Goal: Task Accomplishment & Management: Use online tool/utility

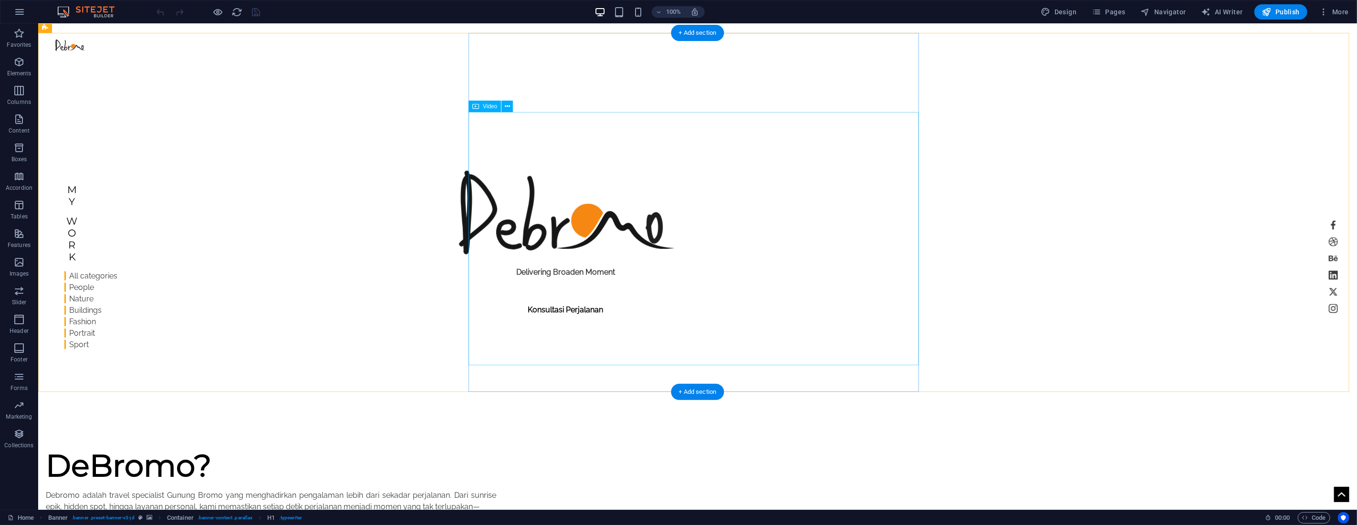
scroll to position [477, 0]
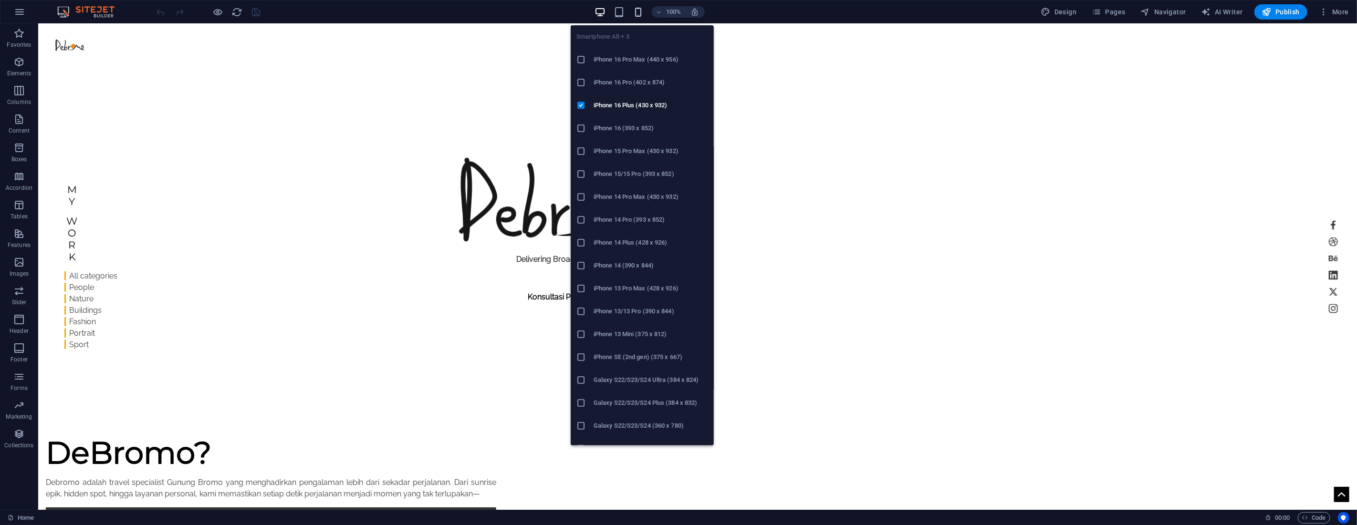
click at [641, 11] on icon "button" at bounding box center [638, 12] width 11 height 11
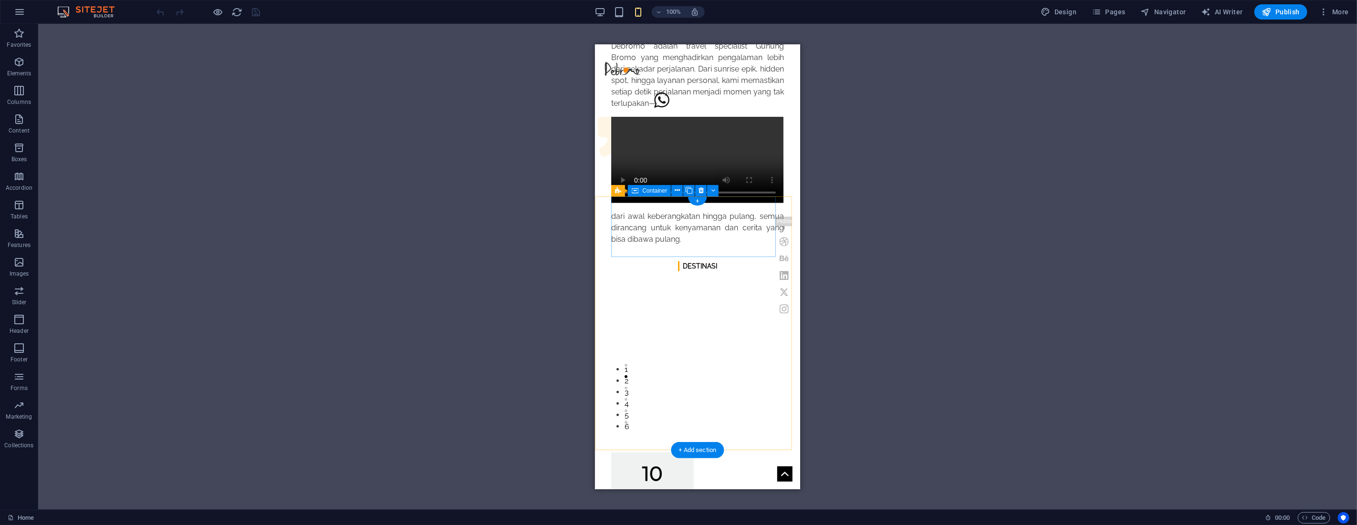
scroll to position [954, 0]
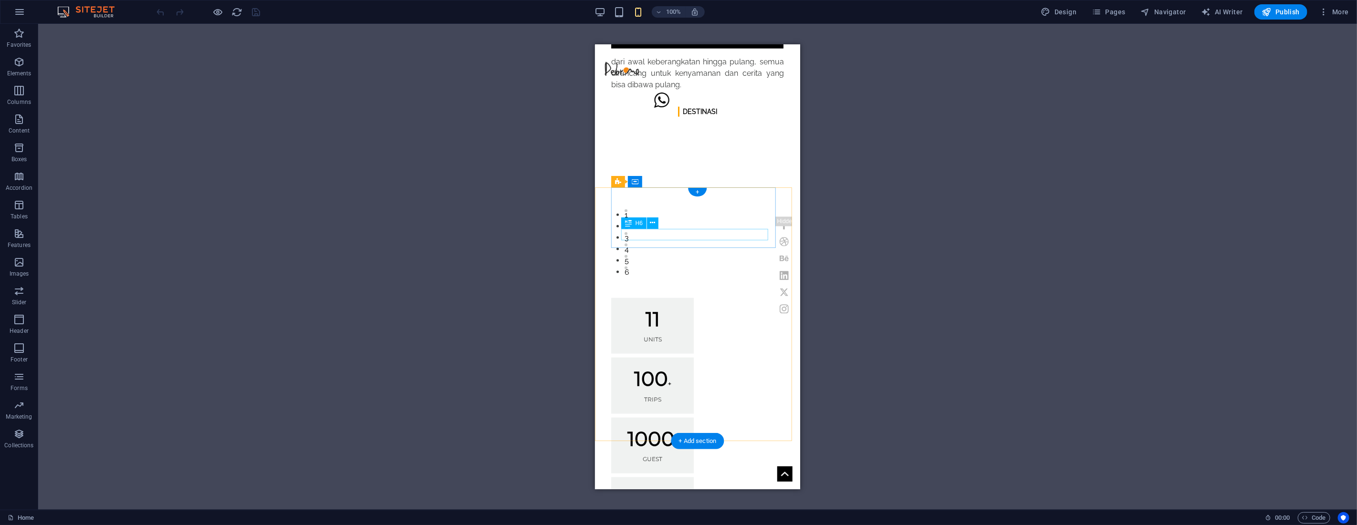
click at [638, 234] on div "Drag here to replace the existing content. Press “Ctrl” if you want to create a…" at bounding box center [697, 267] width 1319 height 486
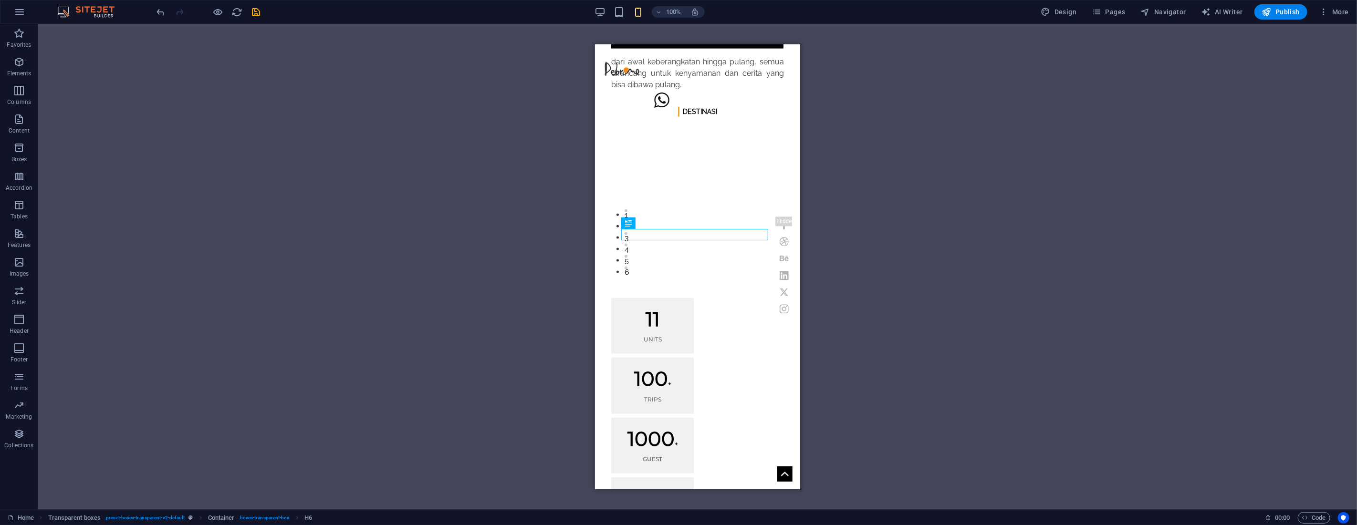
click at [932, 215] on div "H1 Banner Container Image Text Spacer Preset Container H2 Preset Container Text…" at bounding box center [697, 267] width 1319 height 486
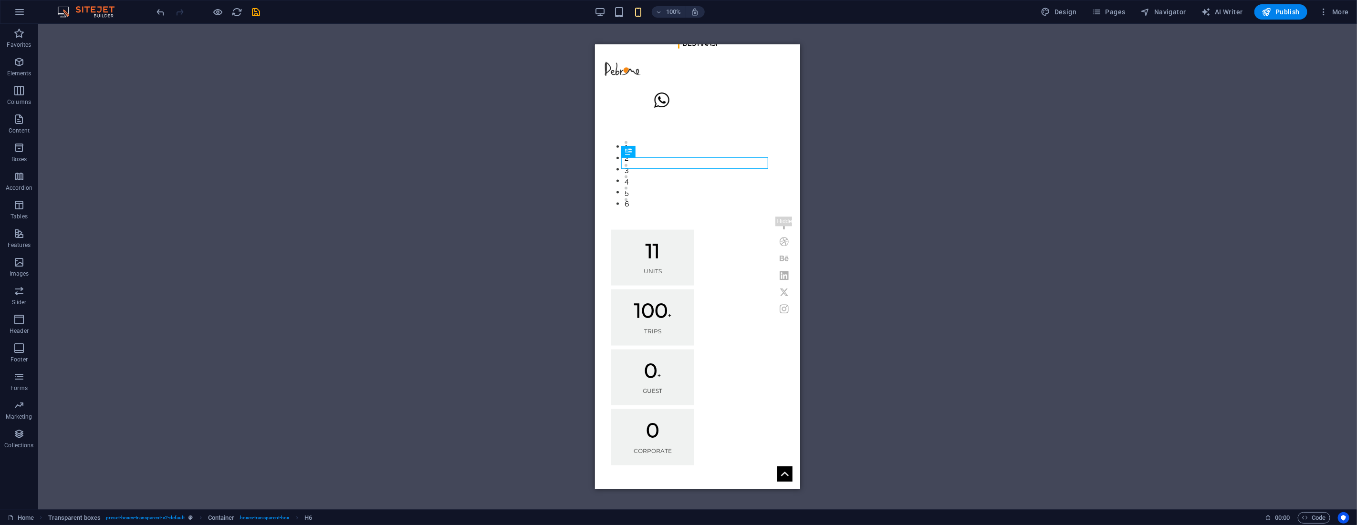
scroll to position [1026, 0]
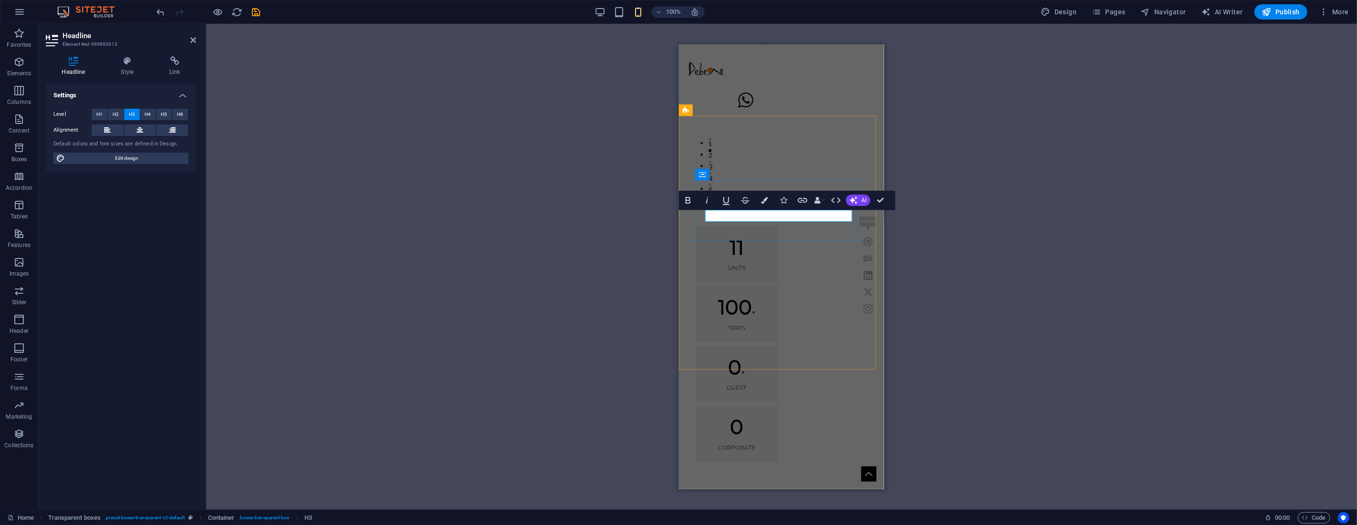
click at [633, 228] on div "H1 Banner Container Image Text Spacer Preset Container H2 Preset Container Text…" at bounding box center [781, 267] width 1151 height 486
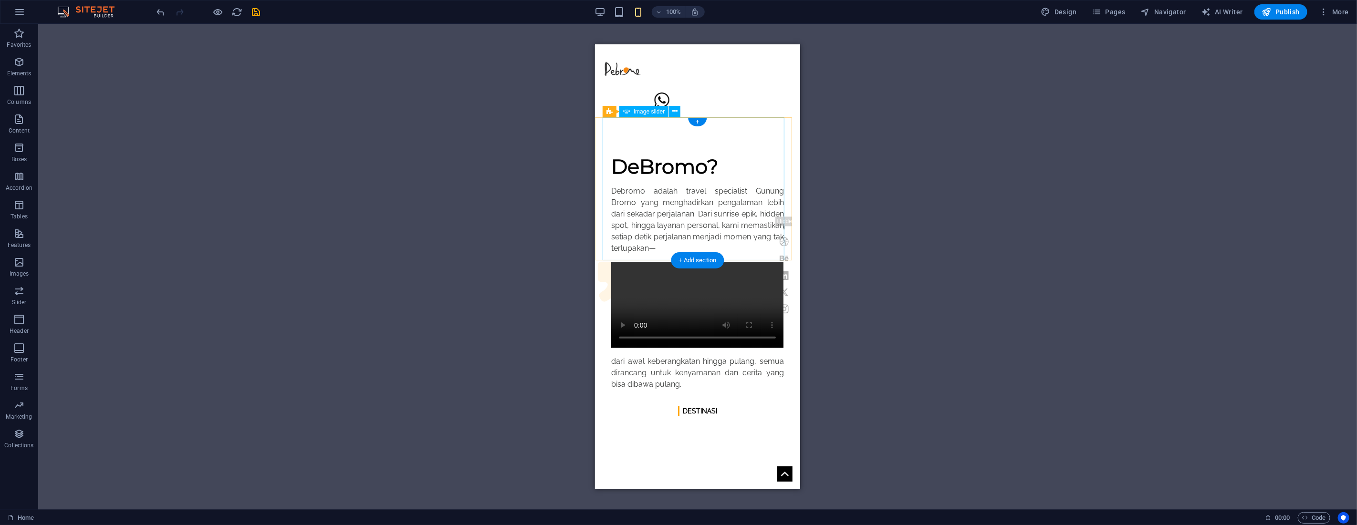
scroll to position [602, 0]
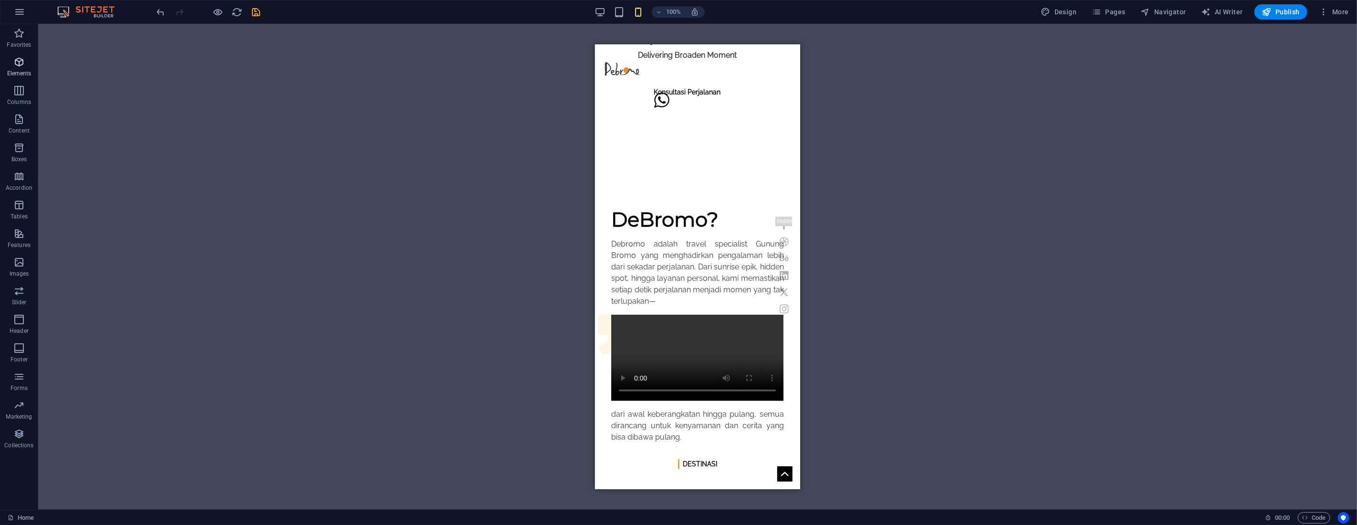
click at [18, 61] on icon "button" at bounding box center [18, 61] width 11 height 11
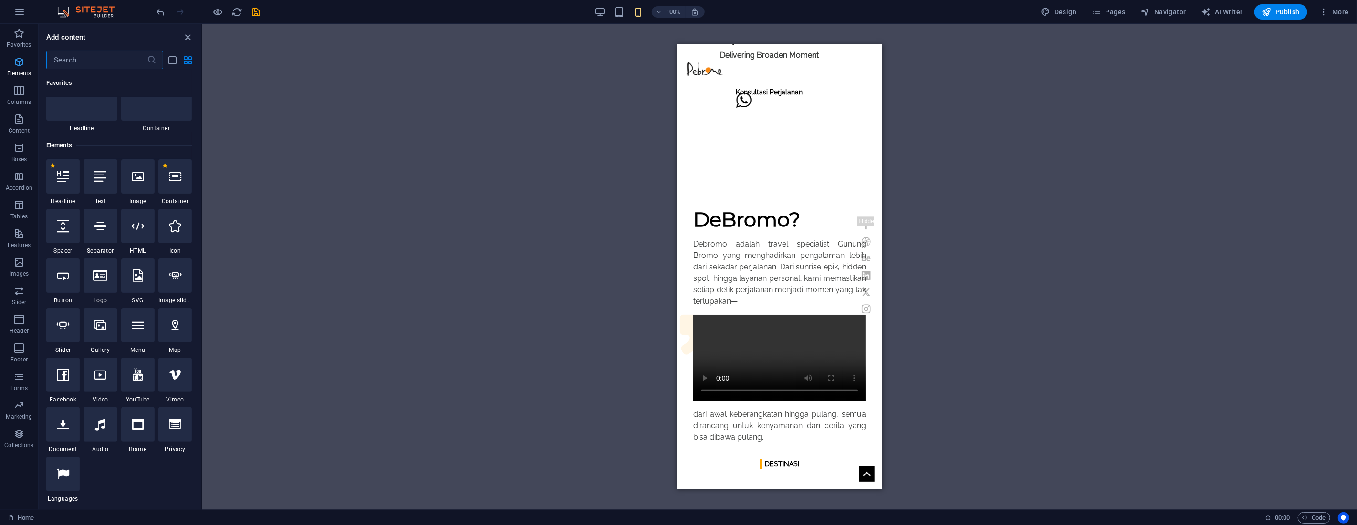
scroll to position [102, 0]
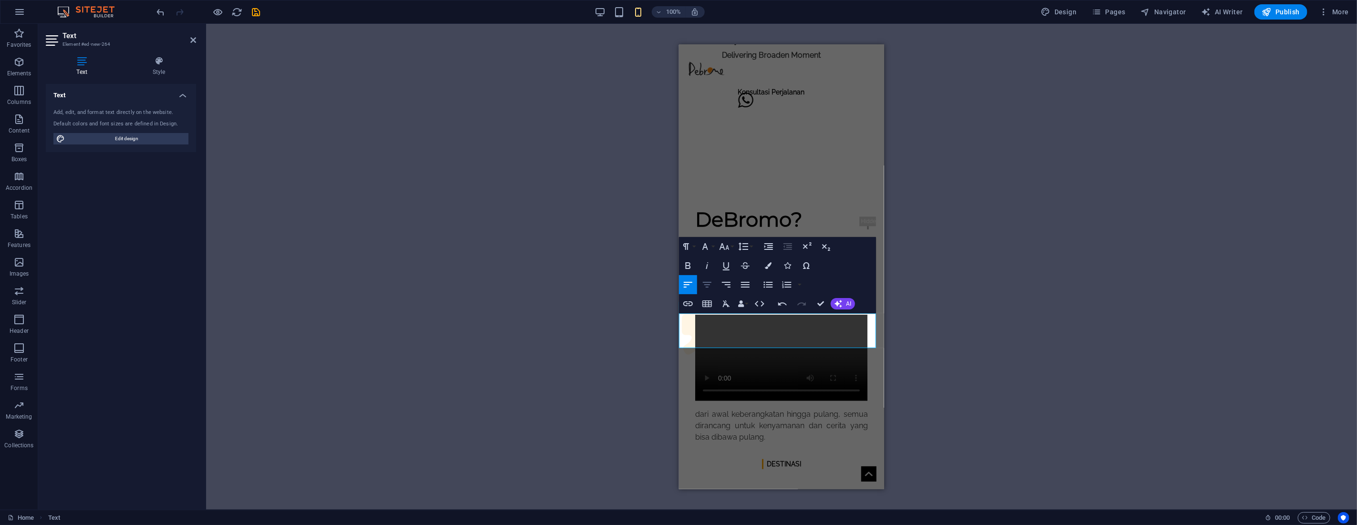
click at [708, 282] on icon "button" at bounding box center [707, 285] width 9 height 6
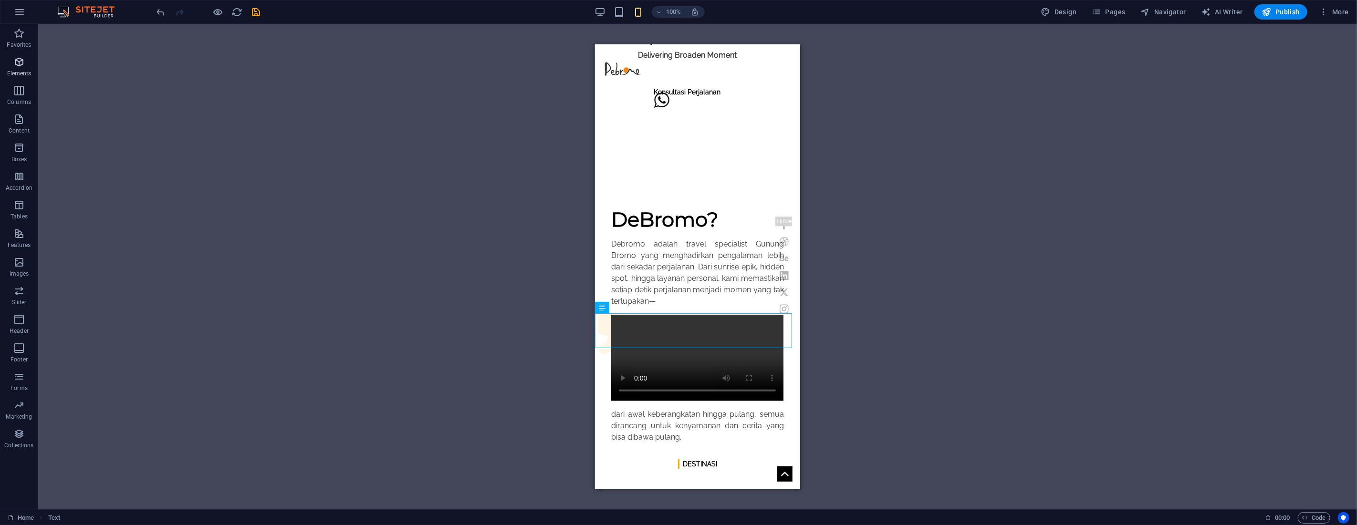
click at [17, 66] on icon "button" at bounding box center [18, 61] width 11 height 11
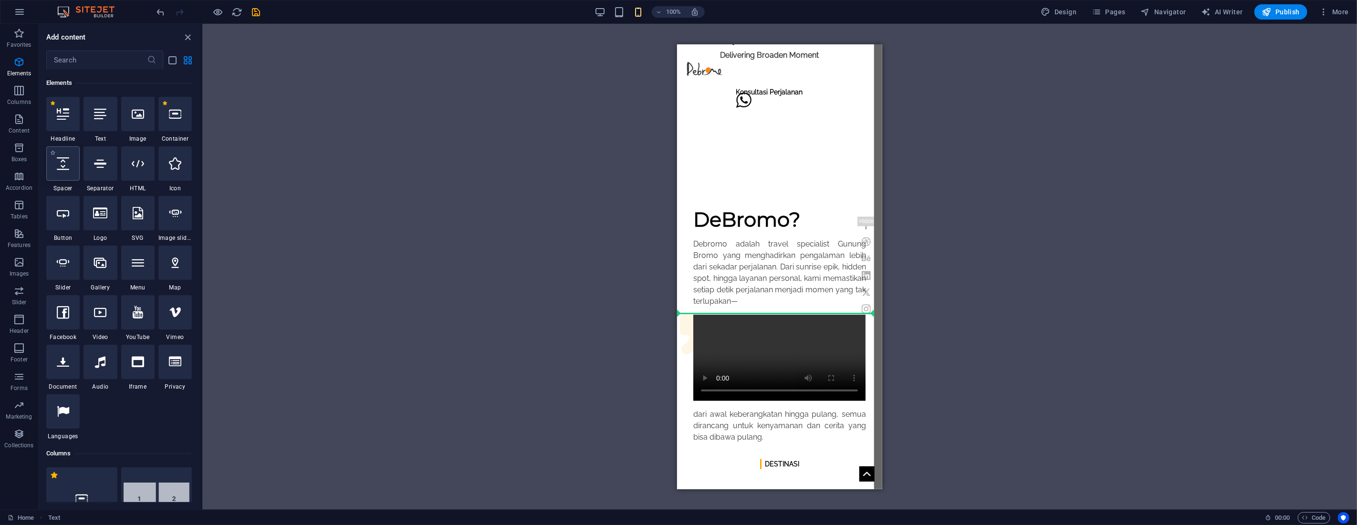
select select "px"
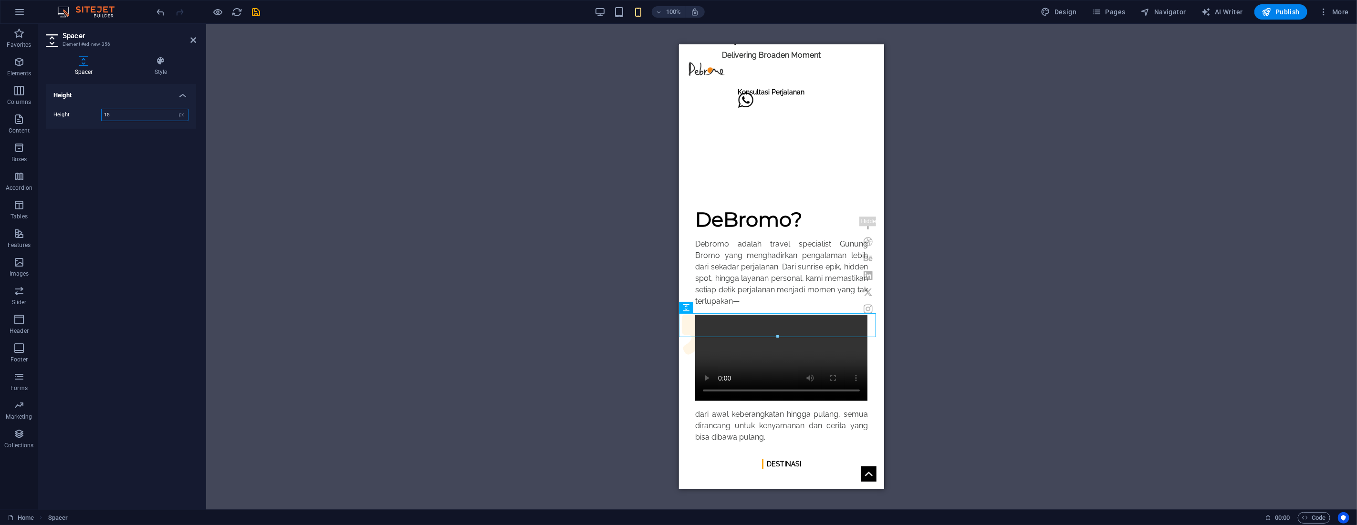
type input "15"
click at [191, 43] on icon at bounding box center [193, 40] width 6 height 8
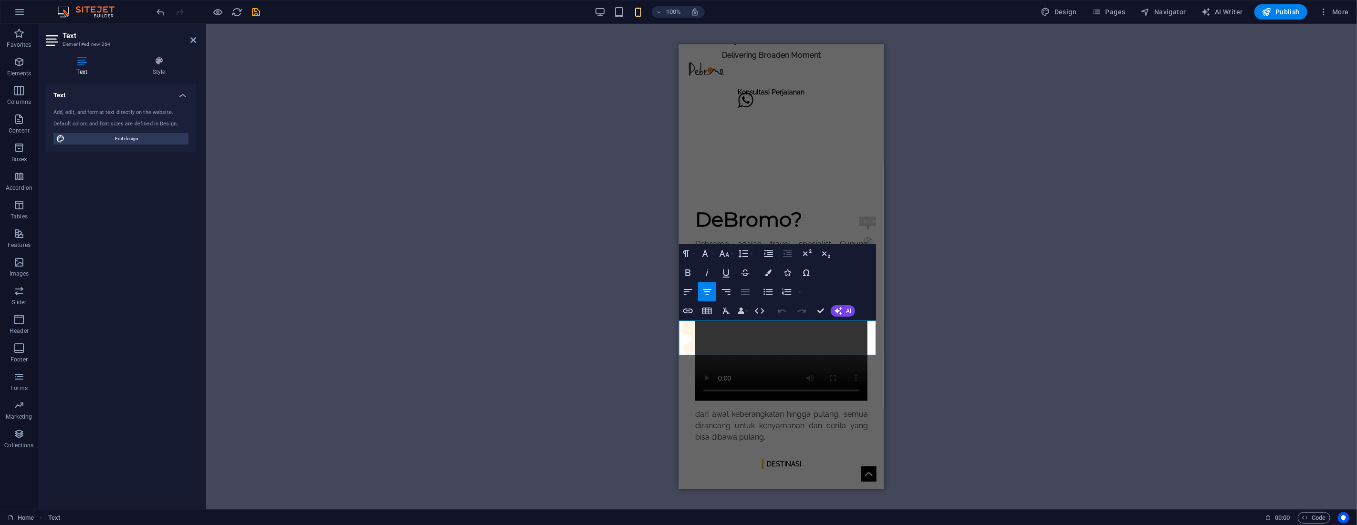
click at [745, 290] on icon "button" at bounding box center [745, 291] width 11 height 11
click at [818, 312] on div "H1 Banner Banner Container Image Text Spacer Preset Container H2 Preset Preset …" at bounding box center [781, 267] width 1151 height 486
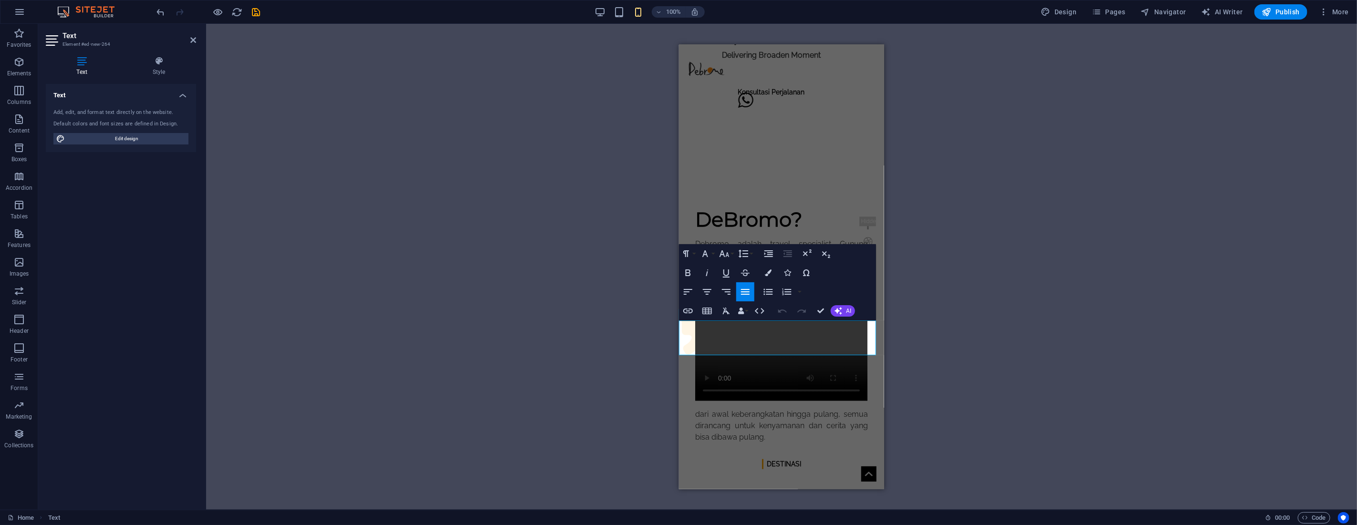
click at [192, 39] on icon at bounding box center [193, 40] width 6 height 8
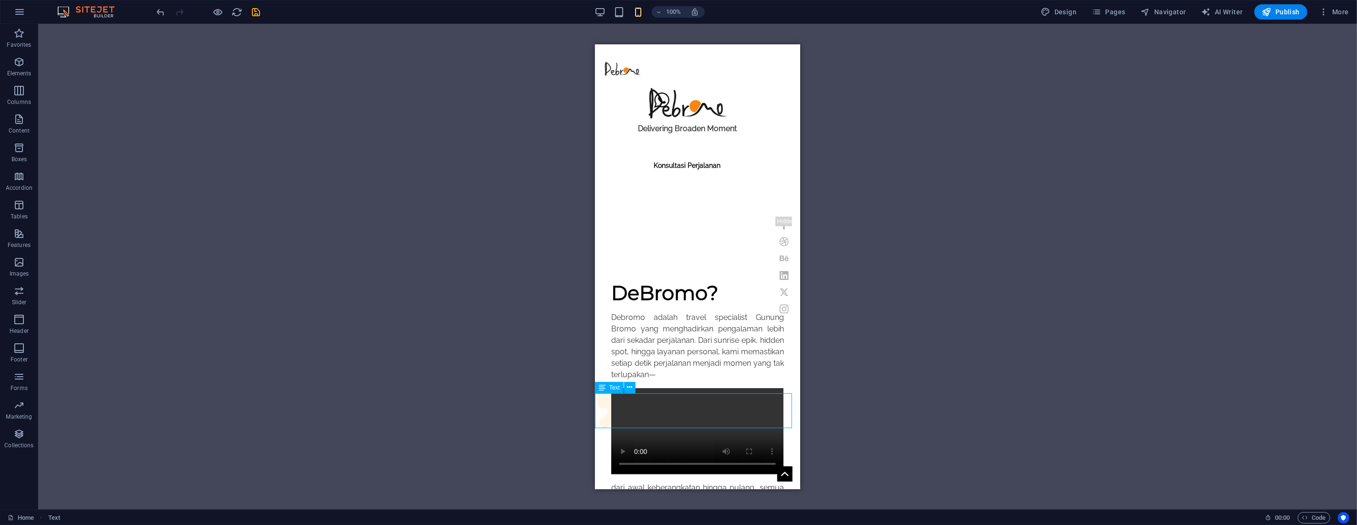
scroll to position [549, 0]
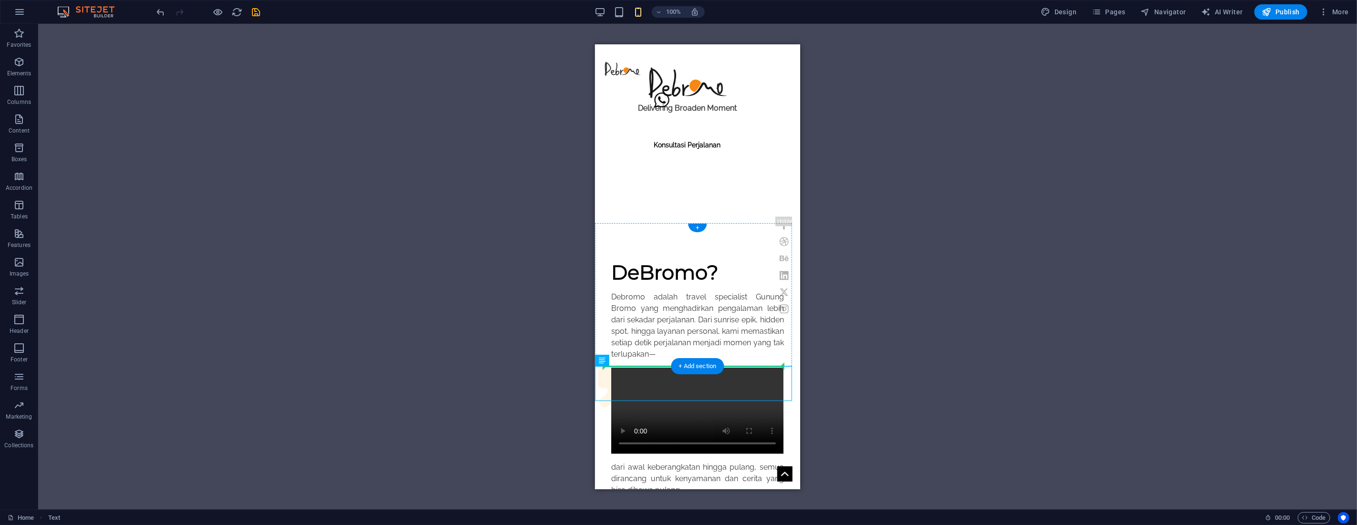
drag, startPoint x: 1199, startPoint y: 405, endPoint x: 680, endPoint y: 356, distance: 521.4
click at [899, 344] on div "H1 Banner Banner Container Image Text Spacer Preset Container H2 Preset Preset …" at bounding box center [697, 267] width 1319 height 486
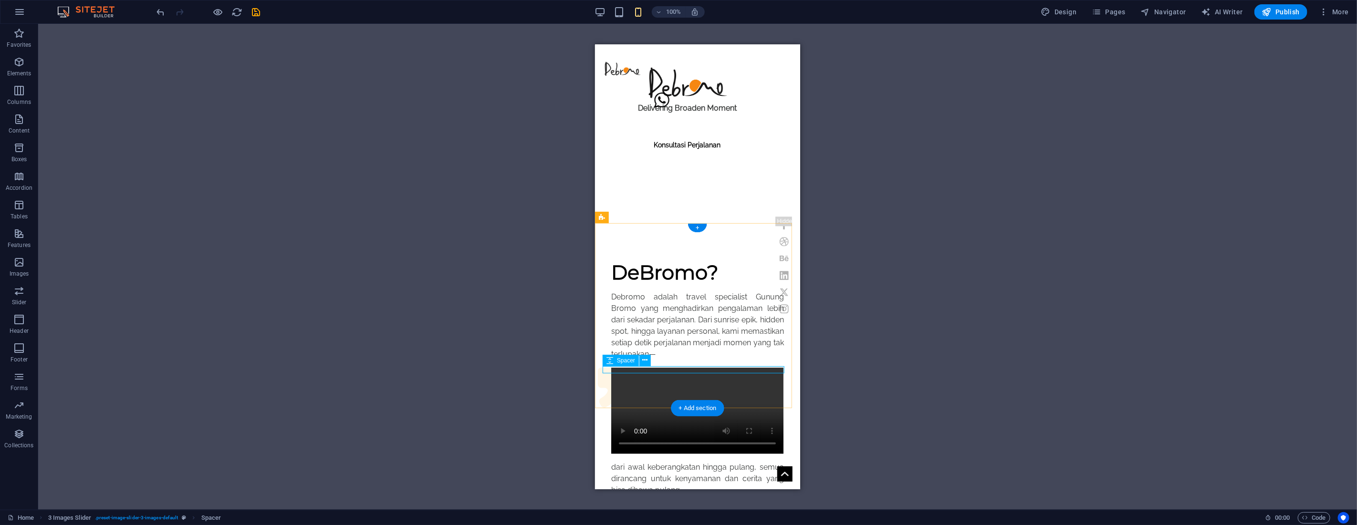
click at [633, 371] on div "H1 Banner Banner Container Image Text Spacer Preset Container H2 Preset Preset …" at bounding box center [697, 267] width 1319 height 486
select select "px"
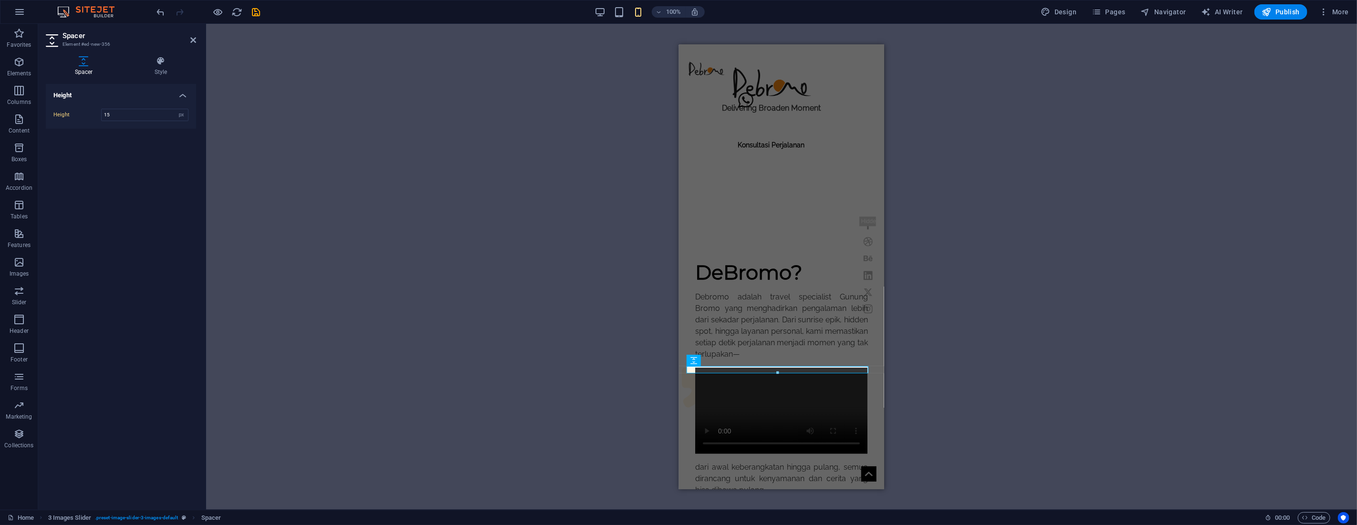
click at [633, 371] on div "H1 Banner Banner Container Image Text Spacer Preset Container H2 Preset Preset …" at bounding box center [781, 267] width 1151 height 486
click at [120, 117] on input "15" at bounding box center [145, 114] width 86 height 11
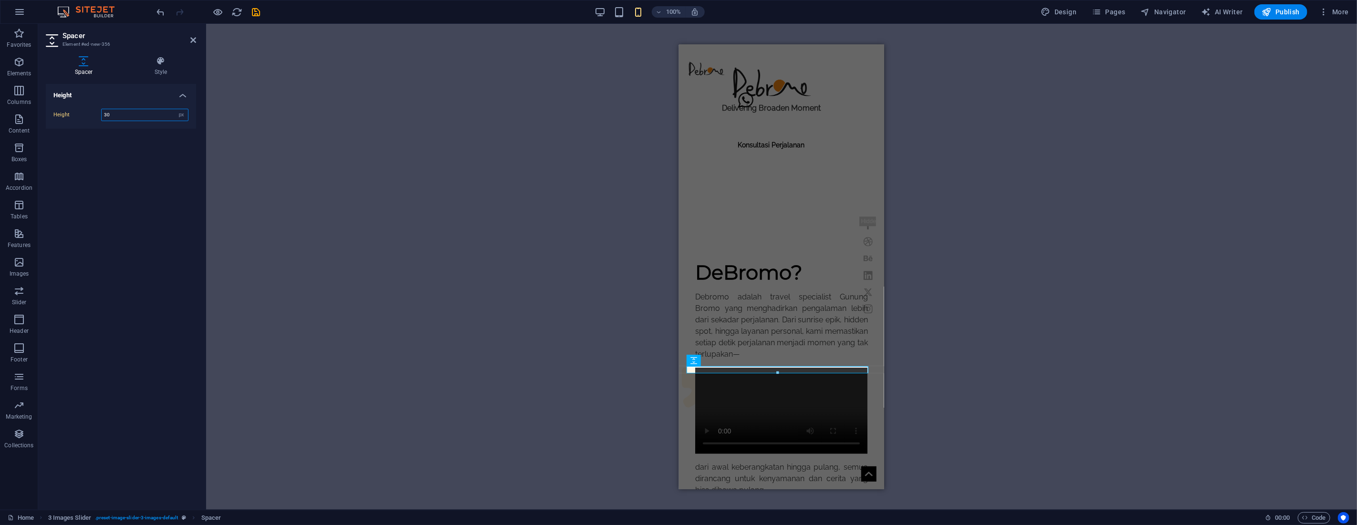
type input "30"
click at [302, 188] on div "H1 Banner Banner Container Image Text Spacer Preset Container H2 Preset Preset …" at bounding box center [781, 267] width 1151 height 486
click at [193, 37] on icon at bounding box center [193, 40] width 6 height 8
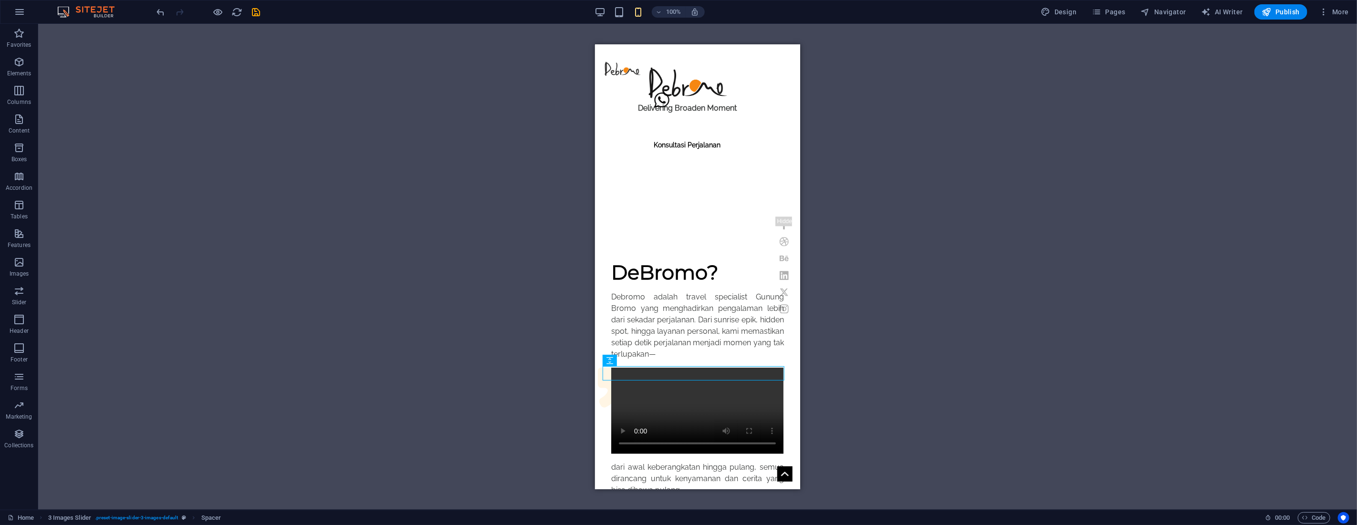
click at [482, 250] on div "H1 Banner Banner Container Image Text Spacer Preset Container H2 Preset Preset …" at bounding box center [697, 267] width 1319 height 486
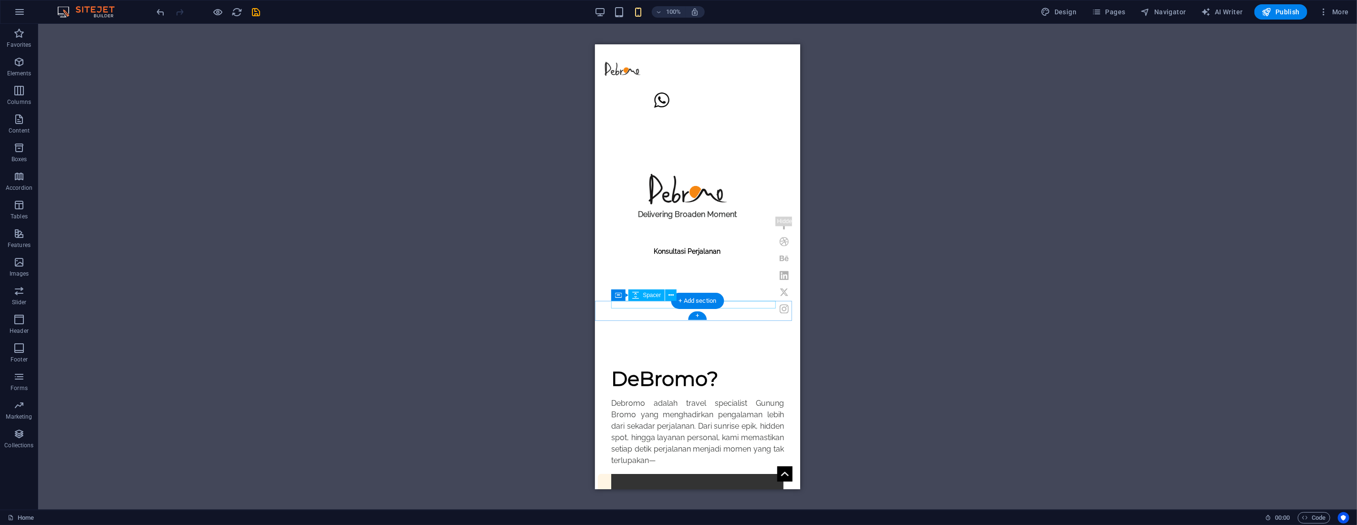
scroll to position [602, 0]
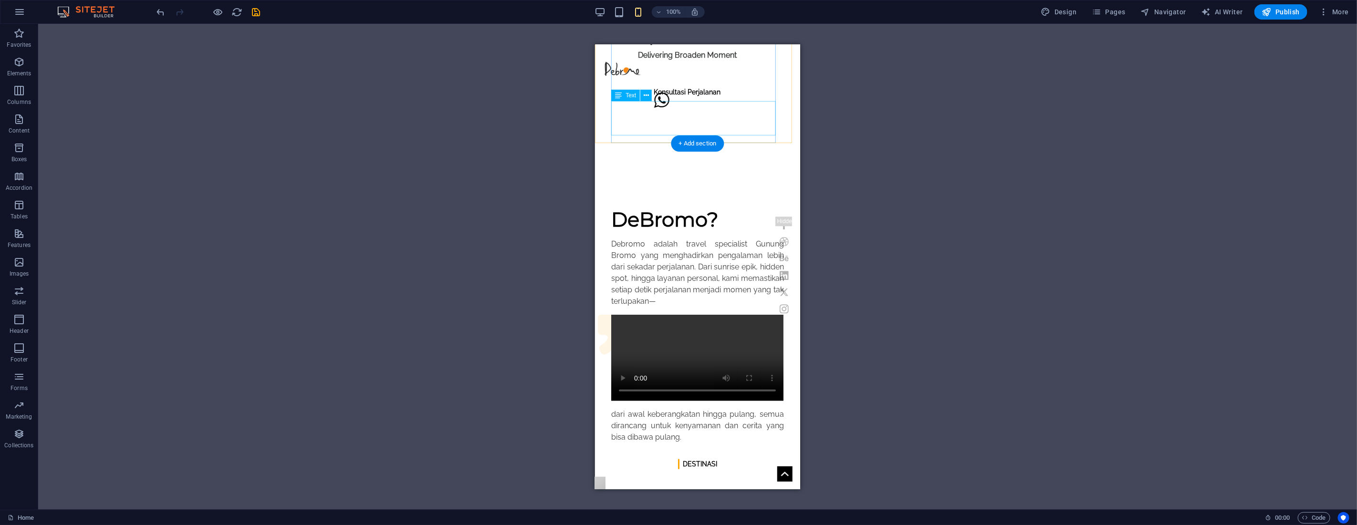
click at [665, 408] on div "dari awal keberangkatan hingga pulang, semua dirancang untuk kenyamanan dan cer…" at bounding box center [697, 425] width 172 height 34
click at [665, 112] on div "H1 Banner Banner Container Image Text Spacer Preset Container H2 Preset Preset …" at bounding box center [697, 267] width 1319 height 486
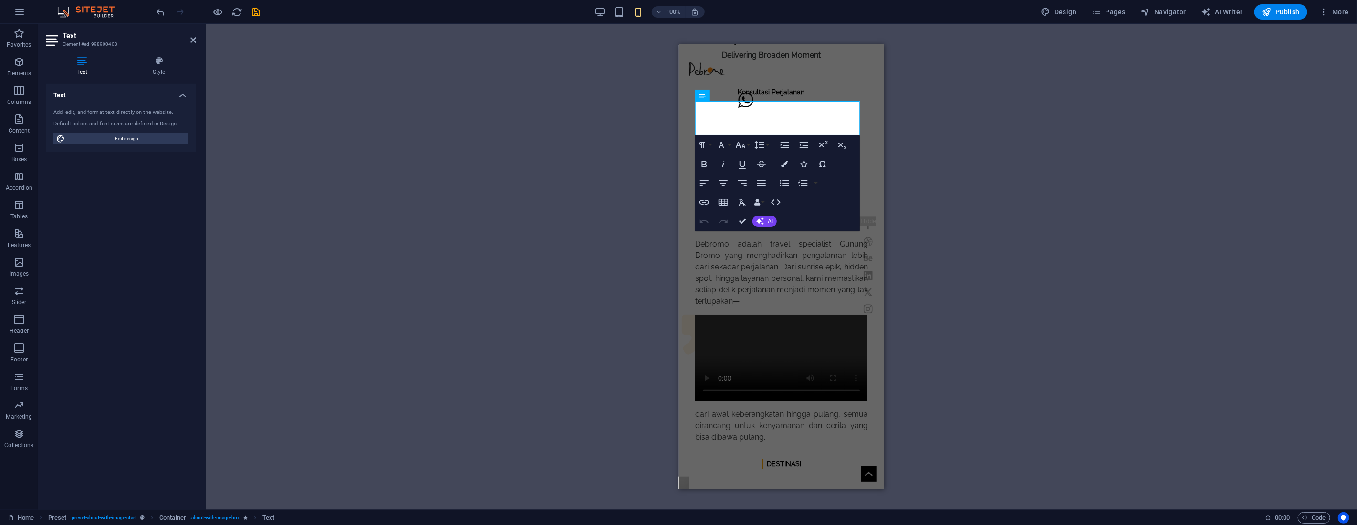
click at [767, 408] on p "dari awal keberangkatan hingga pulang, semua dirancang untuk kenyamanan dan cer…" at bounding box center [781, 425] width 172 height 34
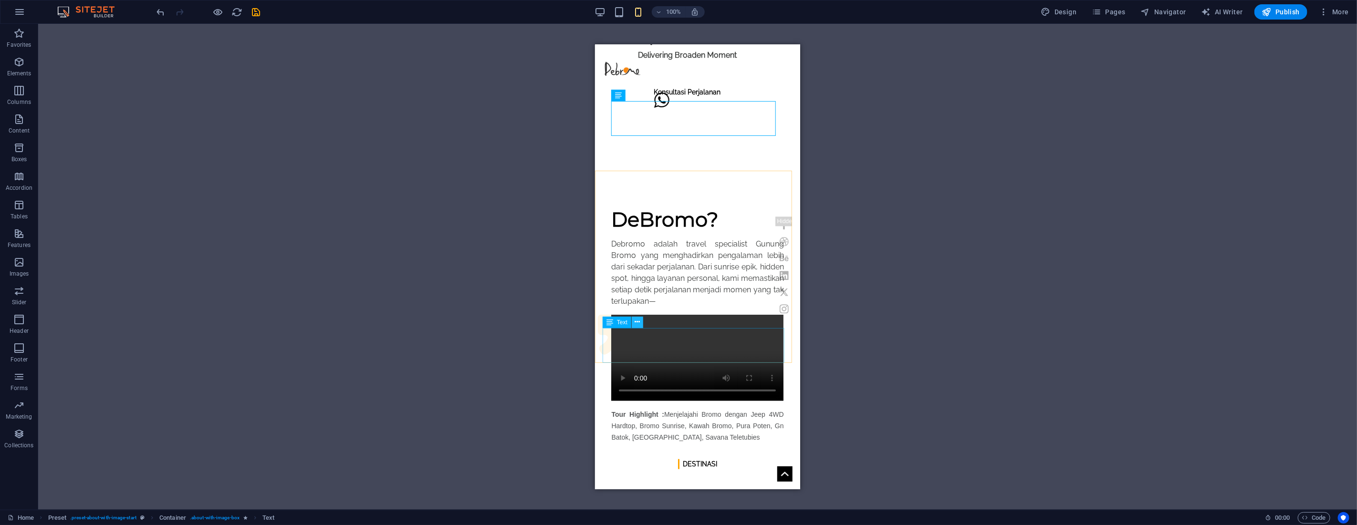
click at [635, 323] on icon at bounding box center [637, 322] width 5 height 10
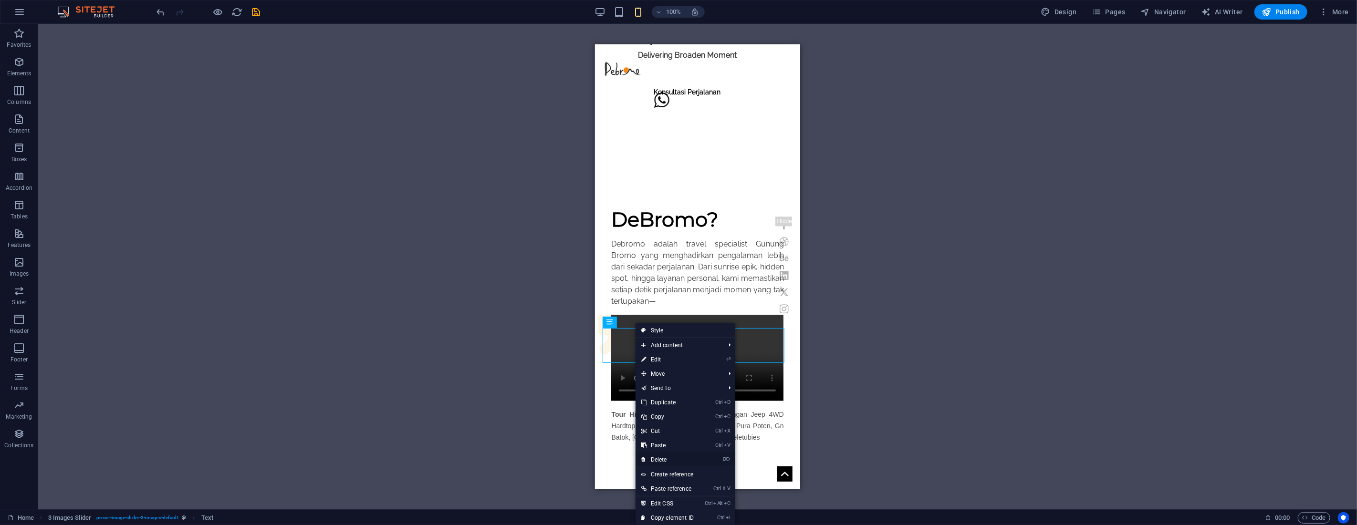
click at [665, 455] on link "⌦ Delete" at bounding box center [668, 460] width 64 height 14
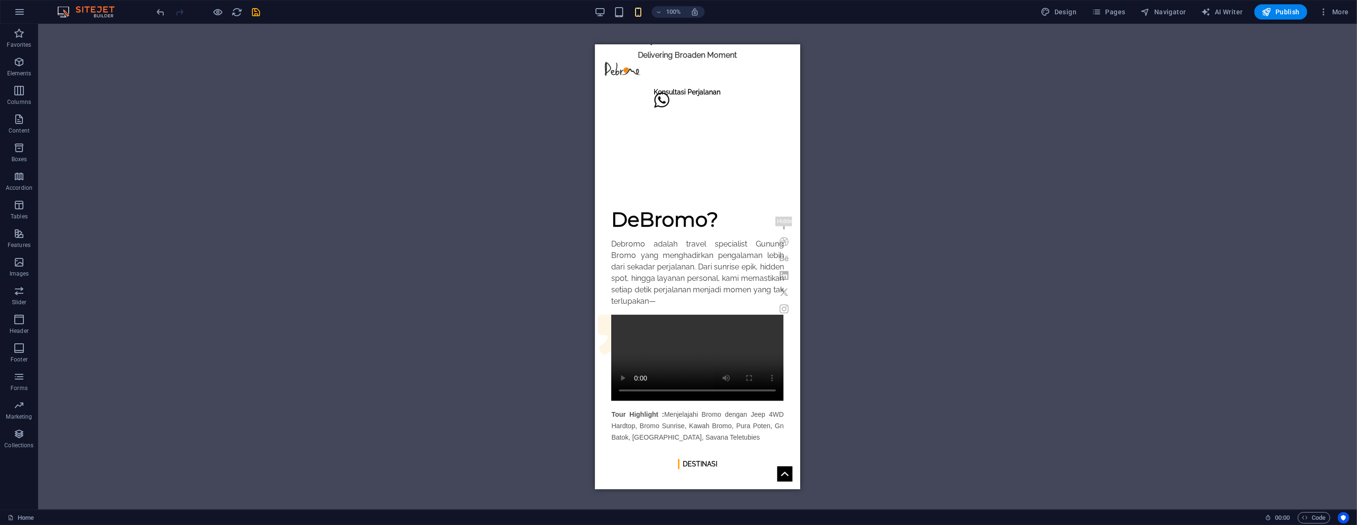
click at [936, 220] on div "H1 Banner Banner Container Image Text Spacer Preset Container H2 Preset Preset …" at bounding box center [697, 267] width 1319 height 486
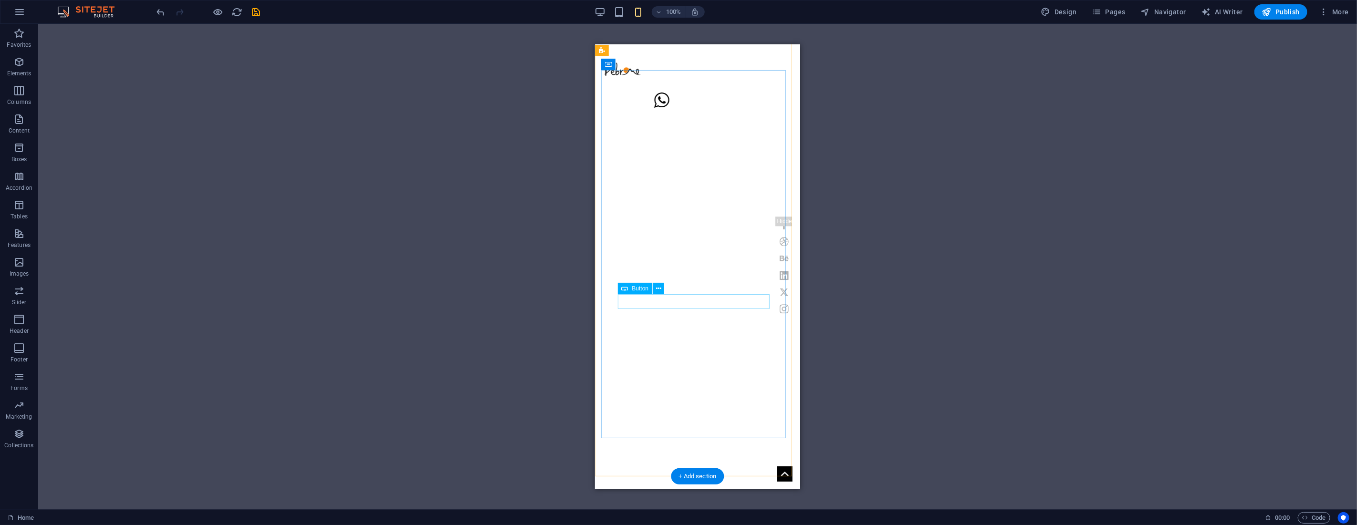
scroll to position [0, 0]
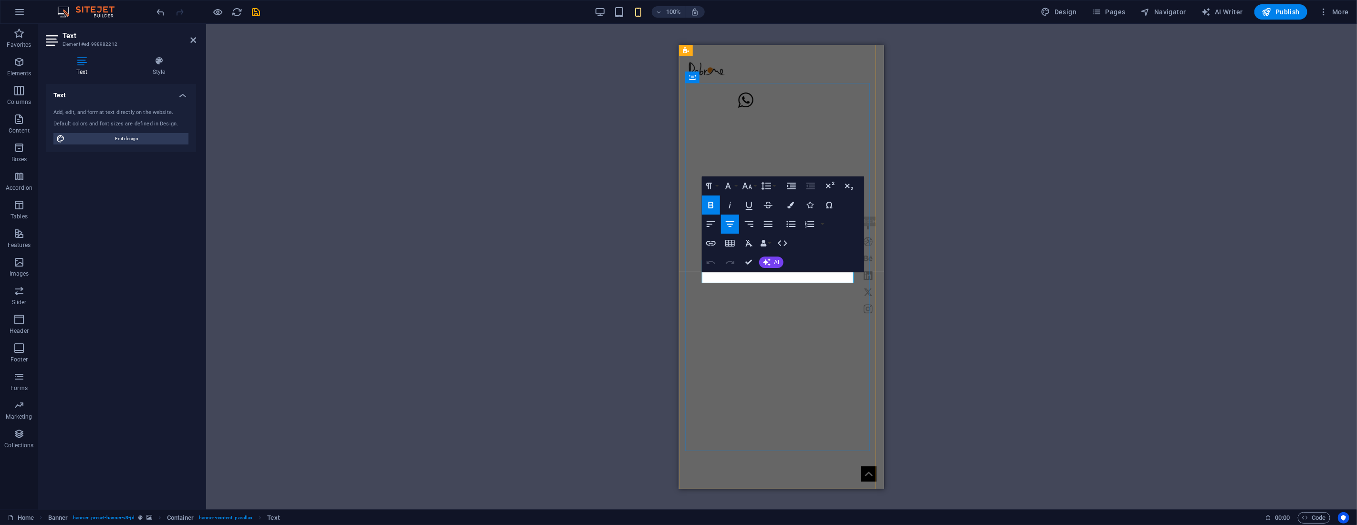
drag, startPoint x: 736, startPoint y: 276, endPoint x: 731, endPoint y: 276, distance: 5.2
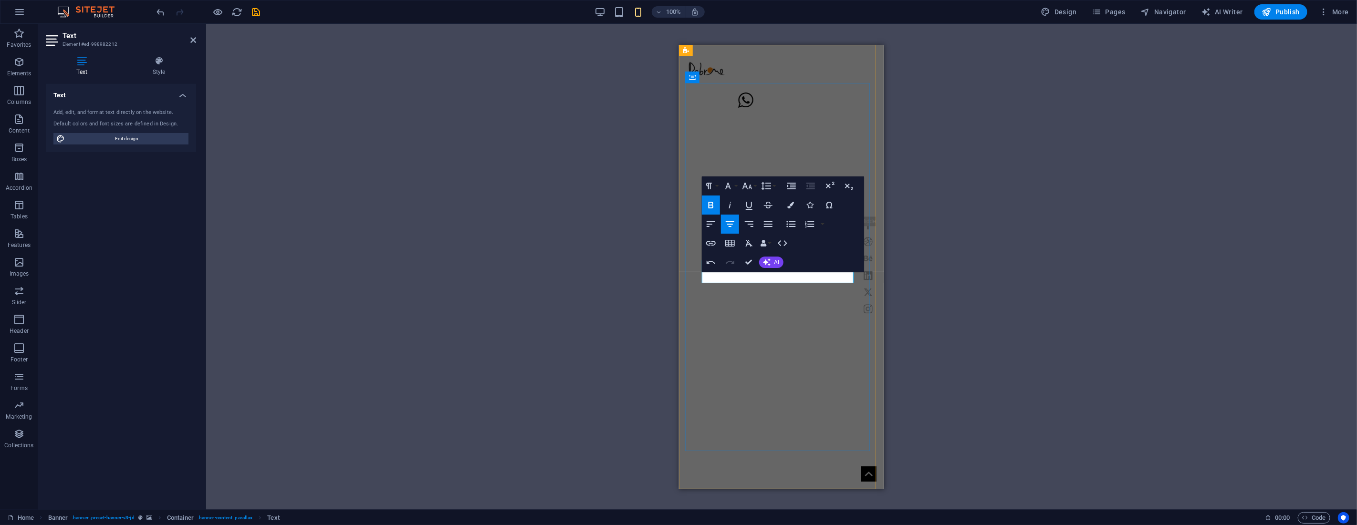
drag, startPoint x: 737, startPoint y: 277, endPoint x: 729, endPoint y: 277, distance: 7.6
click at [712, 208] on icon "button" at bounding box center [710, 205] width 5 height 7
drag, startPoint x: 777, startPoint y: 277, endPoint x: 771, endPoint y: 277, distance: 6.2
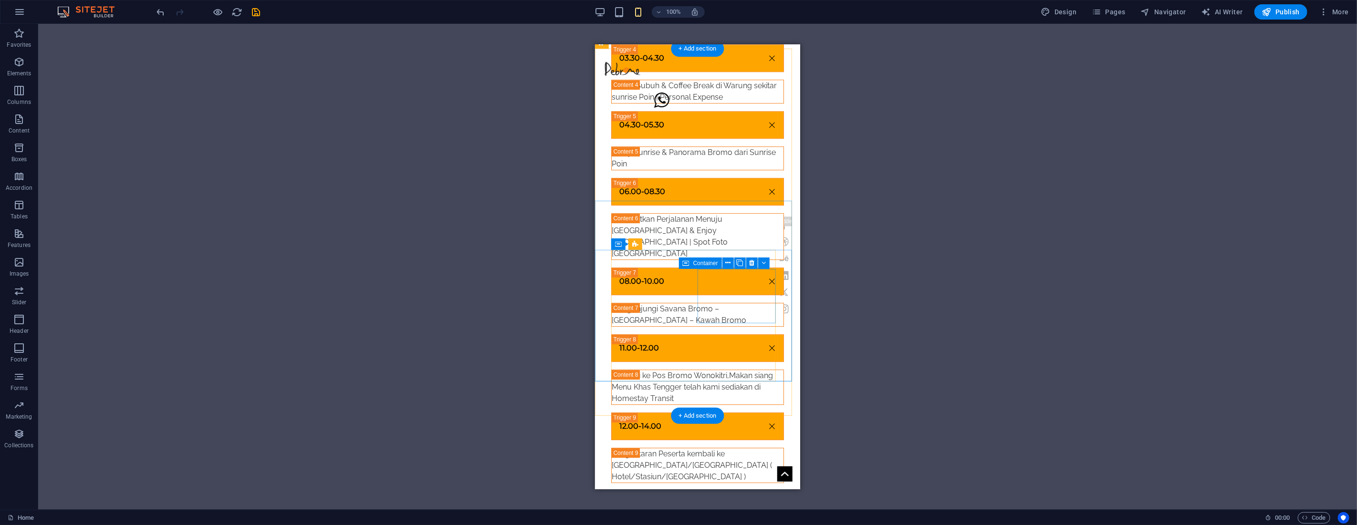
scroll to position [2393, 0]
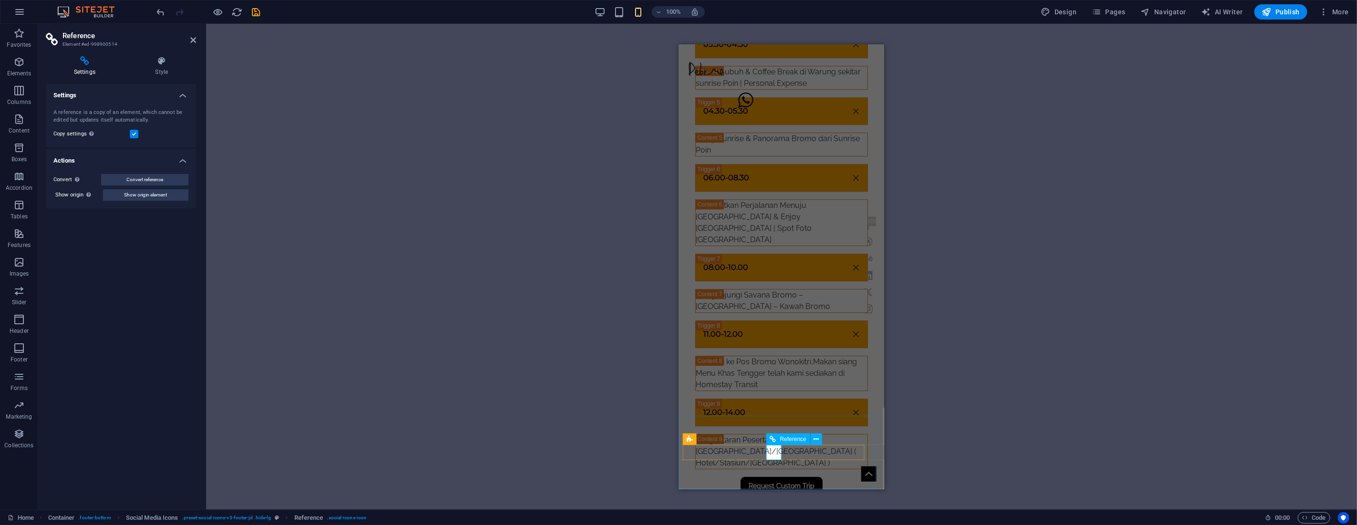
click at [166, 58] on icon at bounding box center [161, 61] width 69 height 10
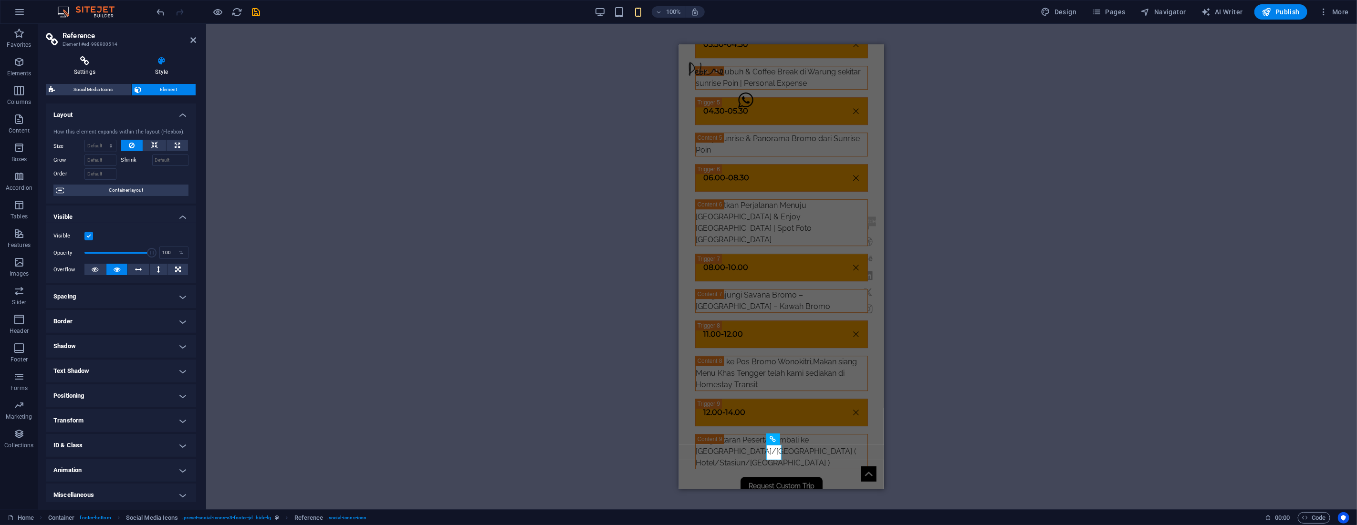
click at [80, 63] on icon at bounding box center [85, 61] width 78 height 10
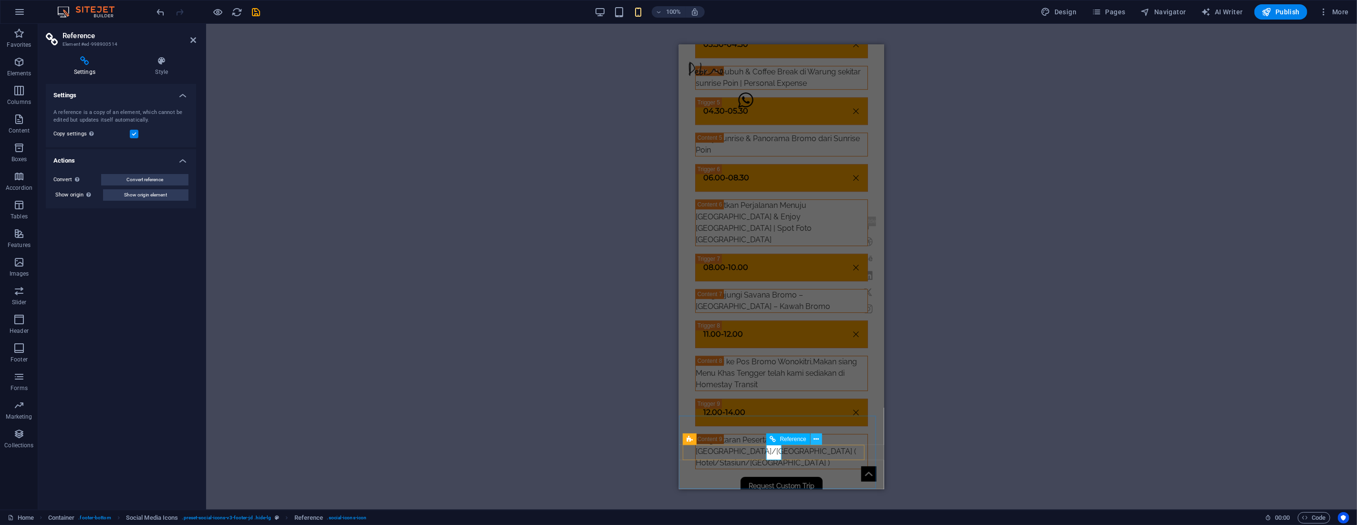
click at [816, 441] on icon at bounding box center [816, 440] width 5 height 10
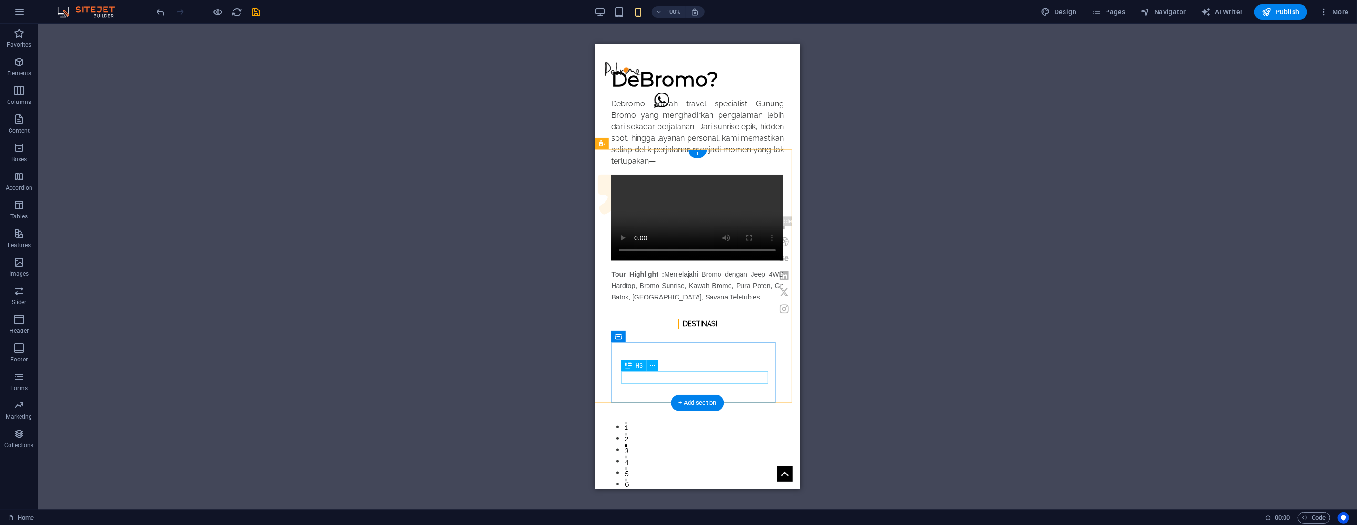
scroll to position [1007, 0]
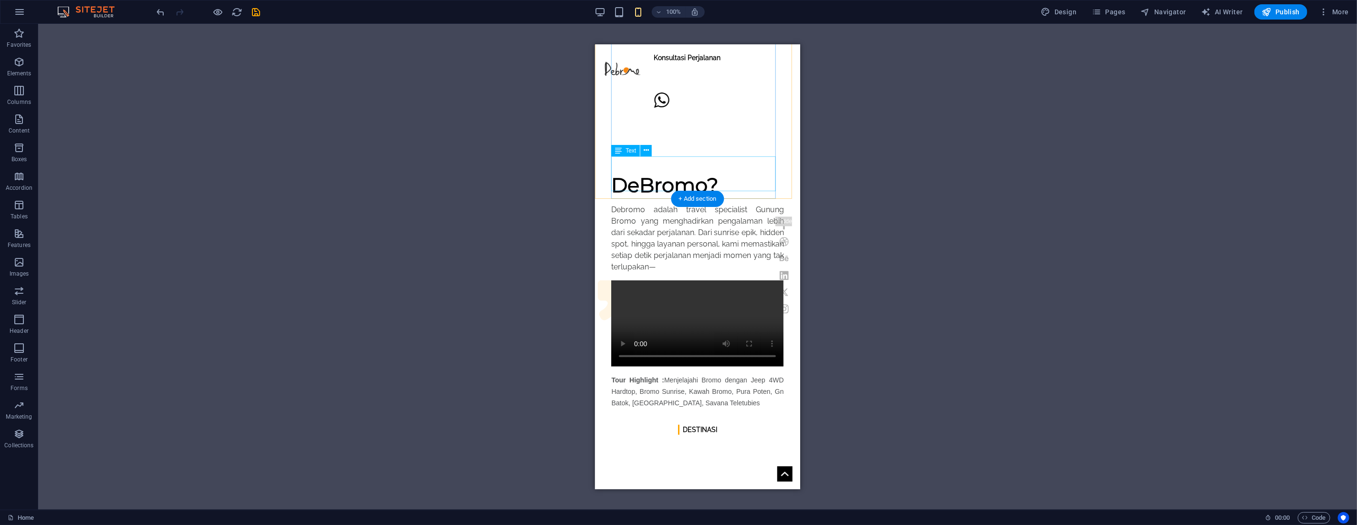
scroll to position [424, 0]
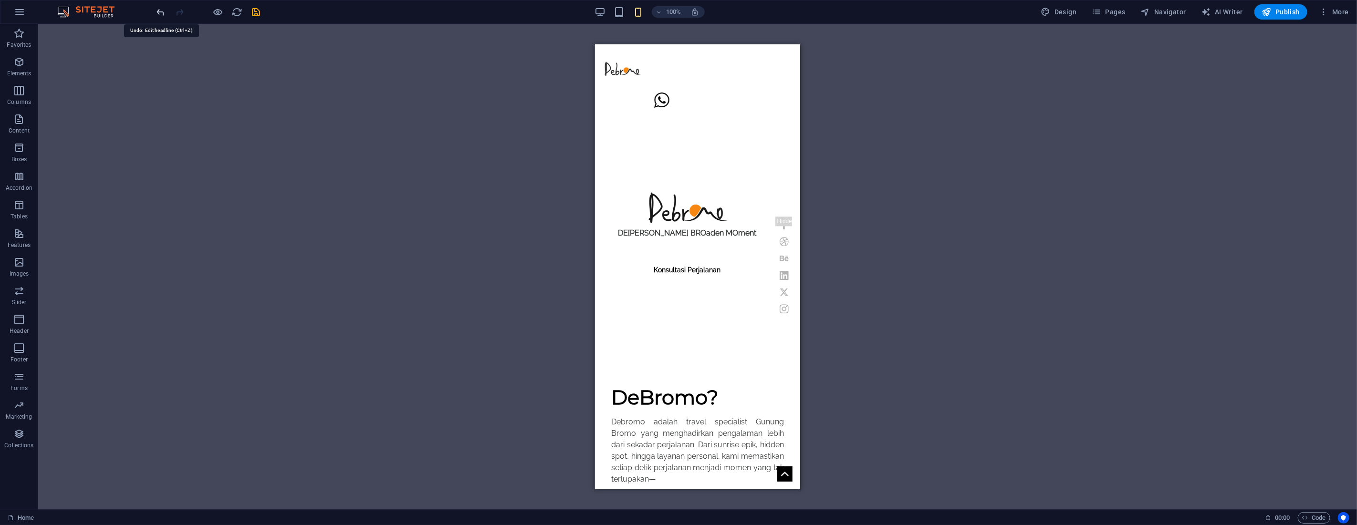
click at [165, 11] on icon "undo" at bounding box center [161, 12] width 11 height 11
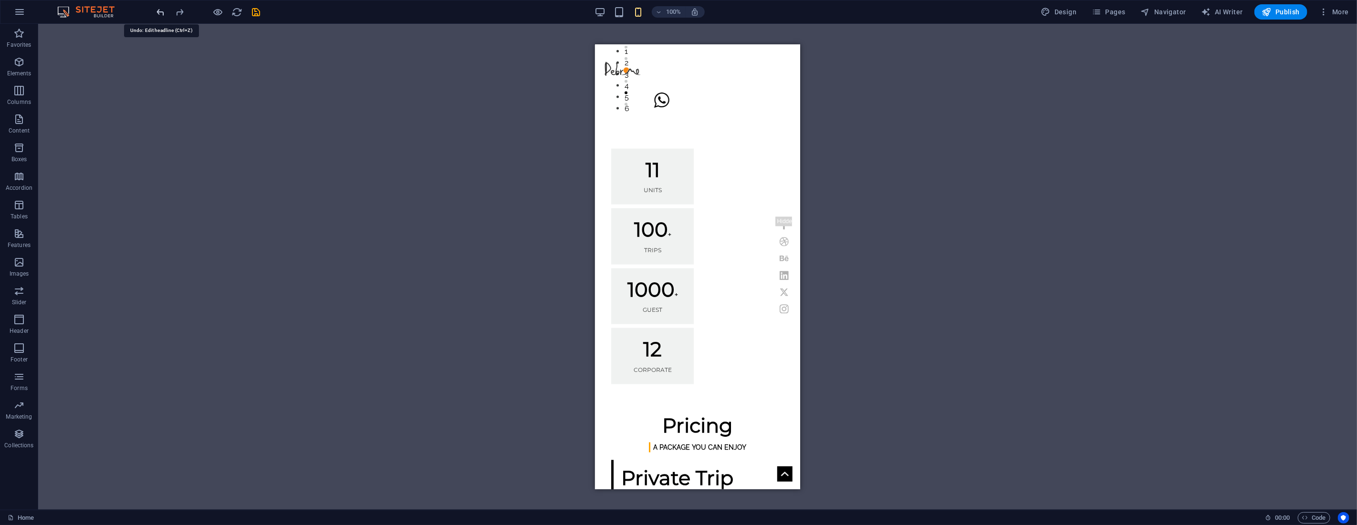
click at [165, 11] on icon "undo" at bounding box center [161, 12] width 11 height 11
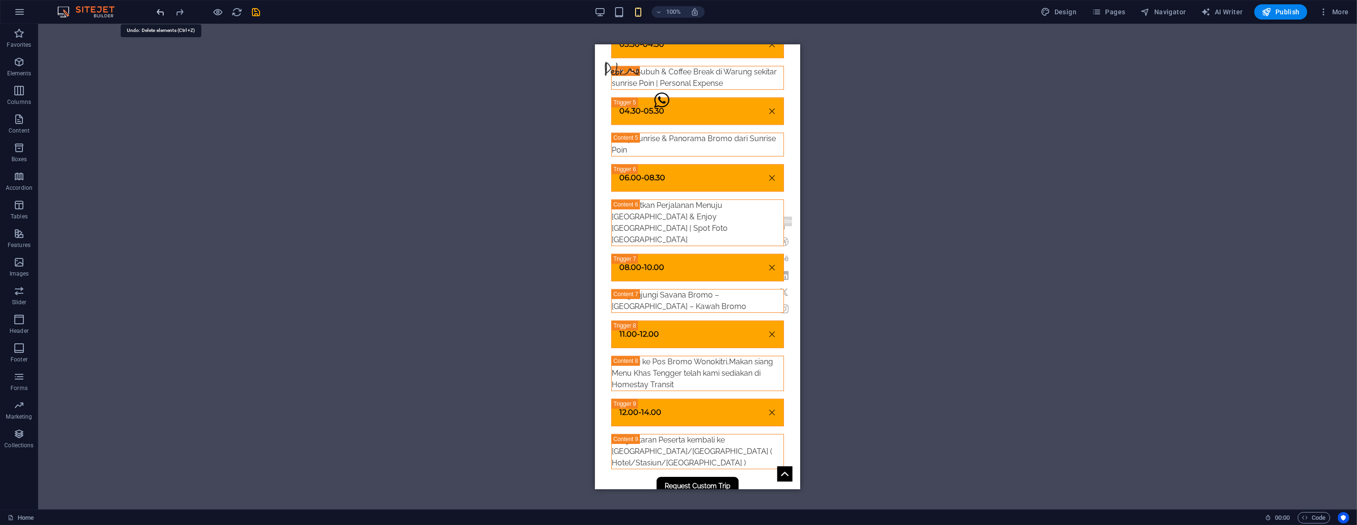
click at [165, 11] on icon "undo" at bounding box center [161, 12] width 11 height 11
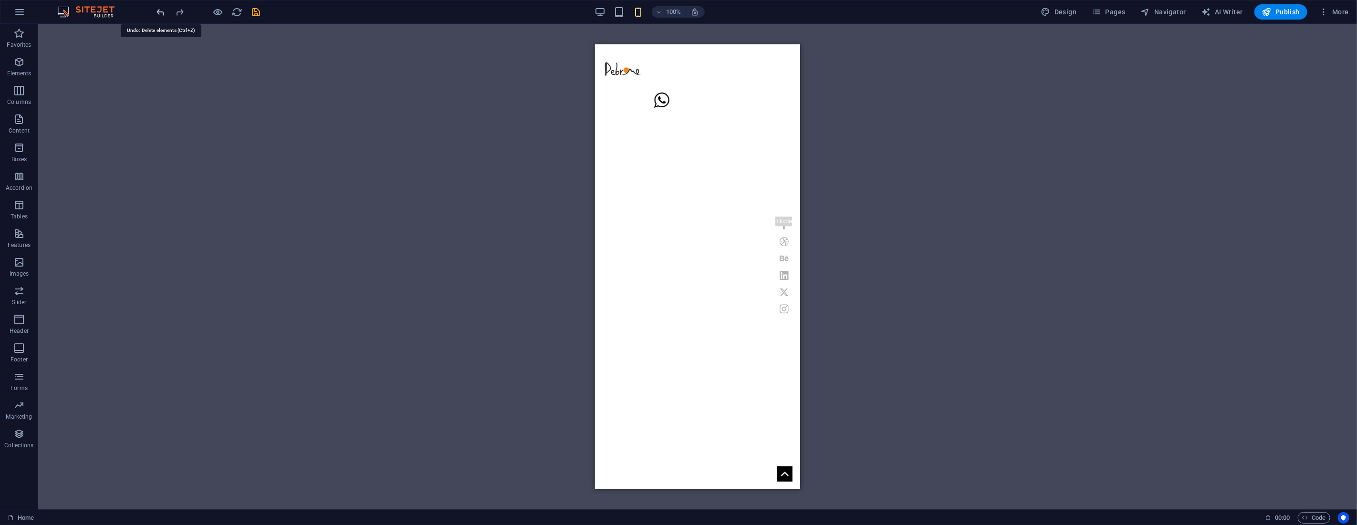
scroll to position [10, 0]
click at [165, 11] on icon "undo" at bounding box center [161, 12] width 11 height 11
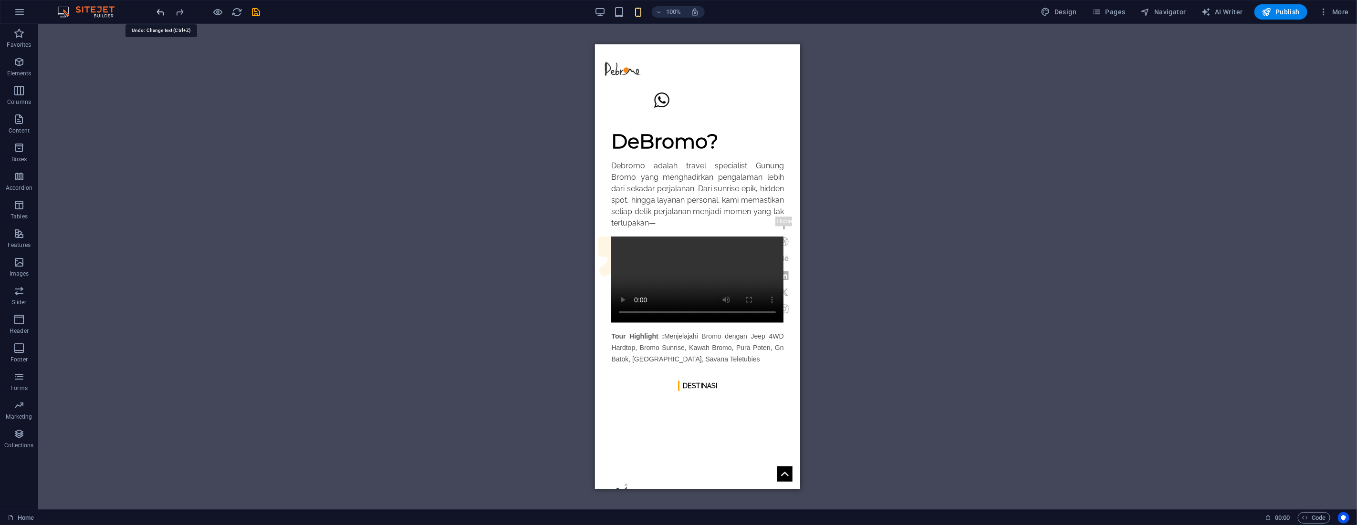
click at [163, 11] on icon "undo" at bounding box center [161, 12] width 11 height 11
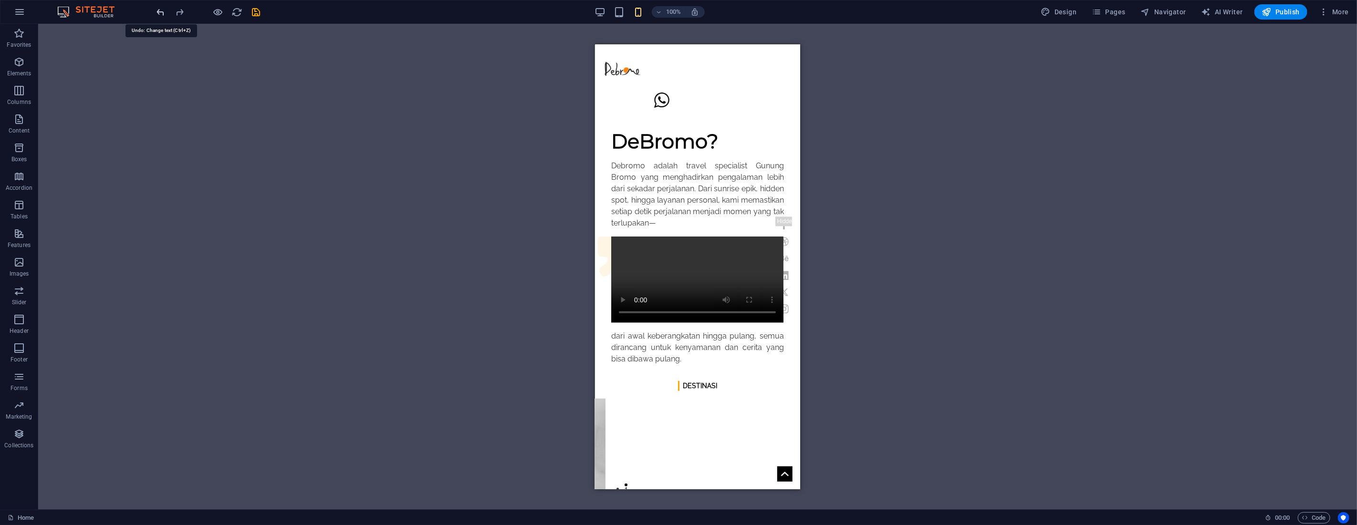
click at [163, 11] on icon "undo" at bounding box center [161, 12] width 11 height 11
click at [161, 11] on icon "undo" at bounding box center [161, 12] width 11 height 11
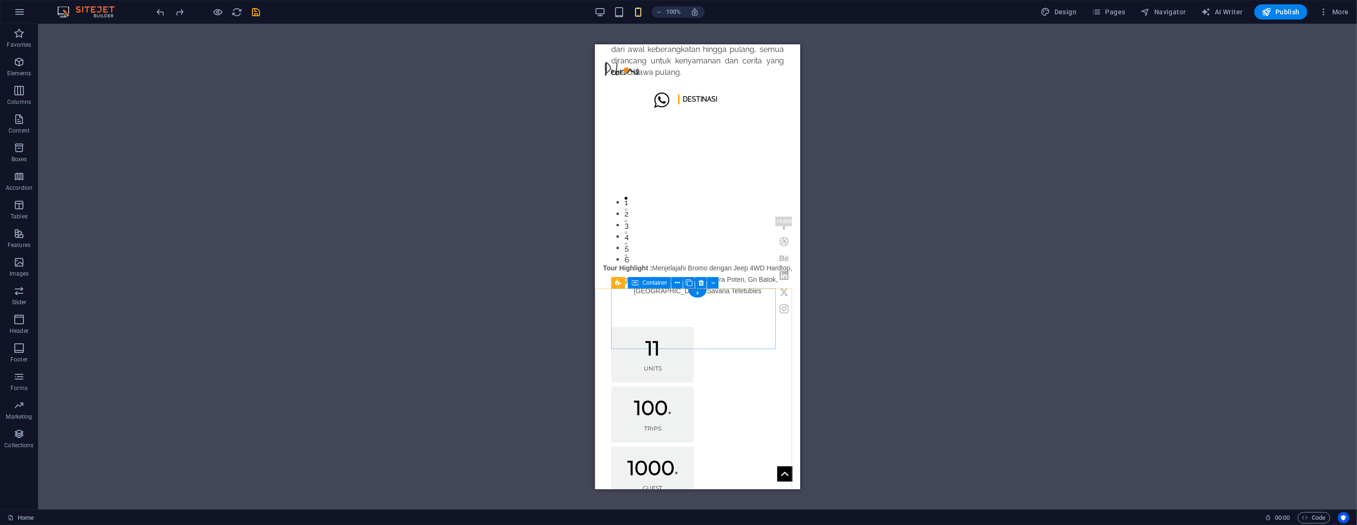
scroll to position [998, 0]
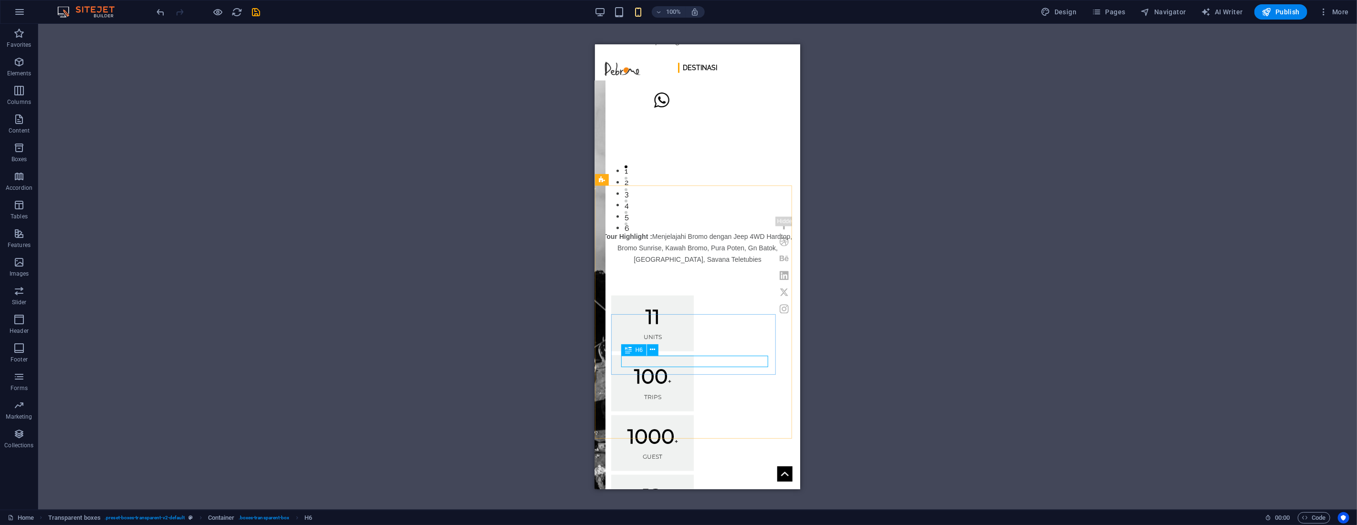
click at [640, 350] on span "H6" at bounding box center [639, 350] width 7 height 6
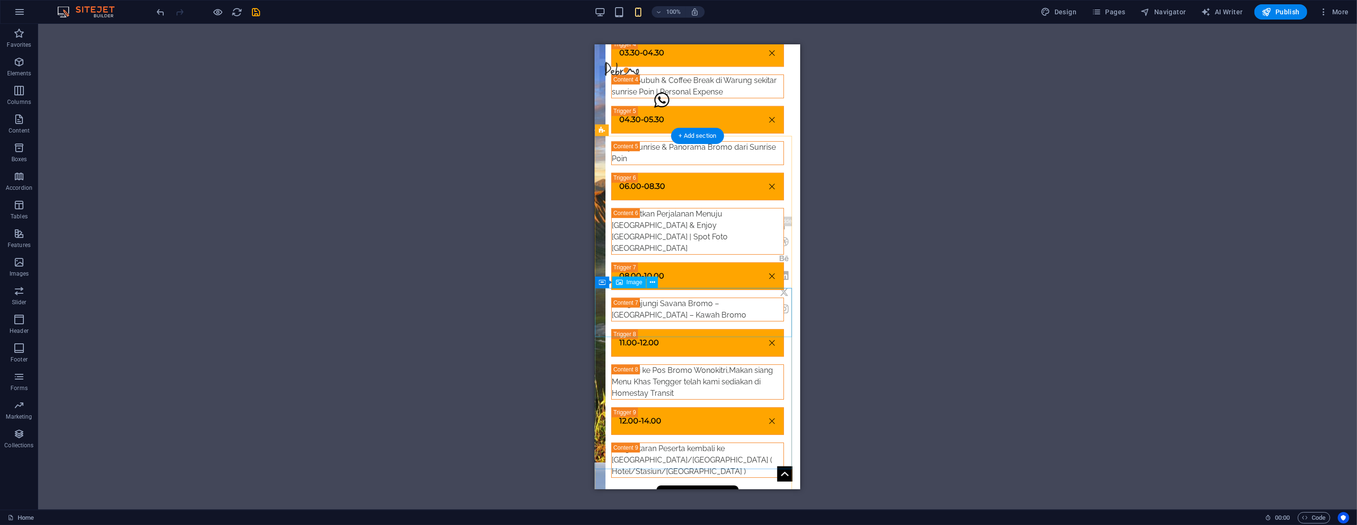
scroll to position [2420, 0]
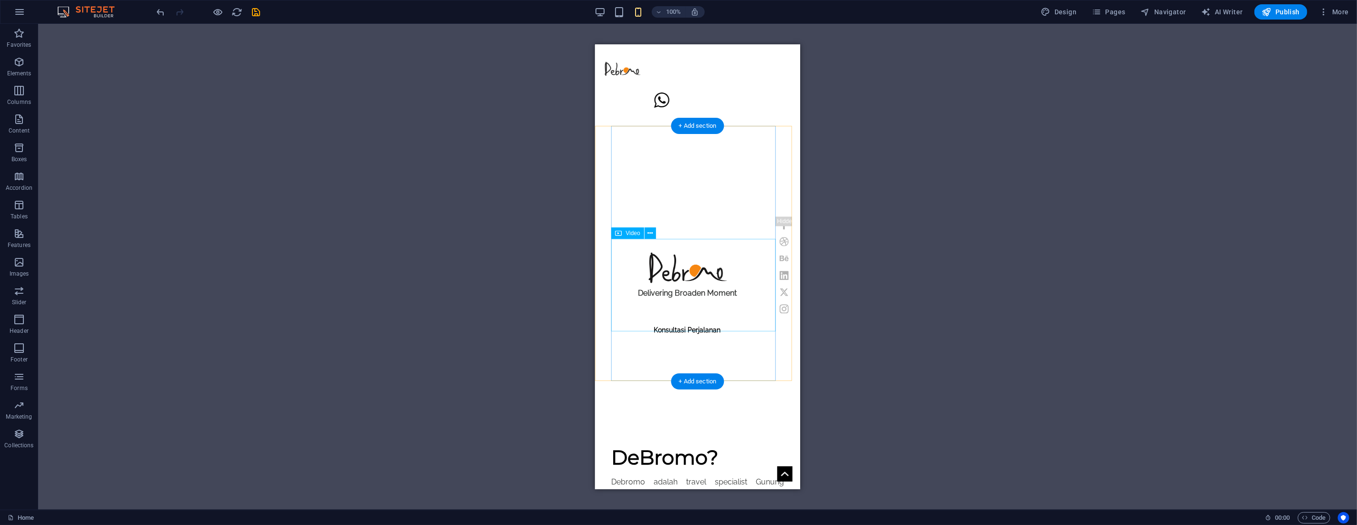
scroll to position [318, 0]
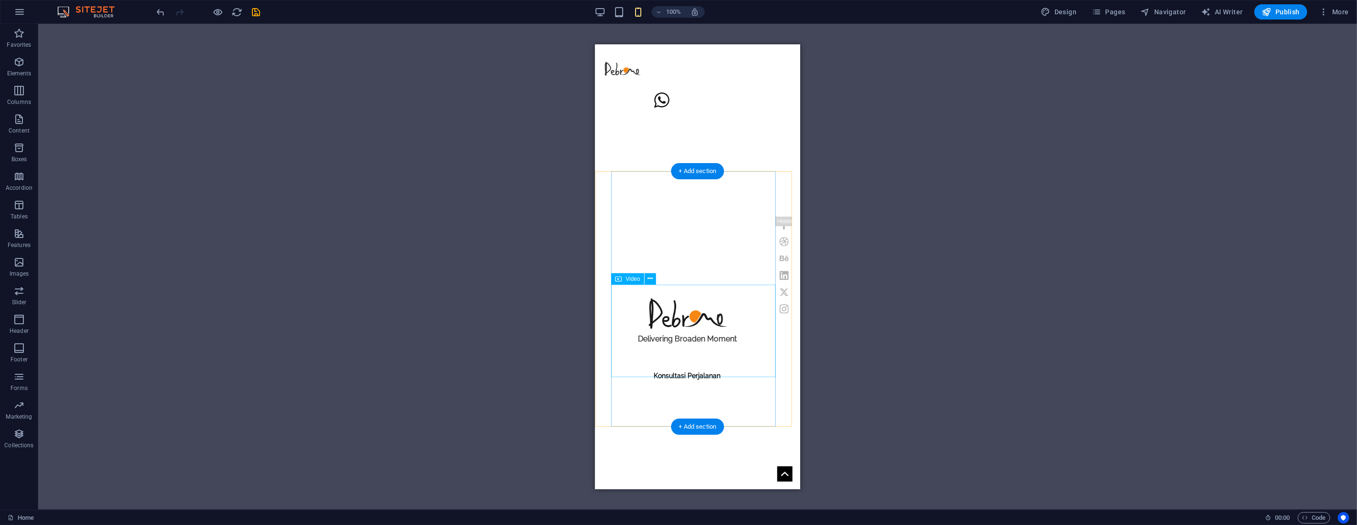
select select "%"
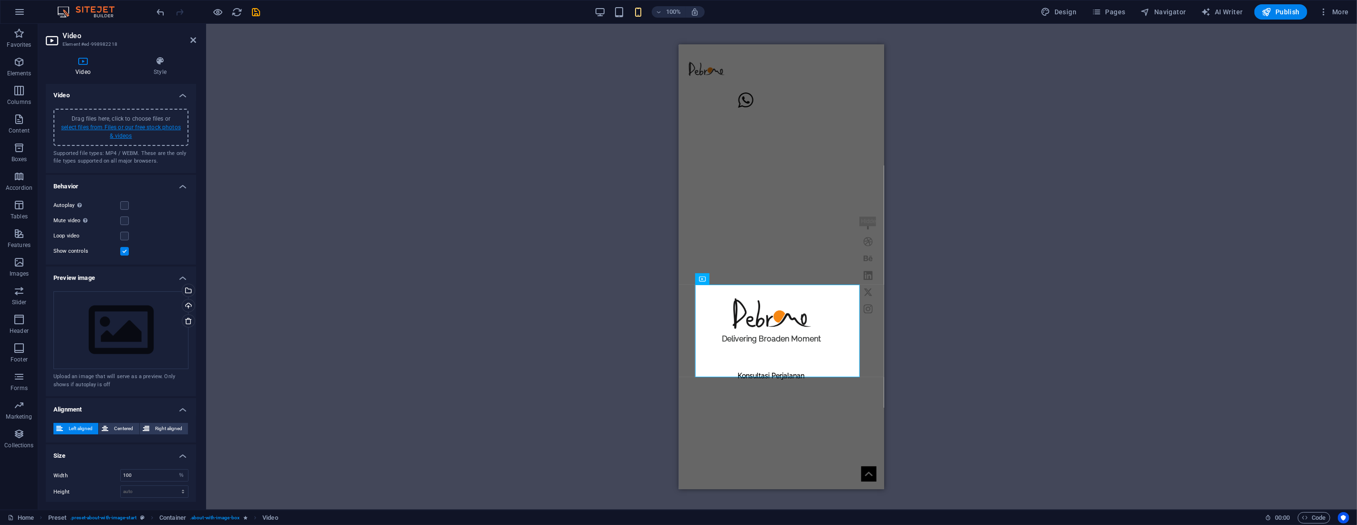
click at [145, 126] on link "select files from Files or our free stock photos & videos" at bounding box center [121, 131] width 120 height 15
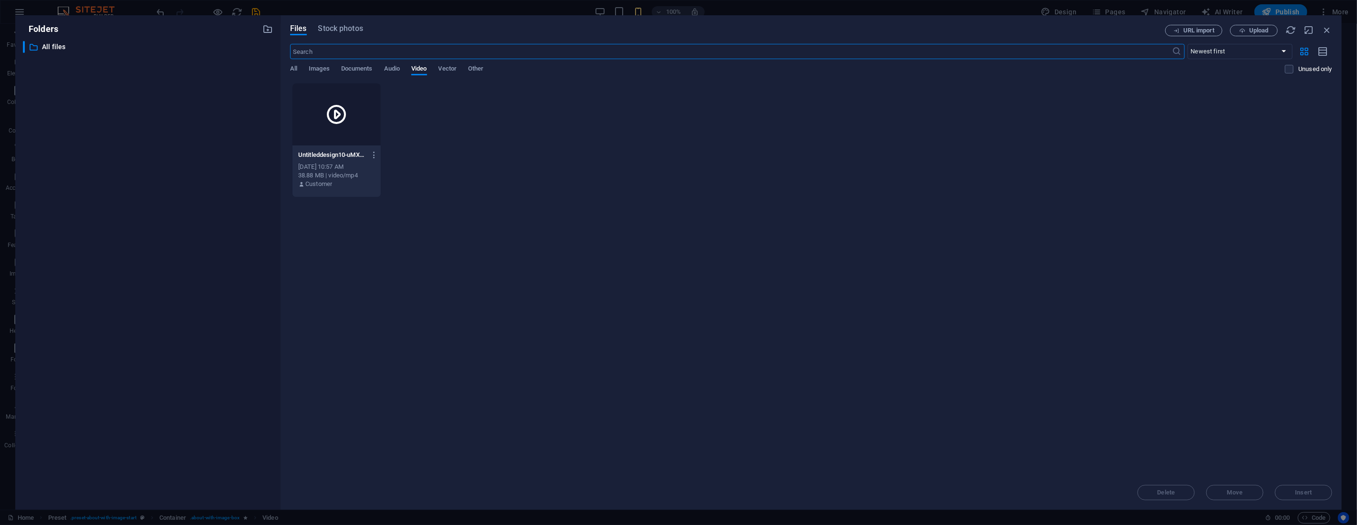
click at [344, 135] on div at bounding box center [336, 114] width 88 height 62
drag, startPoint x: 344, startPoint y: 135, endPoint x: 22, endPoint y: 174, distance: 323.5
click at [344, 135] on div "1" at bounding box center [336, 114] width 88 height 62
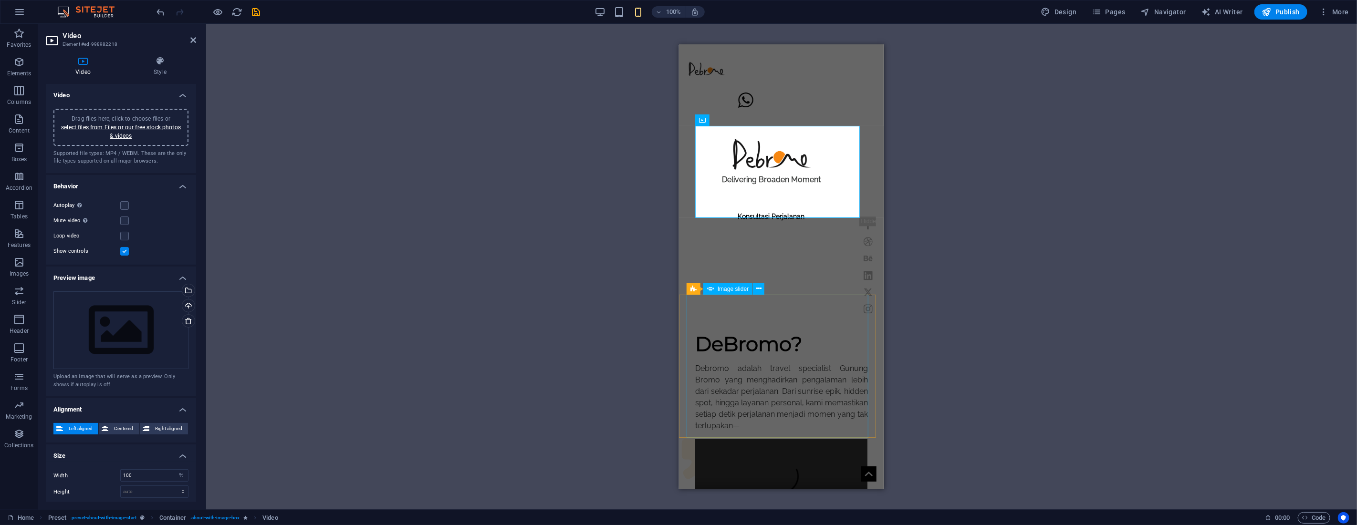
scroll to position [530, 0]
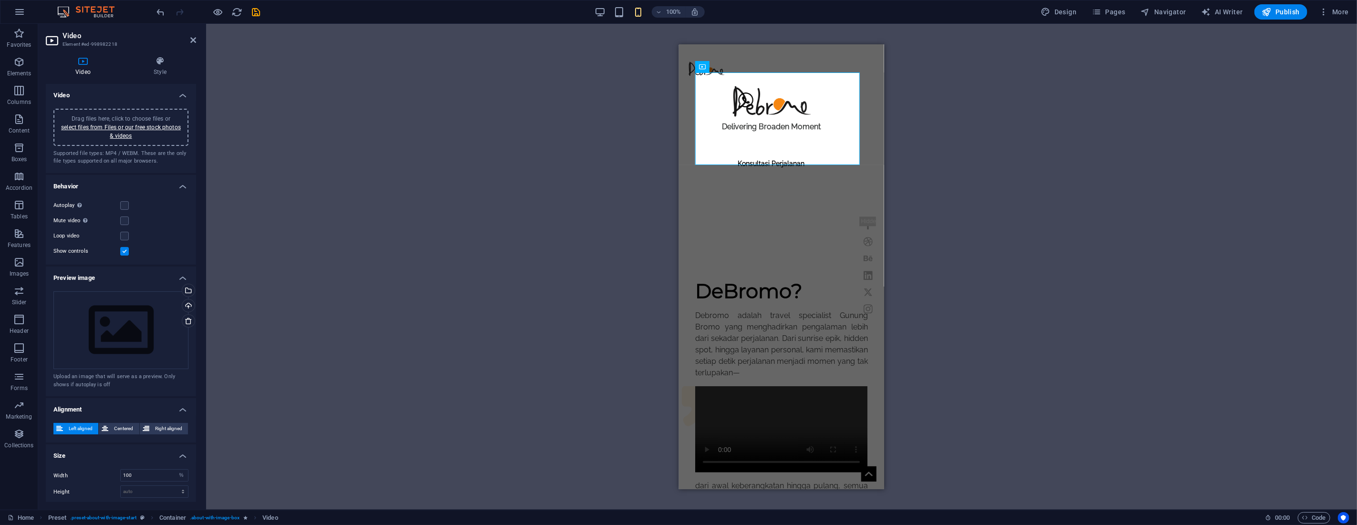
click at [652, 232] on div "Drag here to replace the existing content. Press “Ctrl” if you want to create a…" at bounding box center [781, 267] width 1151 height 486
click at [686, 272] on div "DeBromo? Debromo adalah travel specialist Gunung Bromo yang menghadirkan pengal…" at bounding box center [780, 396] width 205 height 249
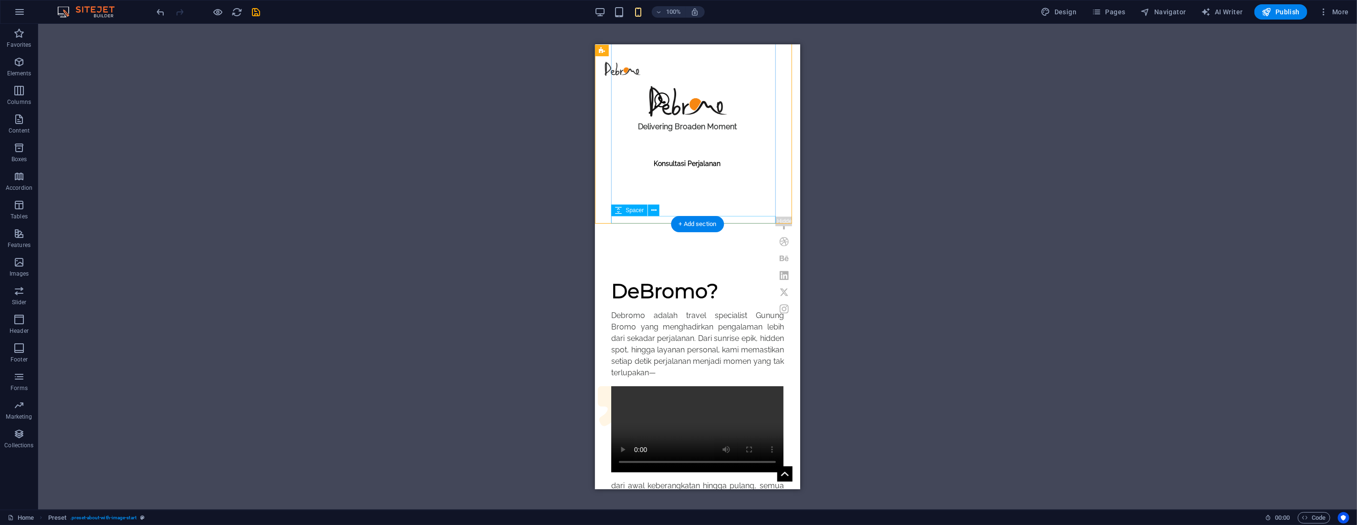
scroll to position [424, 0]
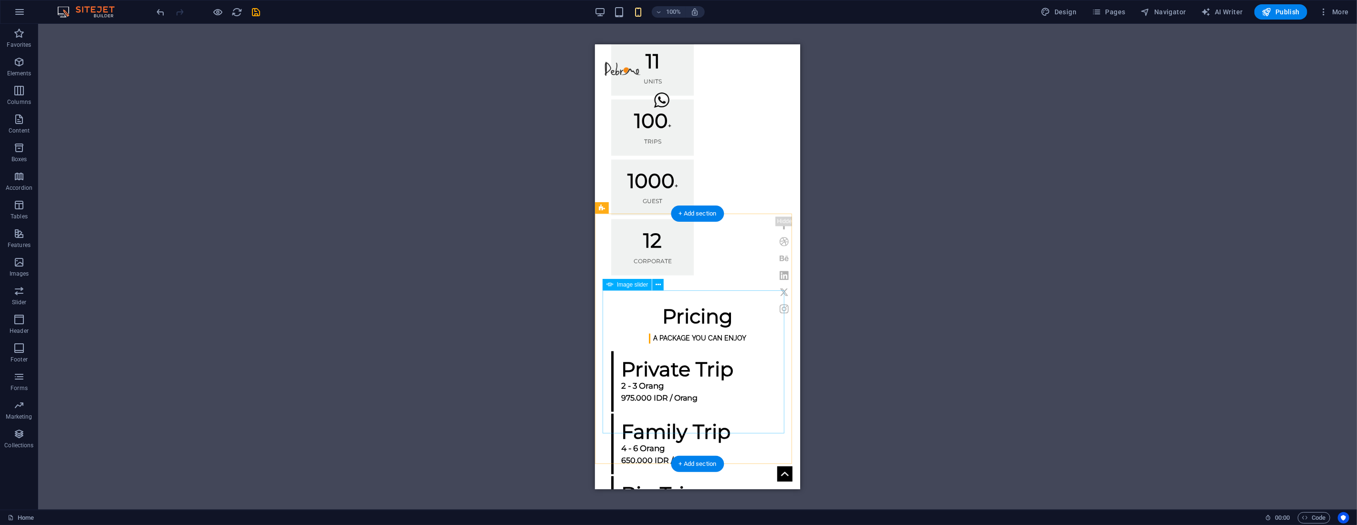
scroll to position [1360, 0]
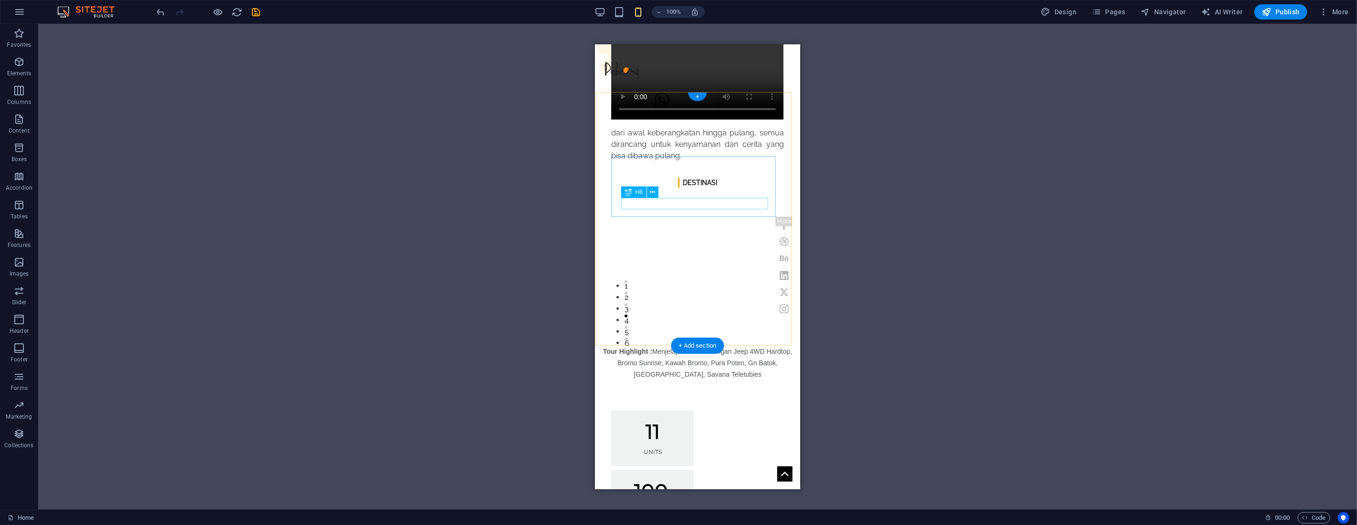
scroll to position [1095, 0]
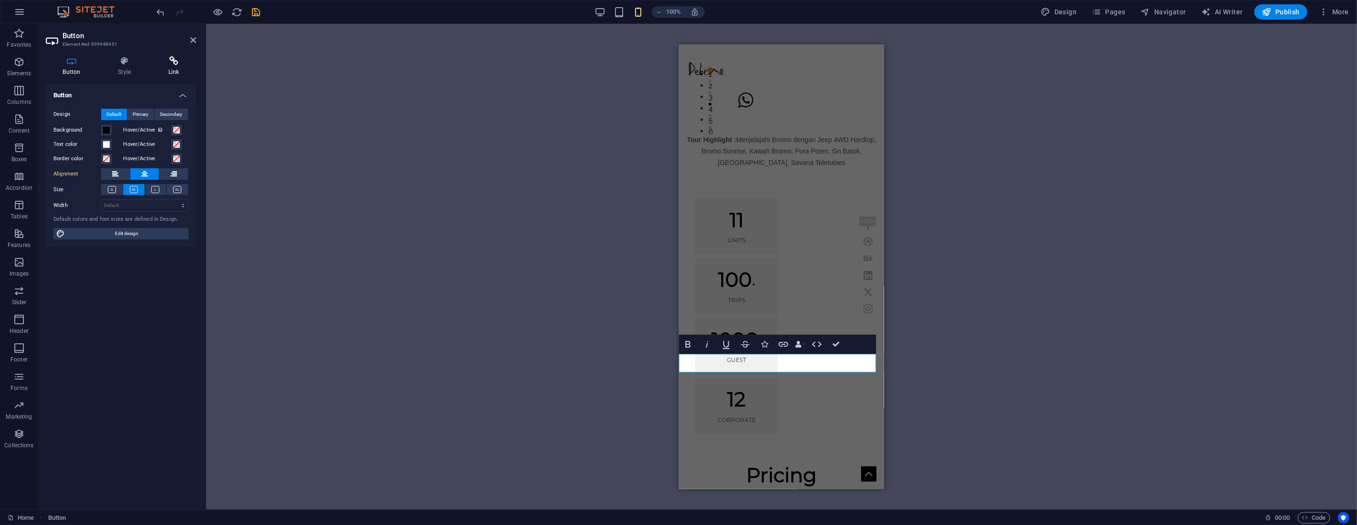
click at [170, 64] on icon at bounding box center [173, 61] width 45 height 10
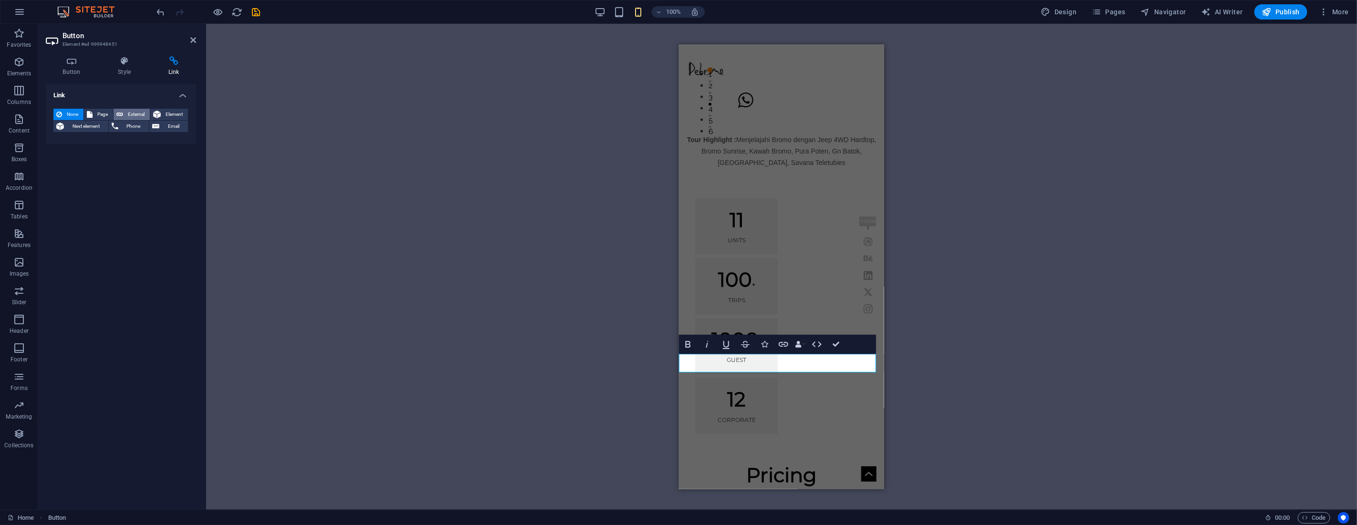
click at [132, 116] on span "External" at bounding box center [136, 114] width 21 height 11
select select "blank"
click at [141, 139] on input "URL" at bounding box center [144, 141] width 87 height 11
paste input "🚫 Hindari membawa koper besar, karena akses menggunakan Jeep & trekking ✅ Pakai…"
type input "🚫 Hindari membawa koper besar, karena akses menggunakan Jeep & trekking ✅ Pakai…"
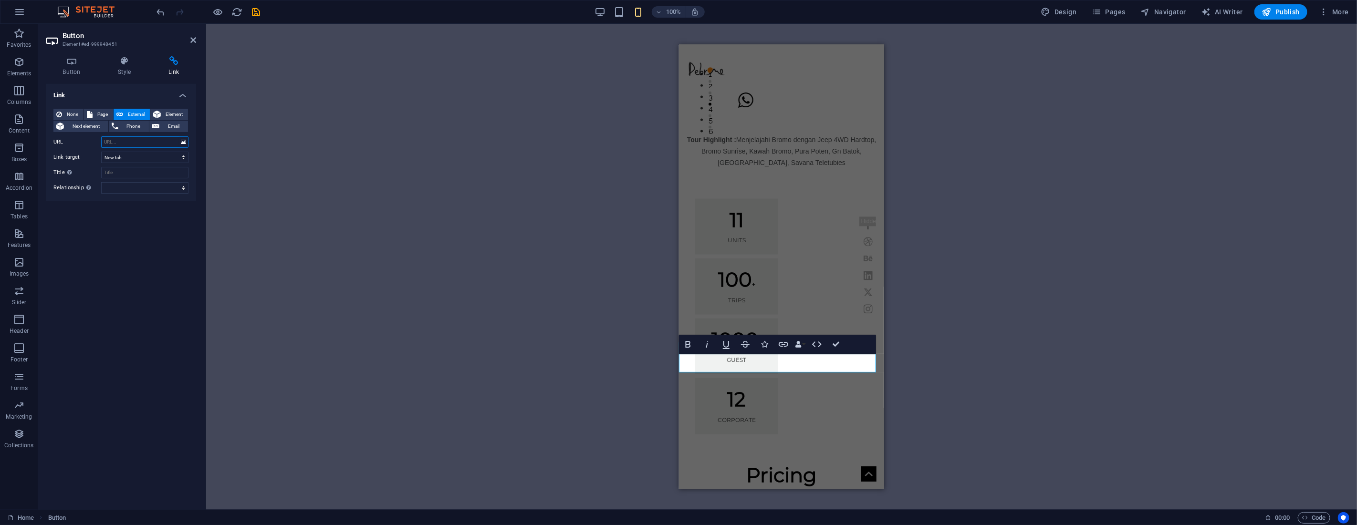
scroll to position [0, 0]
paste input "[URL][DOMAIN_NAME]"
drag, startPoint x: 168, startPoint y: 141, endPoint x: 144, endPoint y: 140, distance: 24.8
click at [144, 140] on input "[URL][DOMAIN_NAME]" at bounding box center [144, 141] width 87 height 11
click at [146, 140] on input "[URL][DOMAIN_NAME]" at bounding box center [144, 141] width 87 height 11
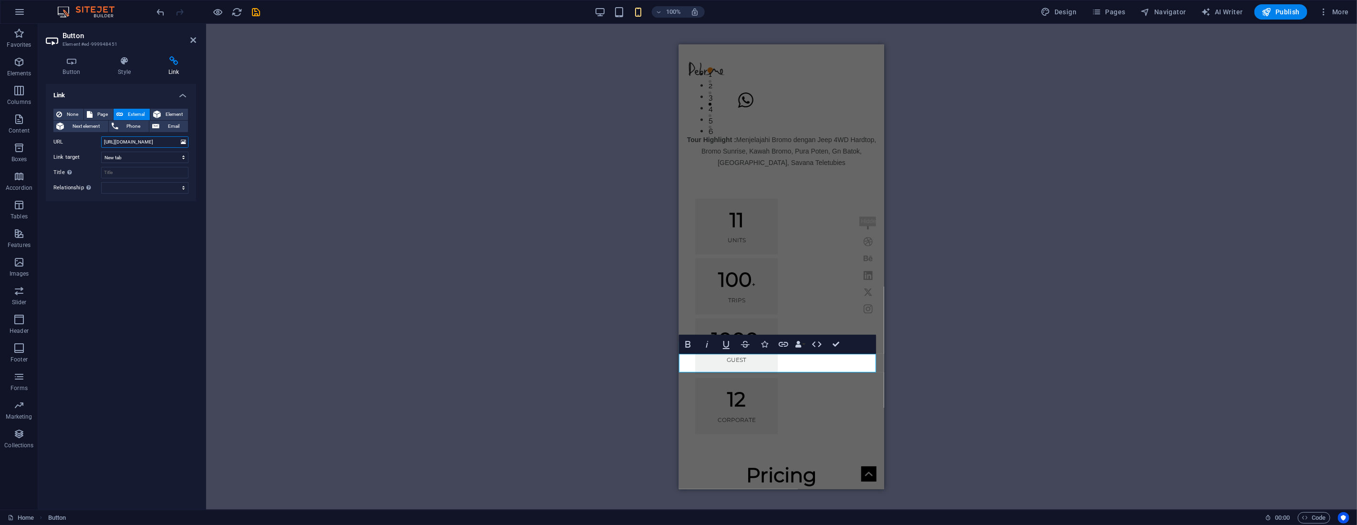
click at [146, 140] on input "[URL][DOMAIN_NAME]" at bounding box center [144, 141] width 87 height 11
type input "[URL][DOMAIN_NAME]"
click at [257, 13] on icon "save" at bounding box center [256, 12] width 11 height 11
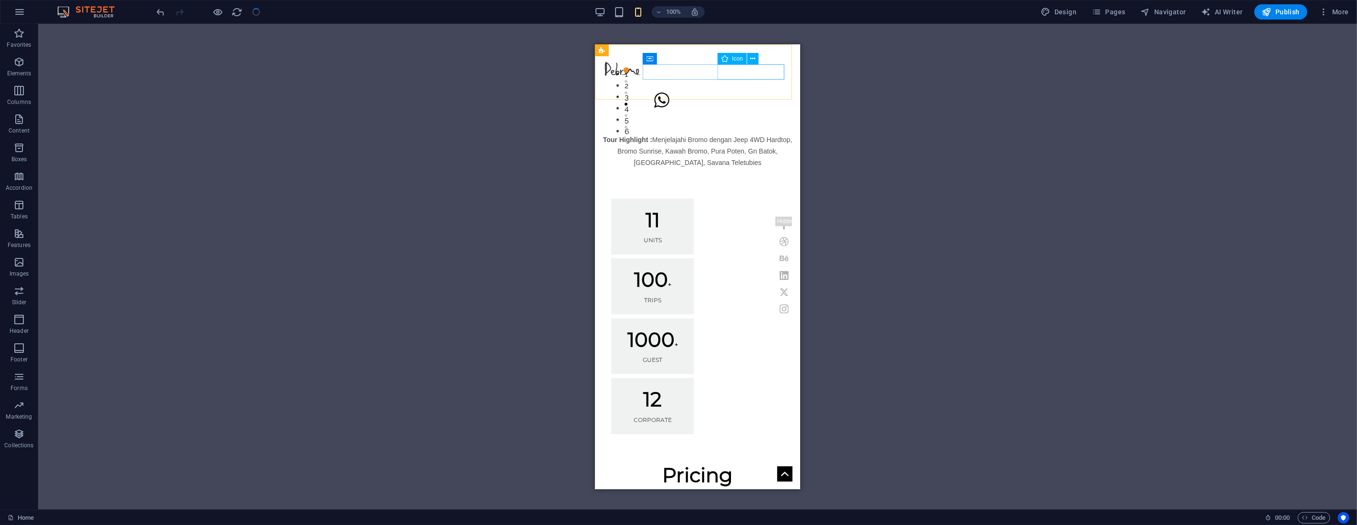
click at [776, 92] on figure at bounding box center [697, 99] width 190 height 15
select select "xMaxYMid"
select select "px"
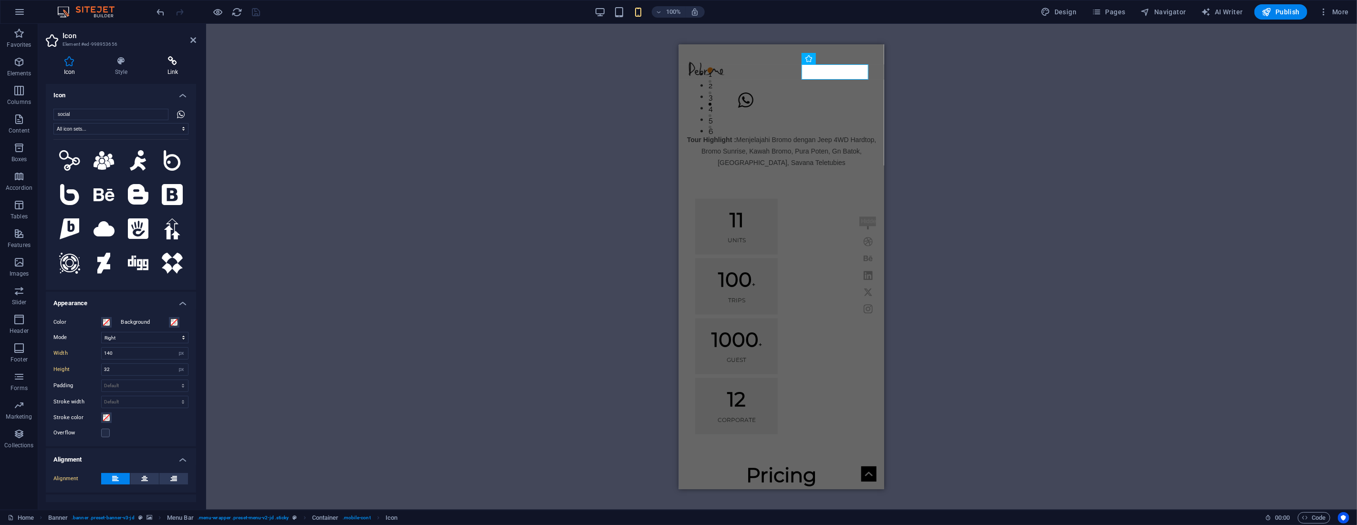
click at [169, 67] on h4 "Link" at bounding box center [172, 66] width 47 height 20
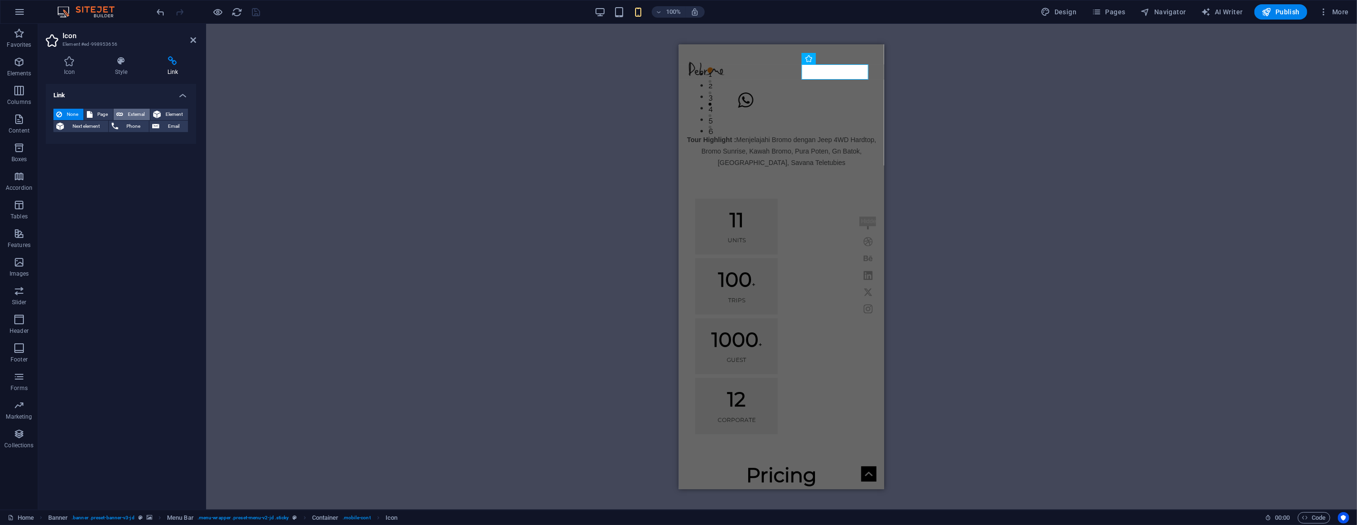
click at [132, 110] on span "External" at bounding box center [136, 114] width 21 height 11
select select "blank"
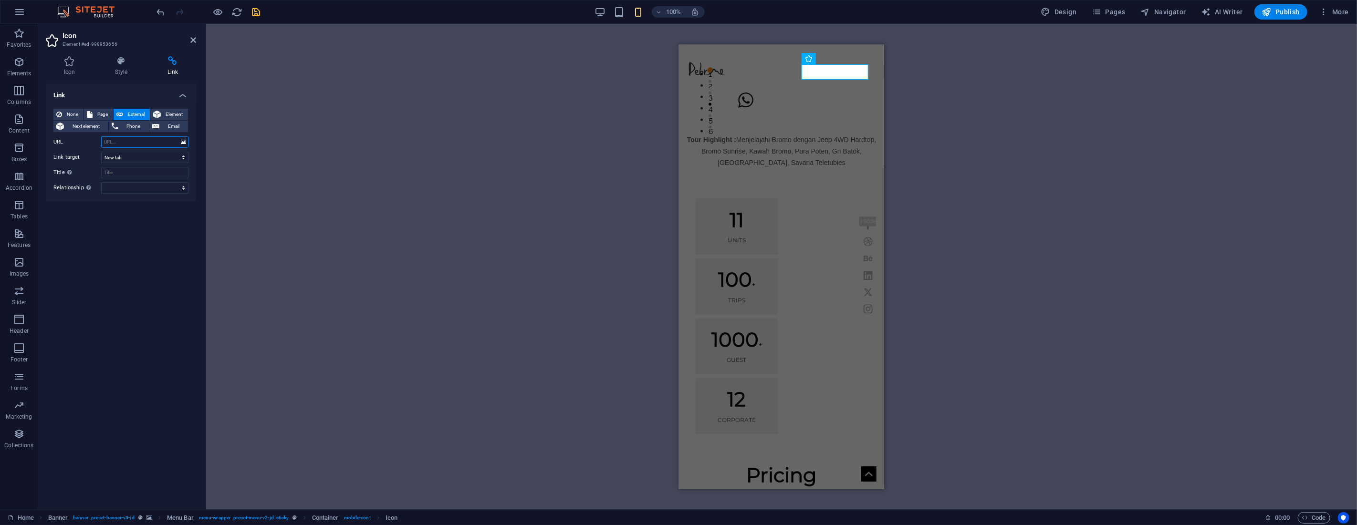
click at [136, 144] on input "URL" at bounding box center [144, 141] width 87 height 11
paste input "[URL][DOMAIN_NAME]"
type input "[URL][DOMAIN_NAME]"
click at [259, 12] on icon "save" at bounding box center [256, 12] width 11 height 11
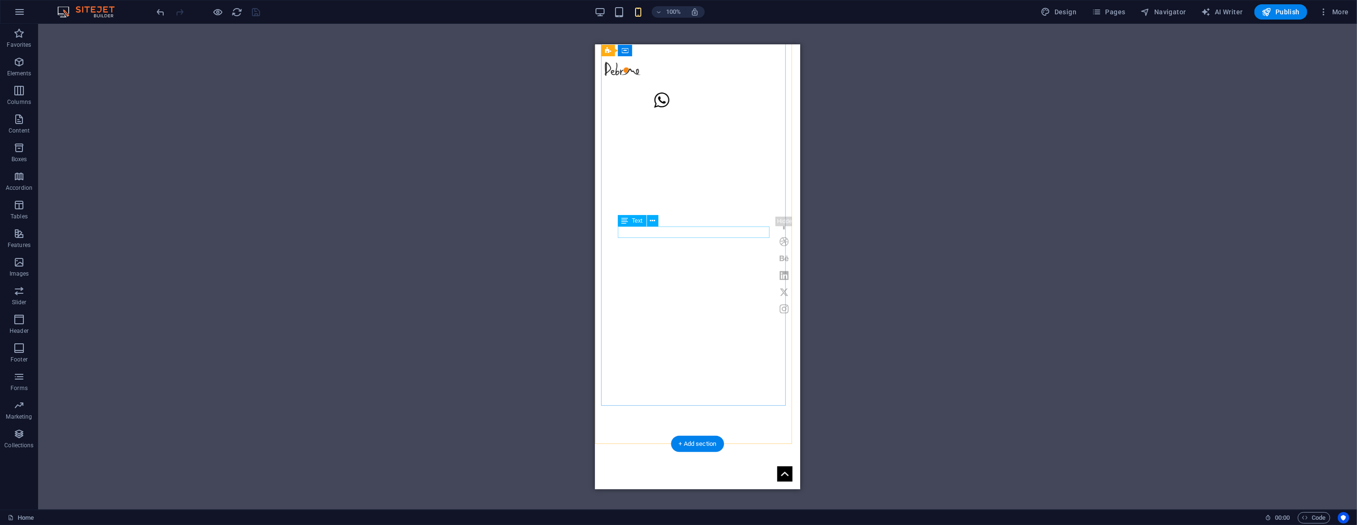
scroll to position [35, 0]
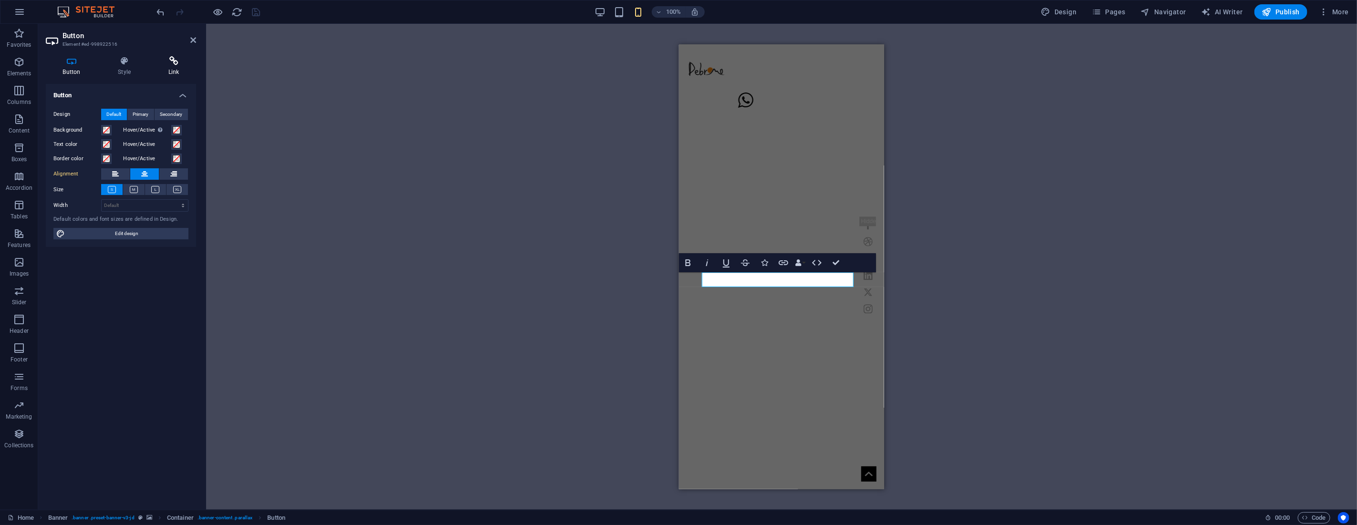
click at [175, 62] on icon at bounding box center [173, 61] width 45 height 10
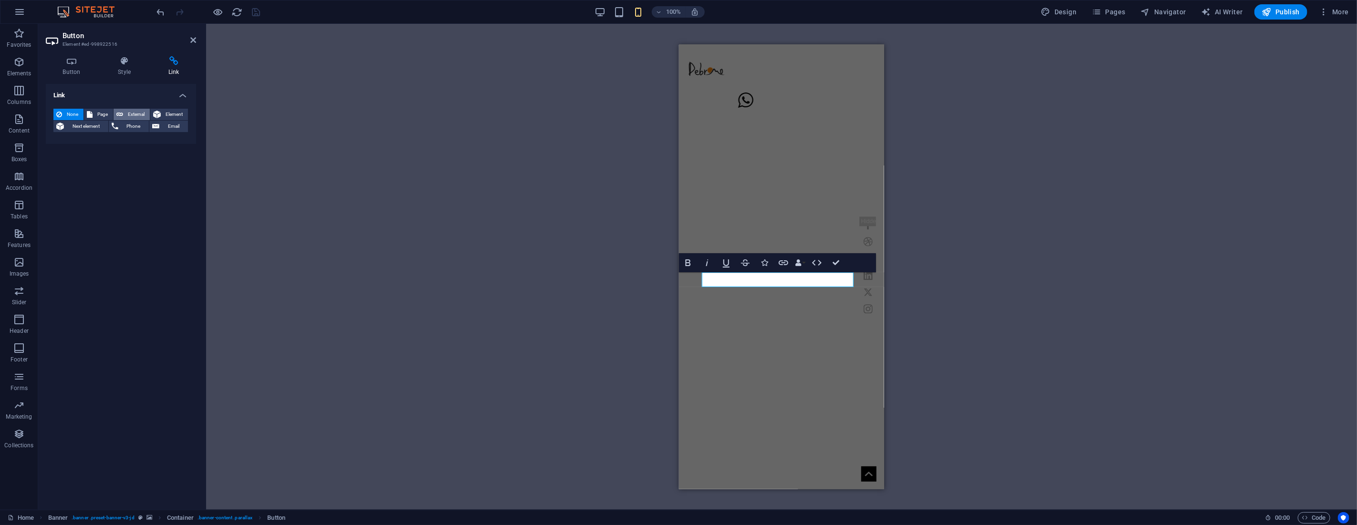
click at [128, 112] on span "External" at bounding box center [136, 114] width 21 height 11
select select "blank"
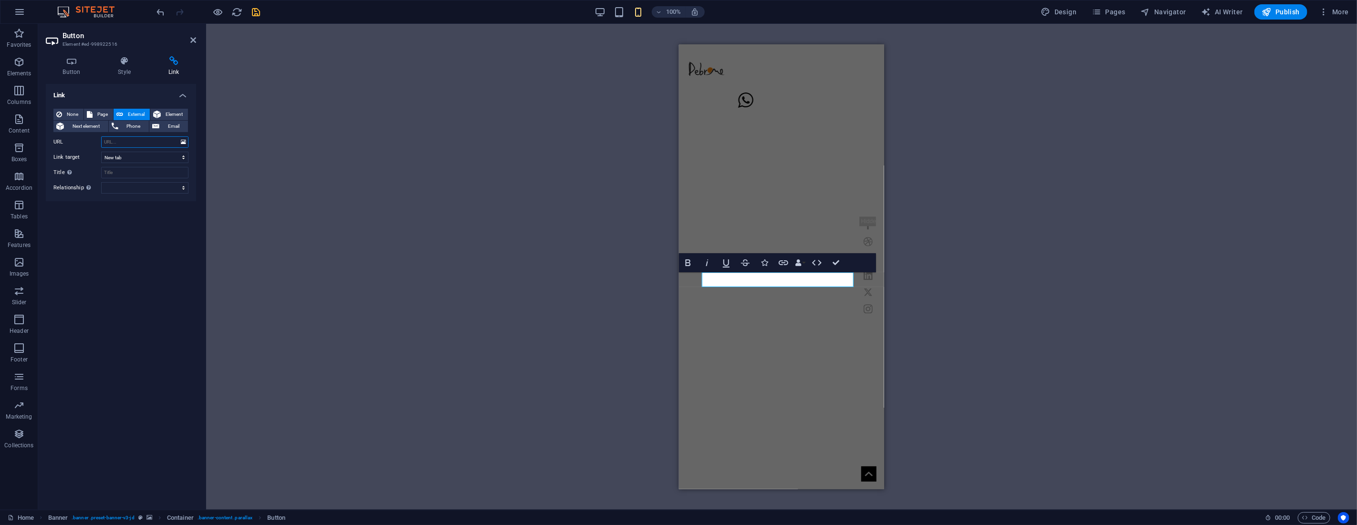
paste input "[URL][DOMAIN_NAME]"
type input "[URL][DOMAIN_NAME]"
click at [191, 37] on icon at bounding box center [193, 40] width 6 height 8
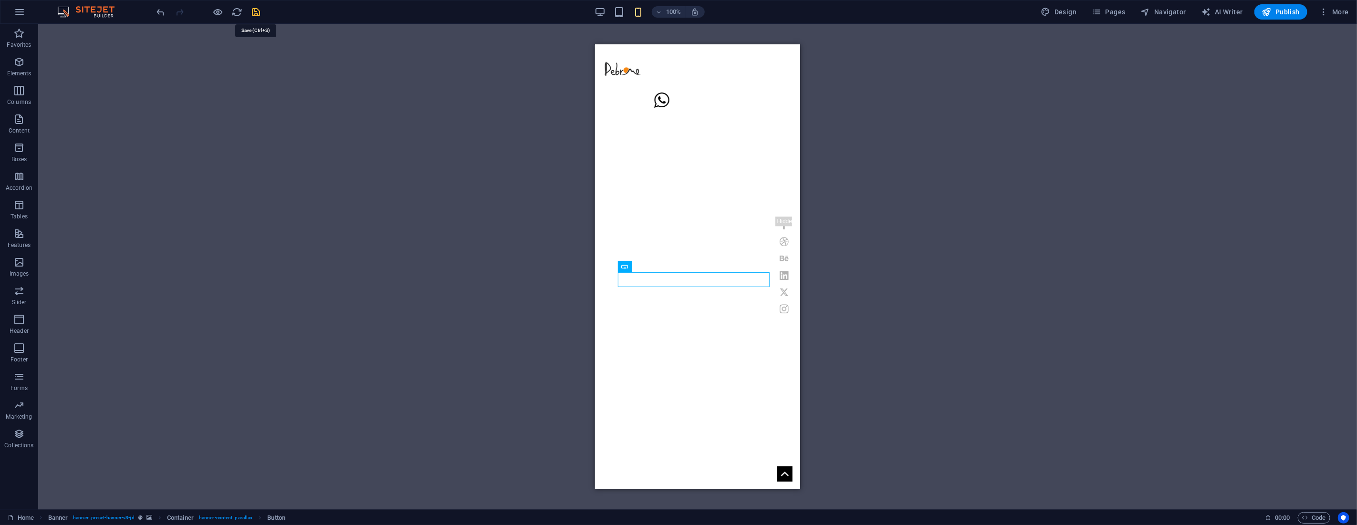
click at [258, 11] on icon "save" at bounding box center [256, 12] width 11 height 11
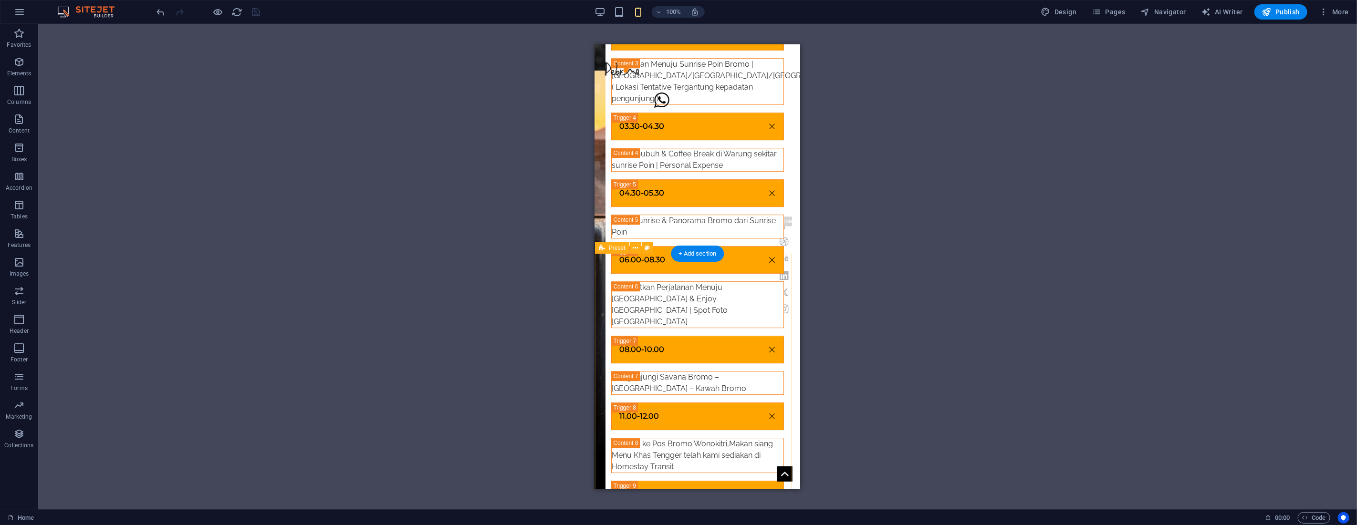
scroll to position [2208, 0]
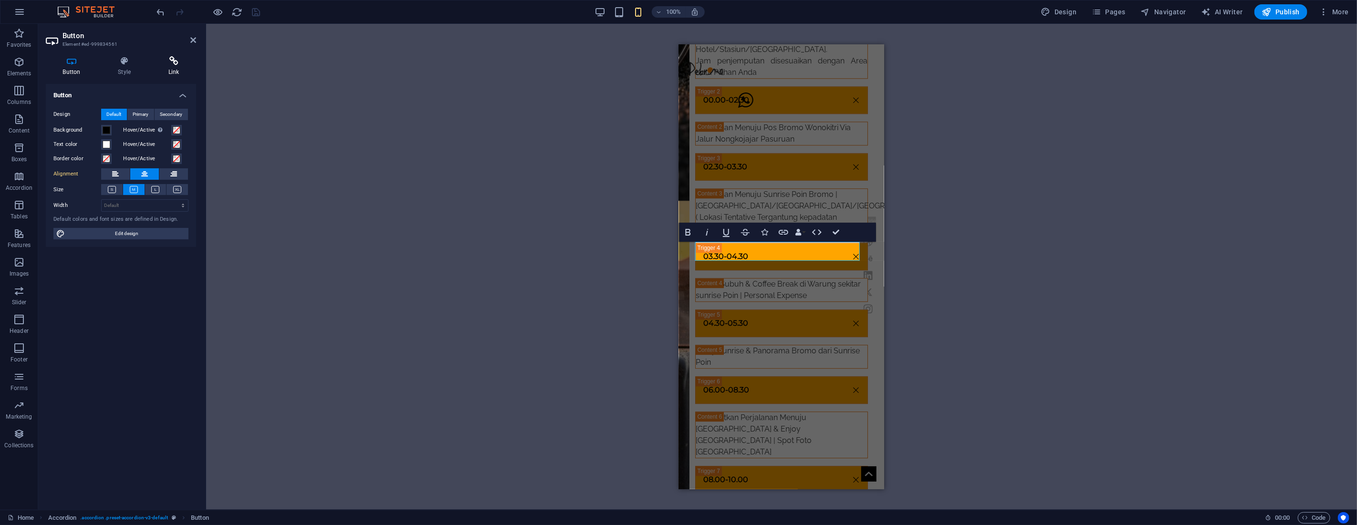
click at [170, 65] on icon at bounding box center [173, 61] width 45 height 10
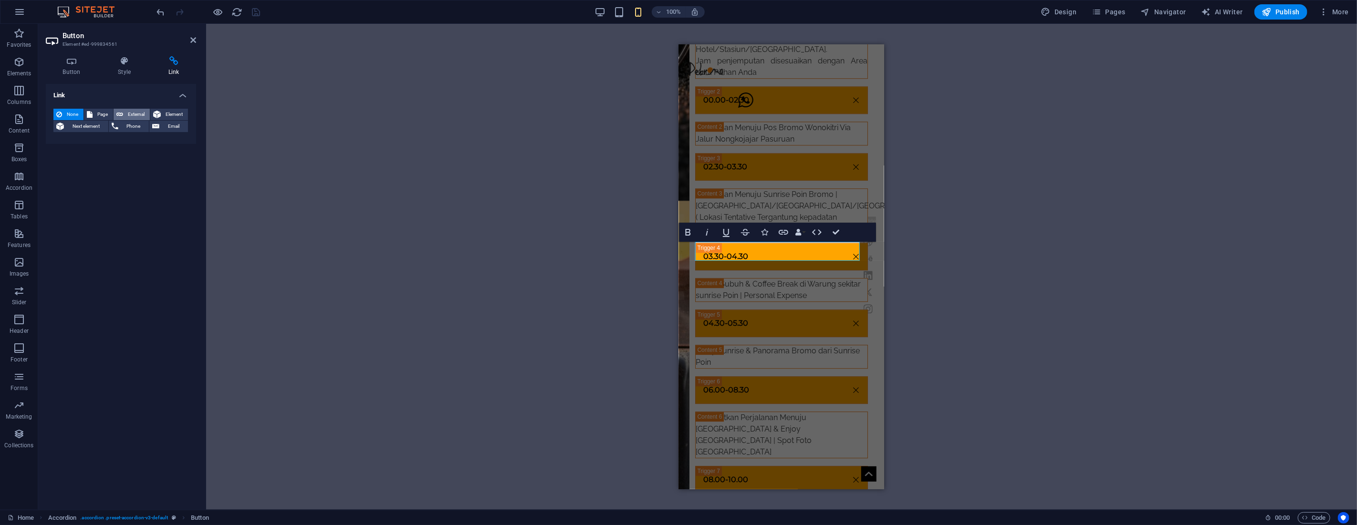
click at [135, 115] on span "External" at bounding box center [136, 114] width 21 height 11
select select "blank"
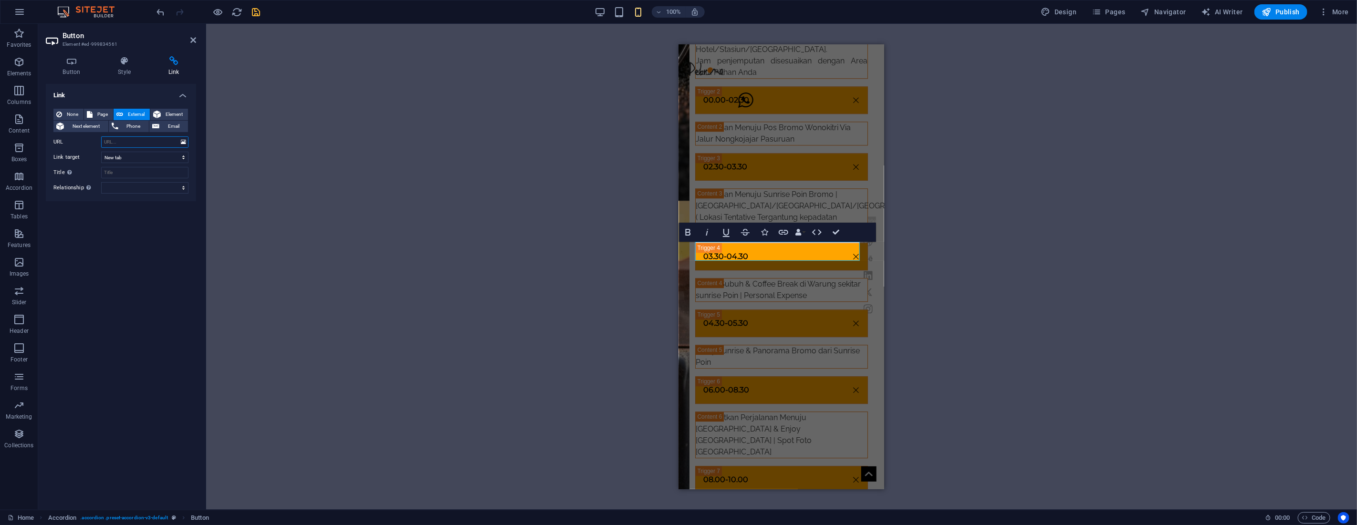
paste input "[URL][DOMAIN_NAME]"
type input "[URL][DOMAIN_NAME]"
click at [193, 38] on icon at bounding box center [193, 40] width 6 height 8
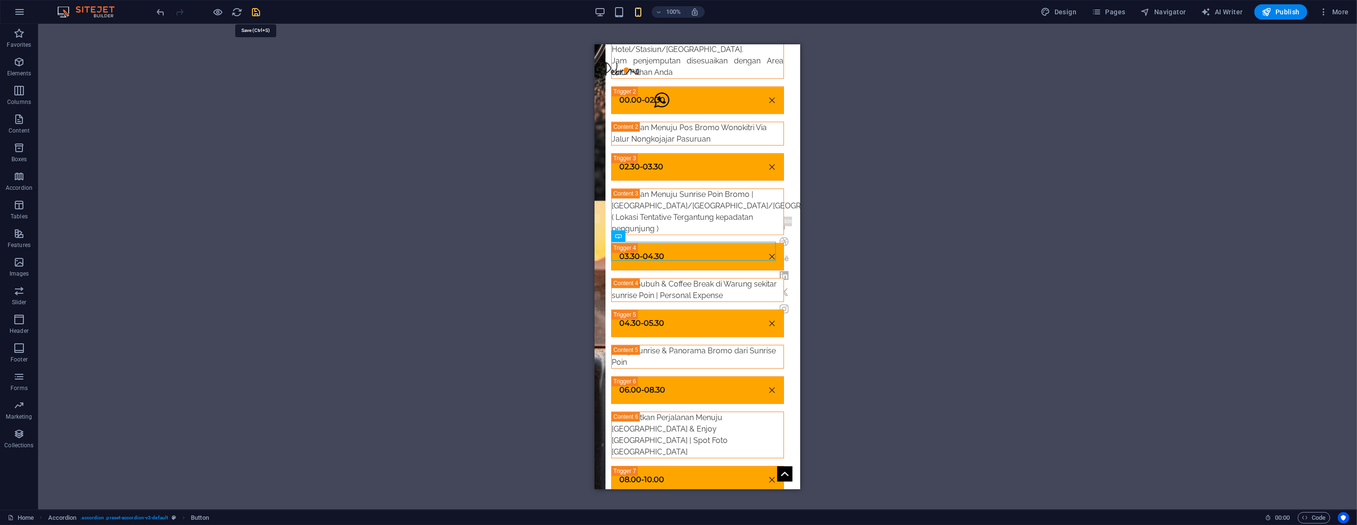
click at [255, 14] on icon "save" at bounding box center [256, 12] width 11 height 11
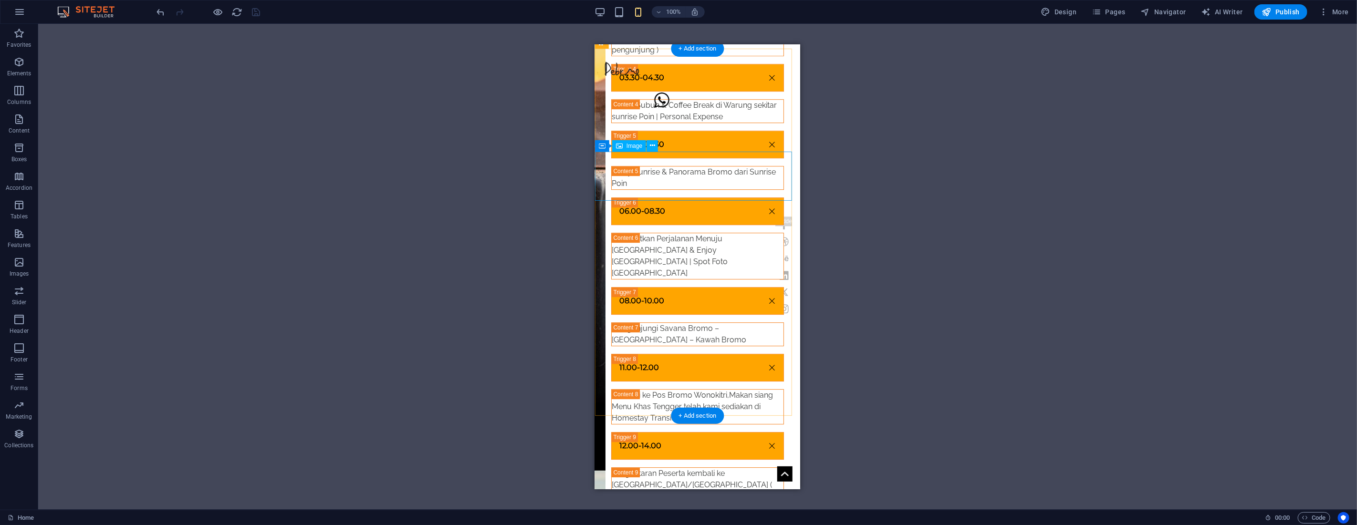
scroll to position [2368, 0]
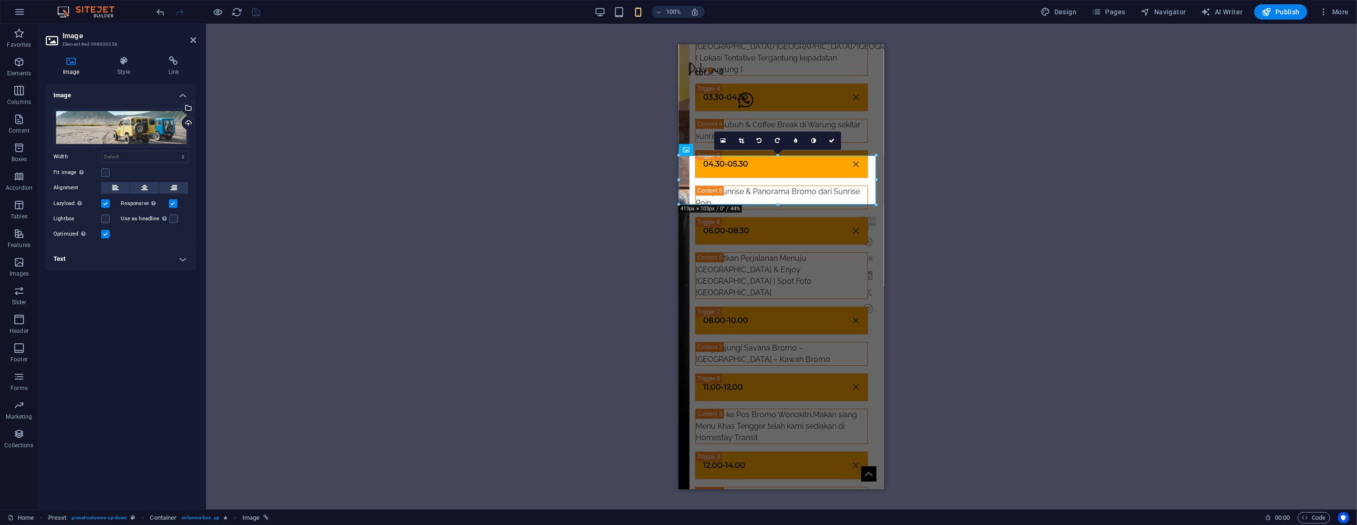
click at [94, 255] on h4 "Text" at bounding box center [121, 259] width 150 height 23
click at [118, 334] on p "Trip apa?" at bounding box center [121, 332] width 125 height 9
click at [117, 333] on p "Trip apa?" at bounding box center [121, 332] width 125 height 9
click at [193, 38] on icon at bounding box center [193, 40] width 6 height 8
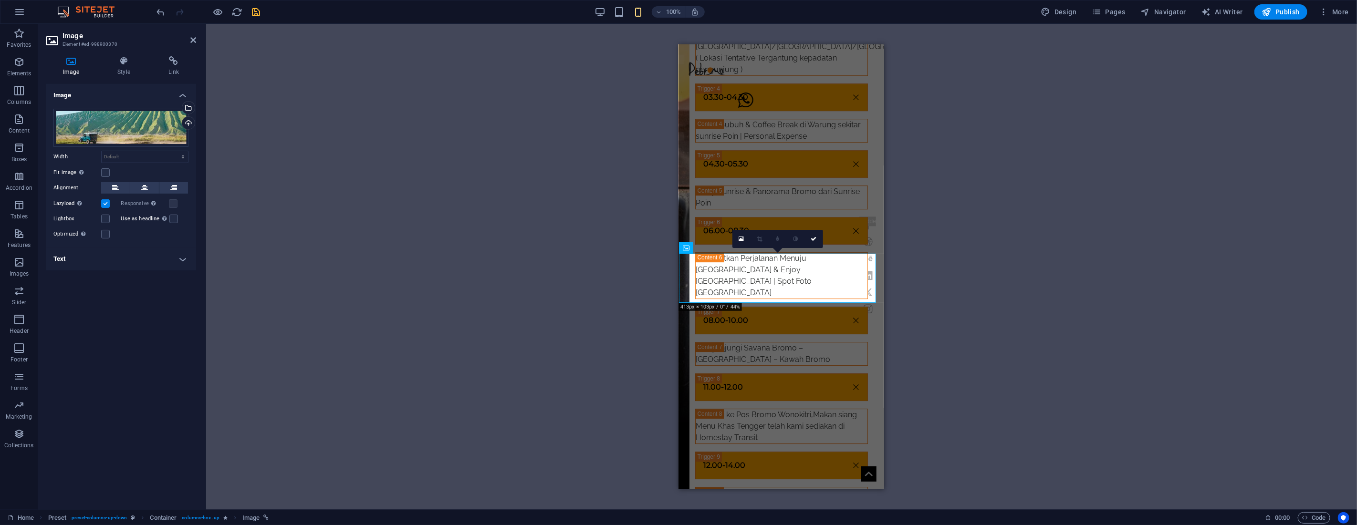
click at [82, 255] on h4 "Text" at bounding box center [121, 259] width 150 height 23
click at [126, 331] on p "Panen Madu" at bounding box center [121, 332] width 125 height 9
click at [124, 331] on p "Panen Madu" at bounding box center [121, 332] width 125 height 9
click at [127, 329] on p "Panen Madu" at bounding box center [121, 332] width 125 height 9
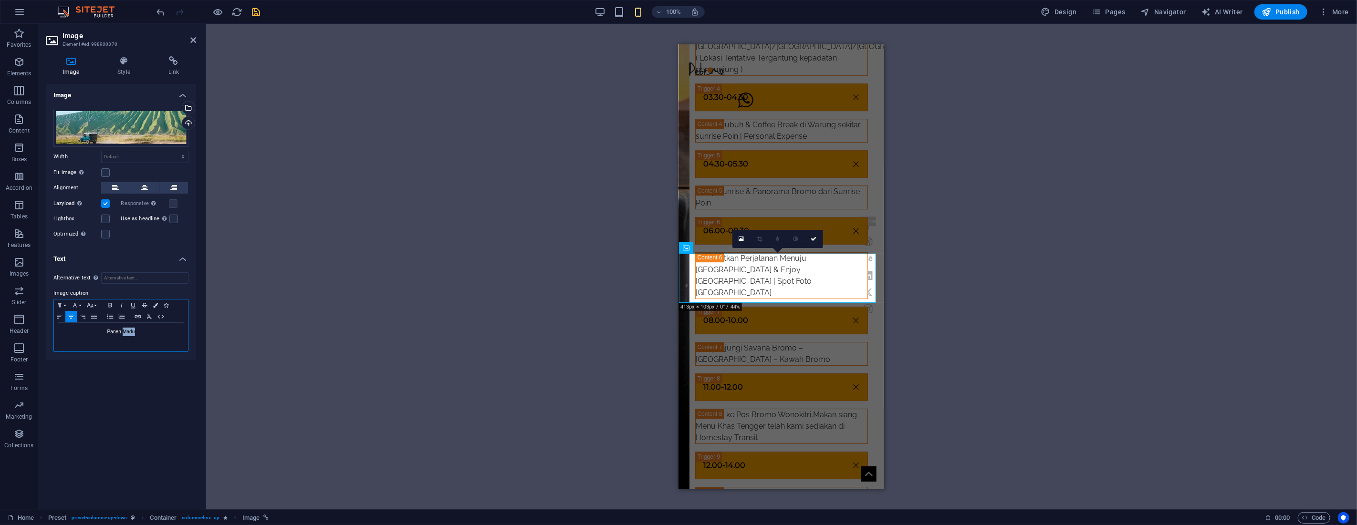
click at [127, 329] on p "Panen Madu" at bounding box center [121, 332] width 125 height 9
click at [194, 41] on icon at bounding box center [193, 40] width 6 height 8
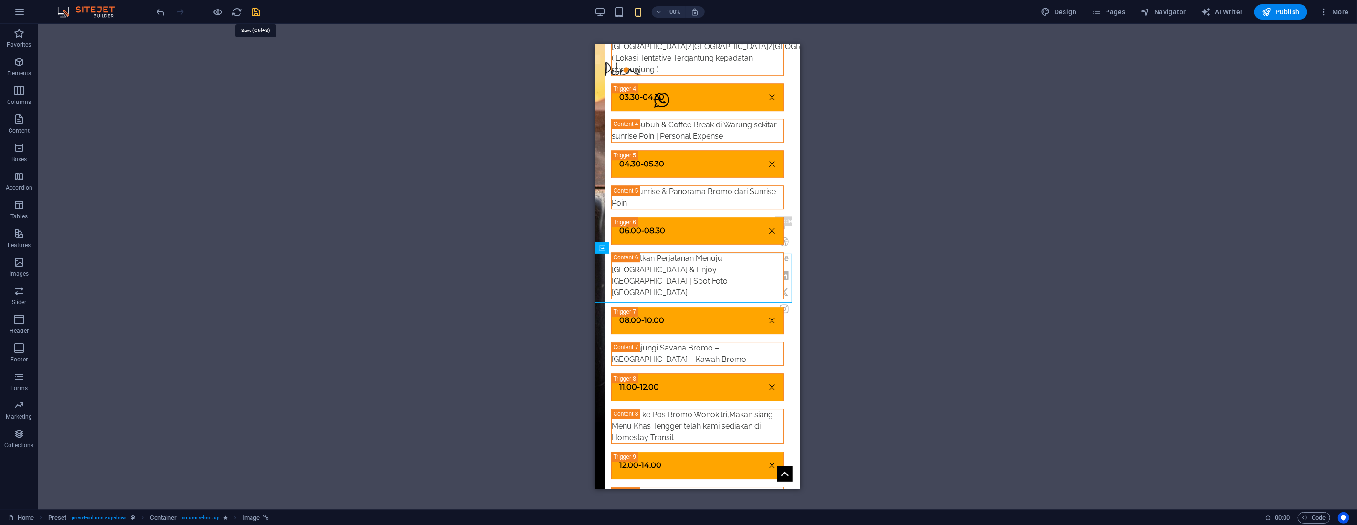
click at [257, 15] on icon "save" at bounding box center [256, 12] width 11 height 11
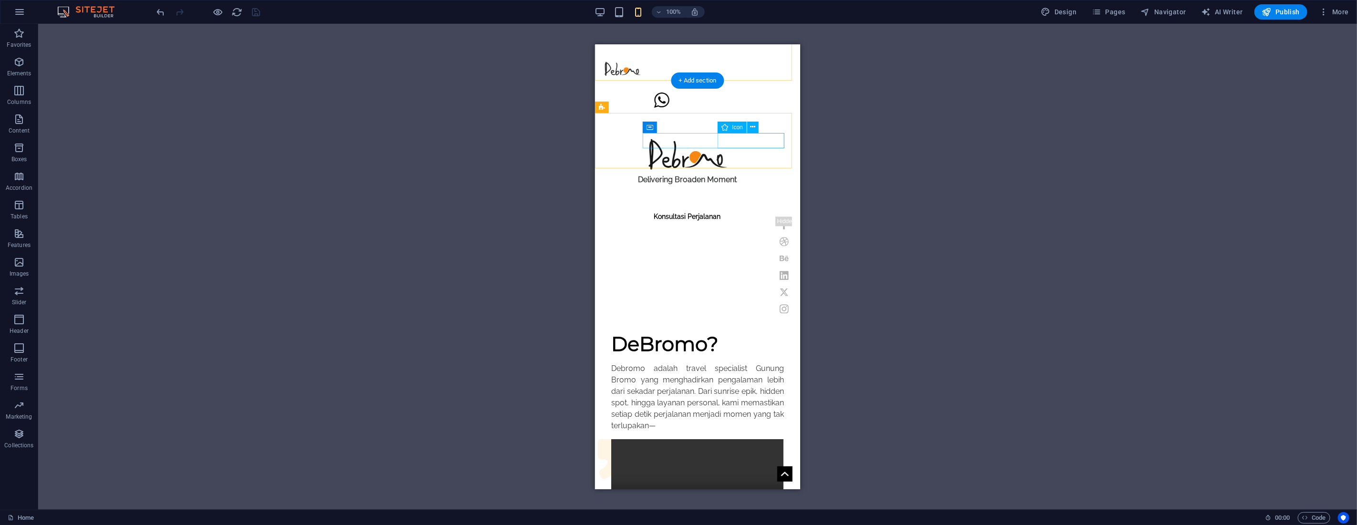
scroll to position [371, 0]
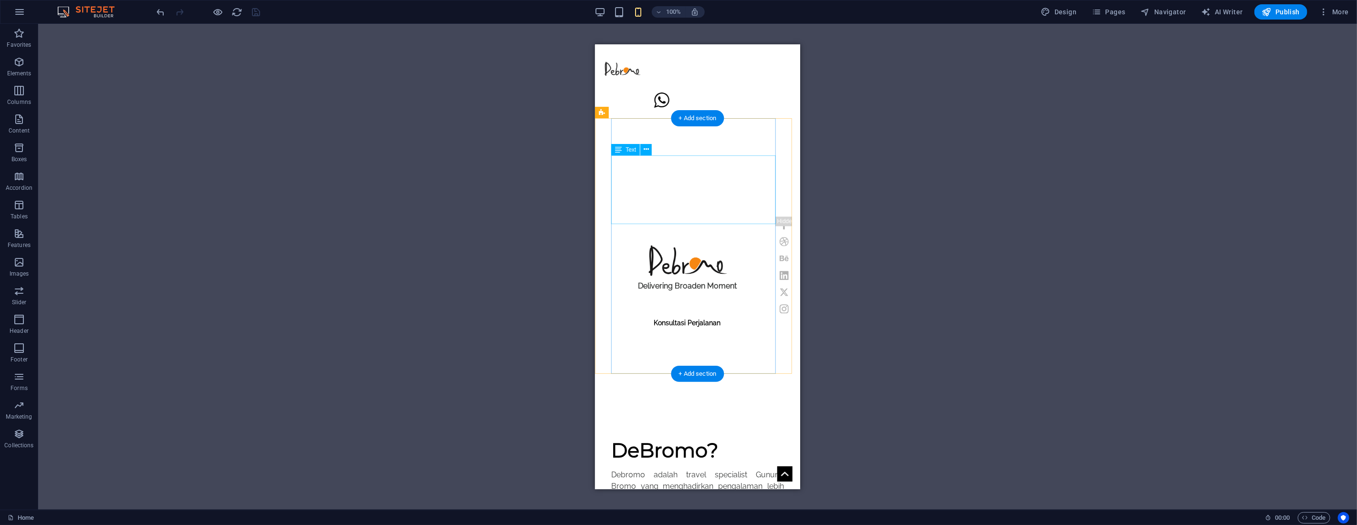
click at [724, 469] on div "Debromo adalah travel specialist Gunung Bromo yang menghadirkan pengalaman lebi…" at bounding box center [697, 503] width 172 height 69
click at [714, 469] on div "Debromo adalah travel specialist Gunung Bromo yang menghadirkan pengalaman lebi…" at bounding box center [697, 503] width 172 height 69
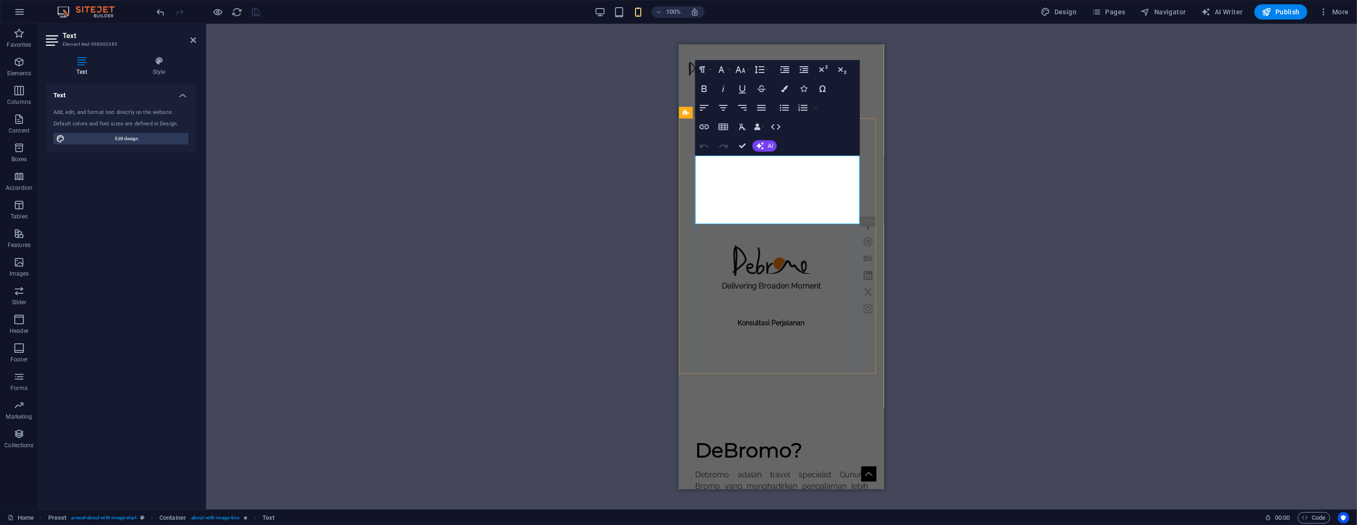
click at [798, 469] on p "Debromo adalah travel specialist Gunung Bromo yang menghadirkan pengalaman lebi…" at bounding box center [781, 503] width 172 height 69
click at [1338, 15] on span "More" at bounding box center [1334, 12] width 30 height 10
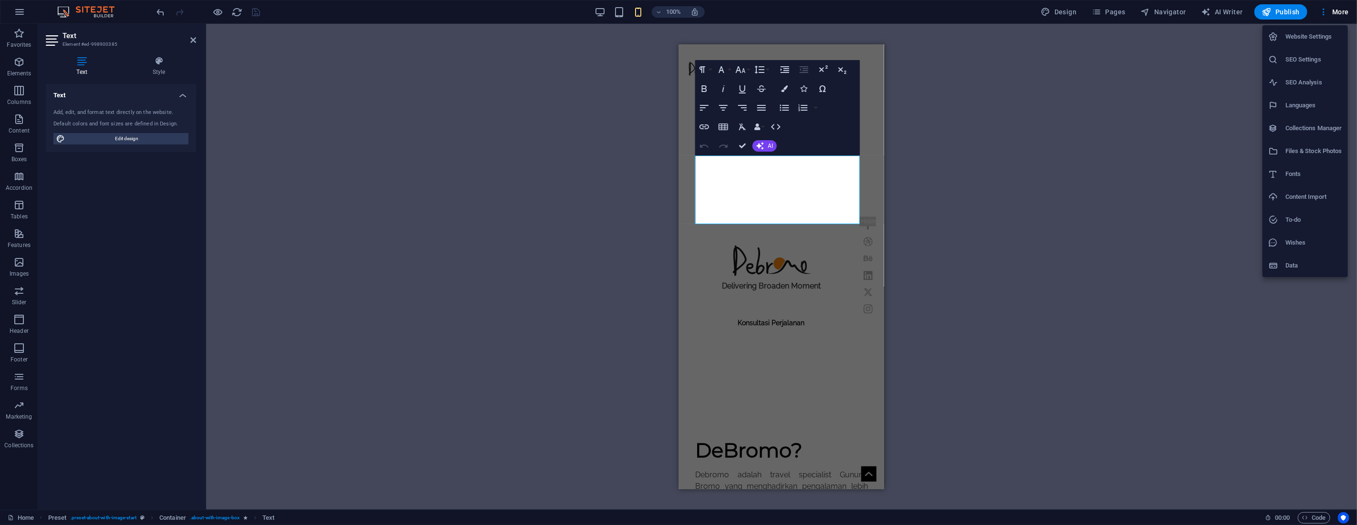
click at [1310, 101] on h6 "Languages" at bounding box center [1313, 105] width 57 height 11
select select "41"
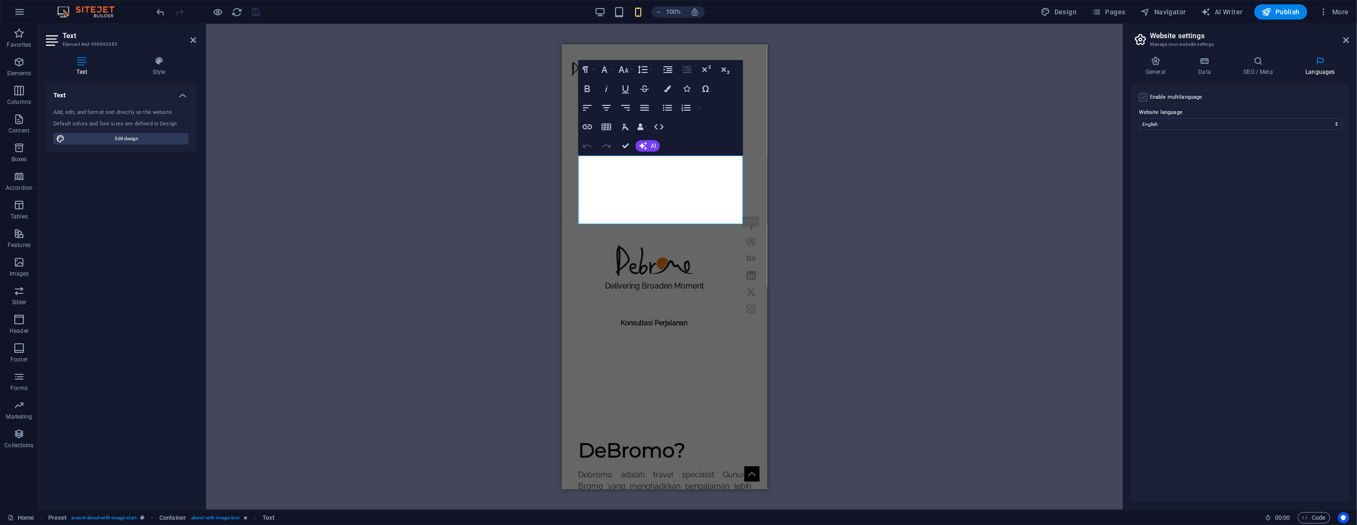
click at [1145, 98] on label at bounding box center [1143, 97] width 9 height 9
click at [0, 0] on input "Enable multilanguage To disable multilanguage delete all languages until only o…" at bounding box center [0, 0] width 0 height 0
click at [1179, 169] on select "Abkhazian Afar Afrikaans Akan Albanian Amharic Arabic Aragonese Armenian Assame…" at bounding box center [1240, 170] width 159 height 11
select select "70"
click at [1179, 172] on select "Abkhazian Afar Afrikaans Akan Albanian Amharic Arabic Aragonese Armenian Assame…" at bounding box center [1240, 170] width 159 height 11
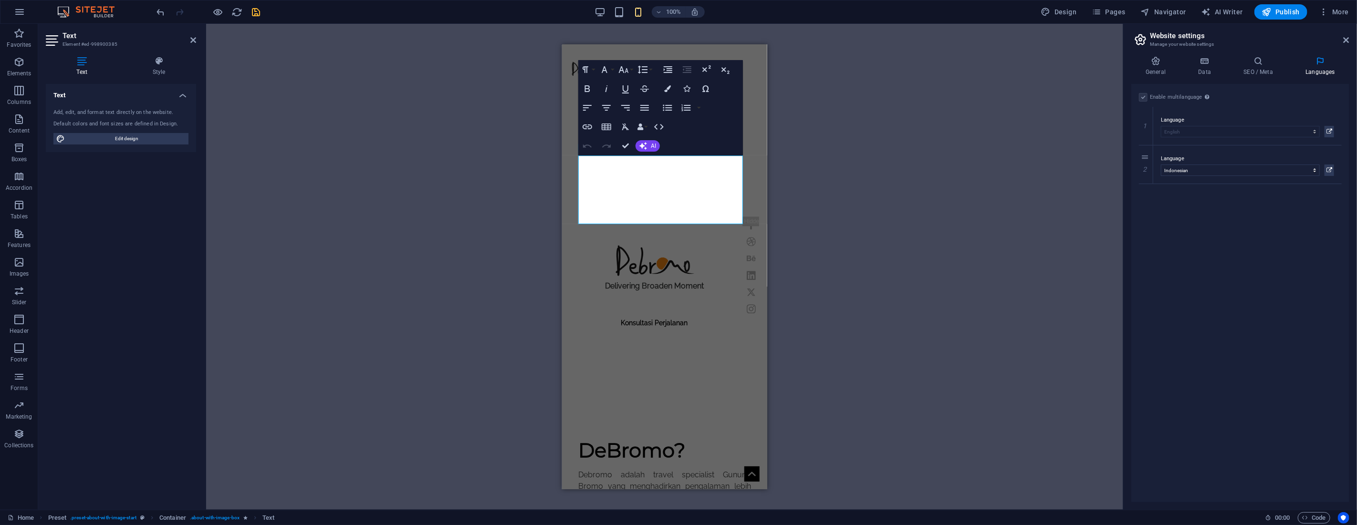
click at [1206, 227] on div "Enable multilanguage To disable multilanguage delete all languages until only o…" at bounding box center [1240, 293] width 218 height 418
click at [255, 12] on icon "save" at bounding box center [256, 12] width 11 height 11
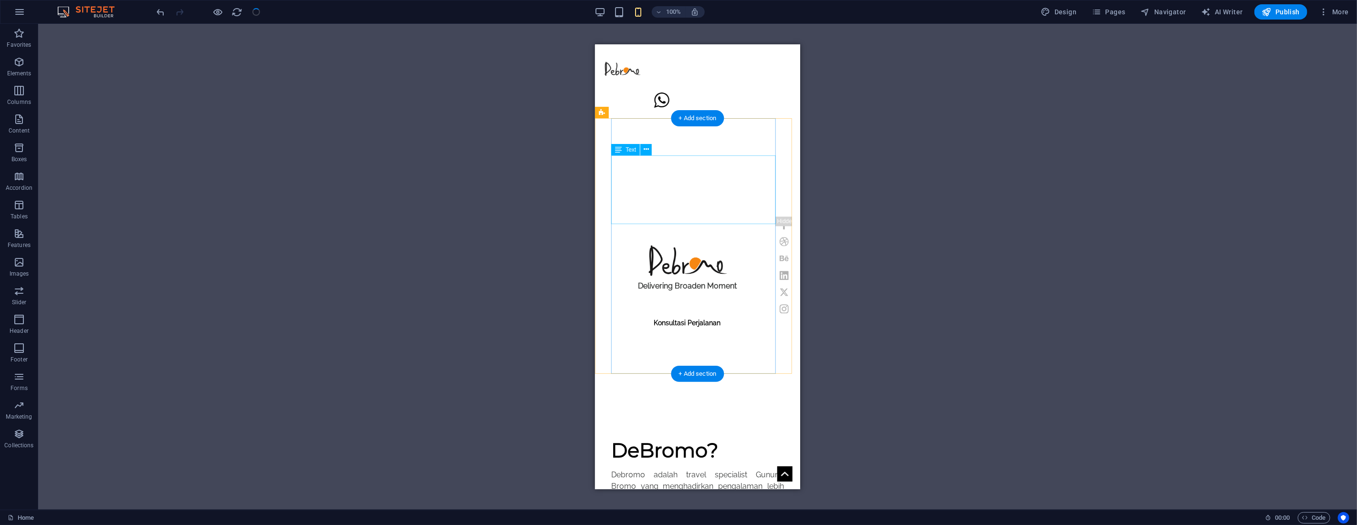
click at [712, 469] on div "Debromo adalah travel specialist Gunung Bromo yang menghadirkan pengalaman lebi…" at bounding box center [697, 503] width 172 height 69
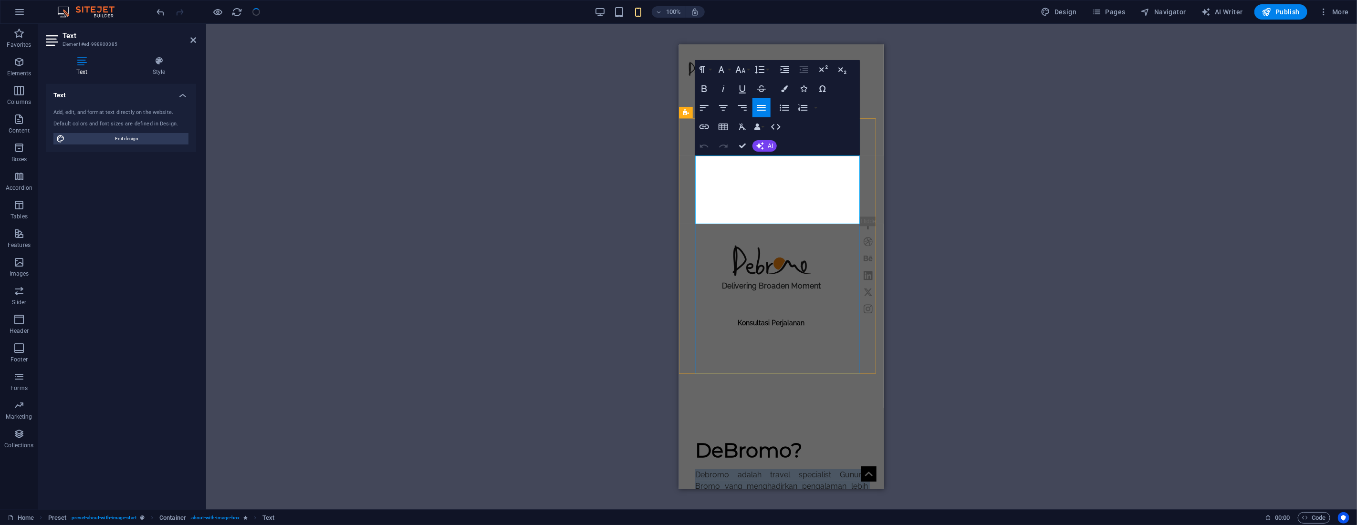
copy p "Debromo adalah travel specialist Gunung Bromo yang menghadirkan pengalaman lebi…"
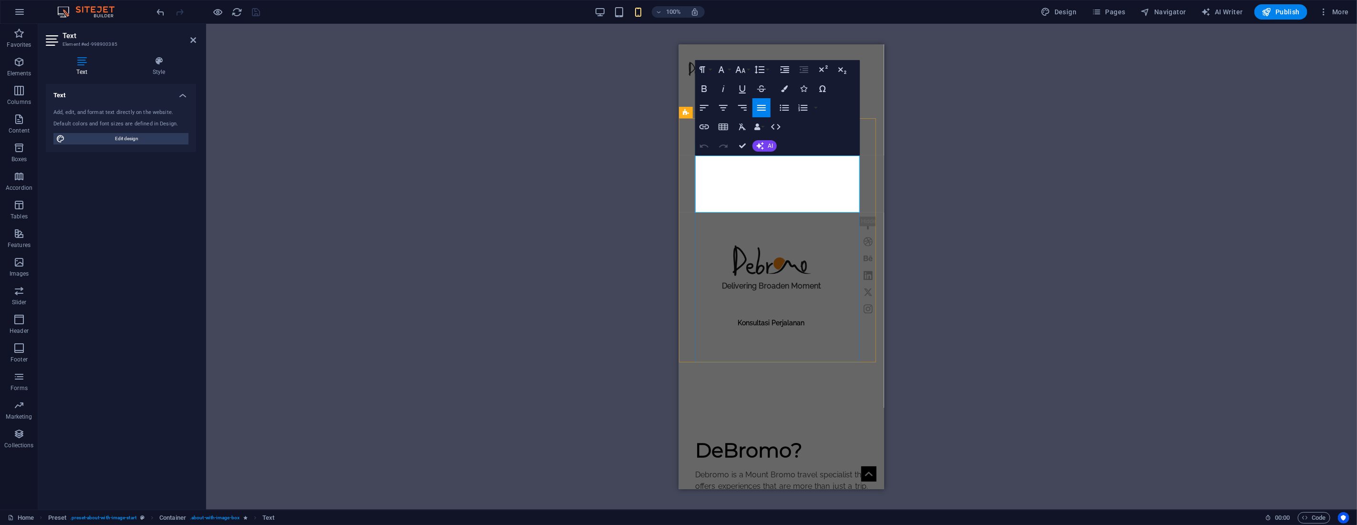
scroll to position [1467, 0]
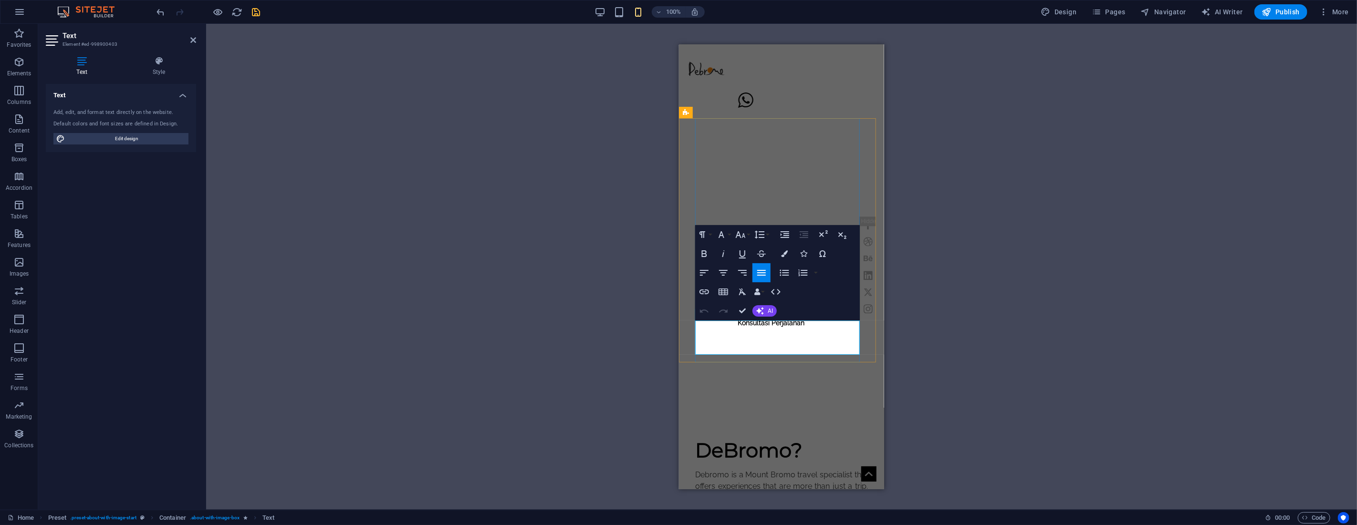
copy p "dari awal keberangkatan hingga pulang, semua dirancang untuk kenyamanan dan cer…"
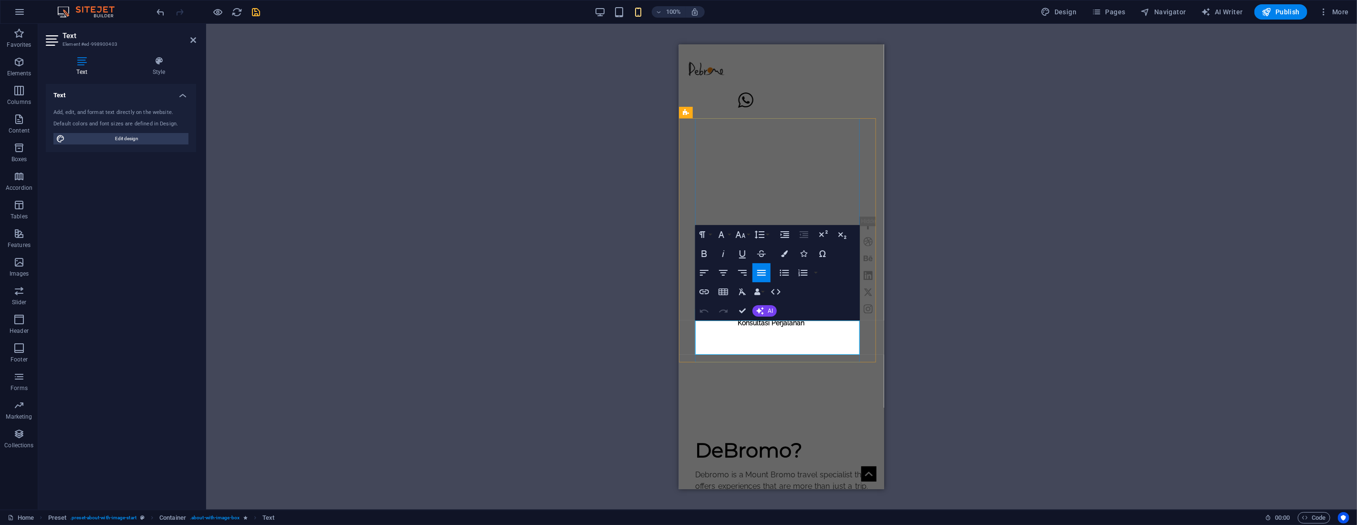
drag, startPoint x: 845, startPoint y: 338, endPoint x: 853, endPoint y: 338, distance: 7.2
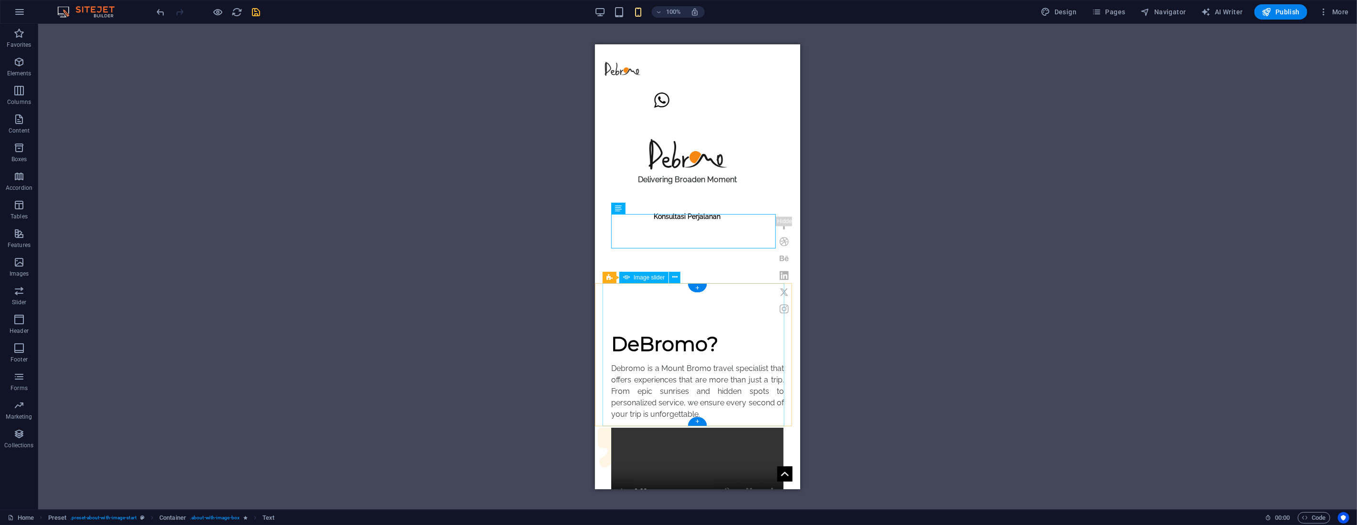
scroll to position [636, 0]
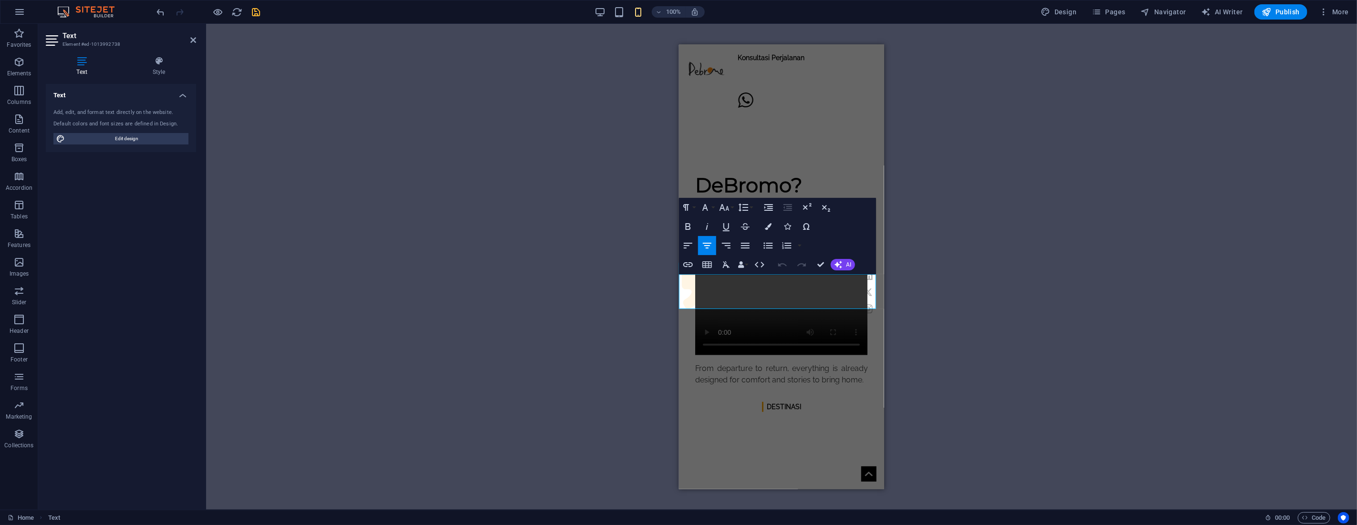
copy p "Tour Highlight : Menjelajahi Bromo dengan Jeep 4WD Hardtop, Bromo Sunrise, Kawa…"
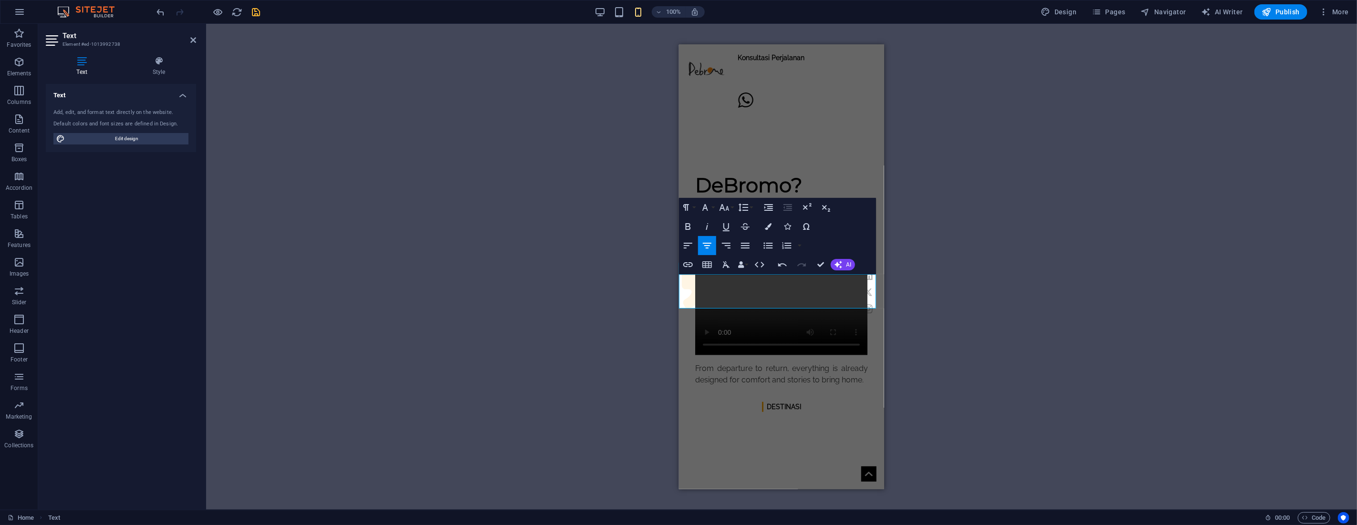
drag, startPoint x: 837, startPoint y: 304, endPoint x: 798, endPoint y: 305, distance: 39.1
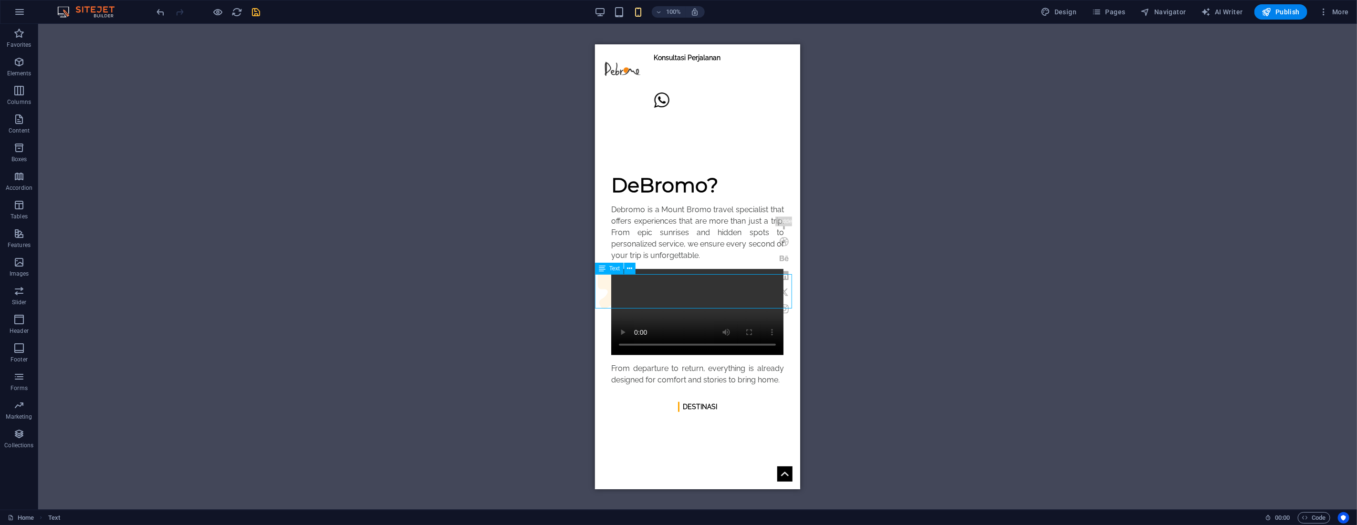
click at [603, 269] on icon at bounding box center [602, 268] width 7 height 11
drag, startPoint x: 1198, startPoint y: 313, endPoint x: 650, endPoint y: 261, distance: 550.3
click at [23, 65] on icon "button" at bounding box center [18, 61] width 11 height 11
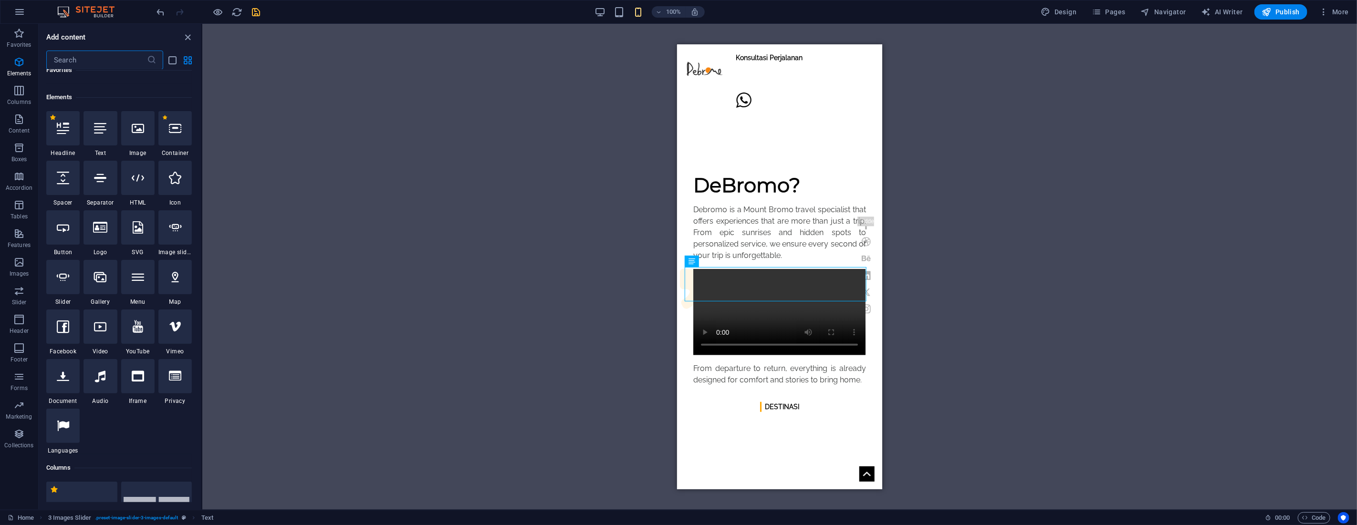
scroll to position [102, 0]
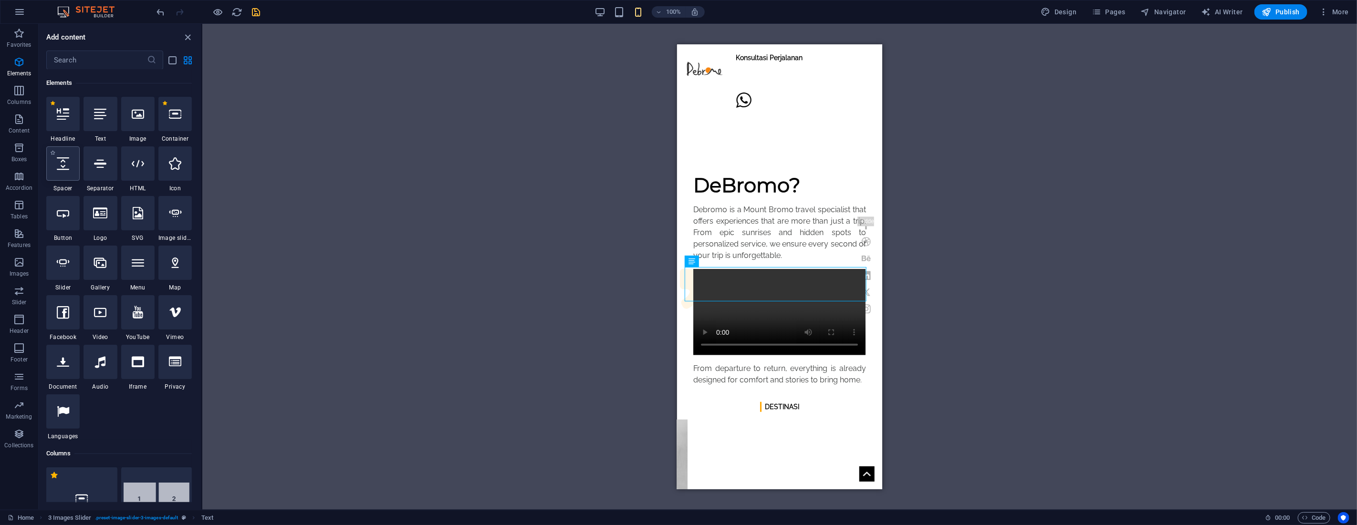
click at [63, 167] on icon at bounding box center [63, 163] width 12 height 12
select select "px"
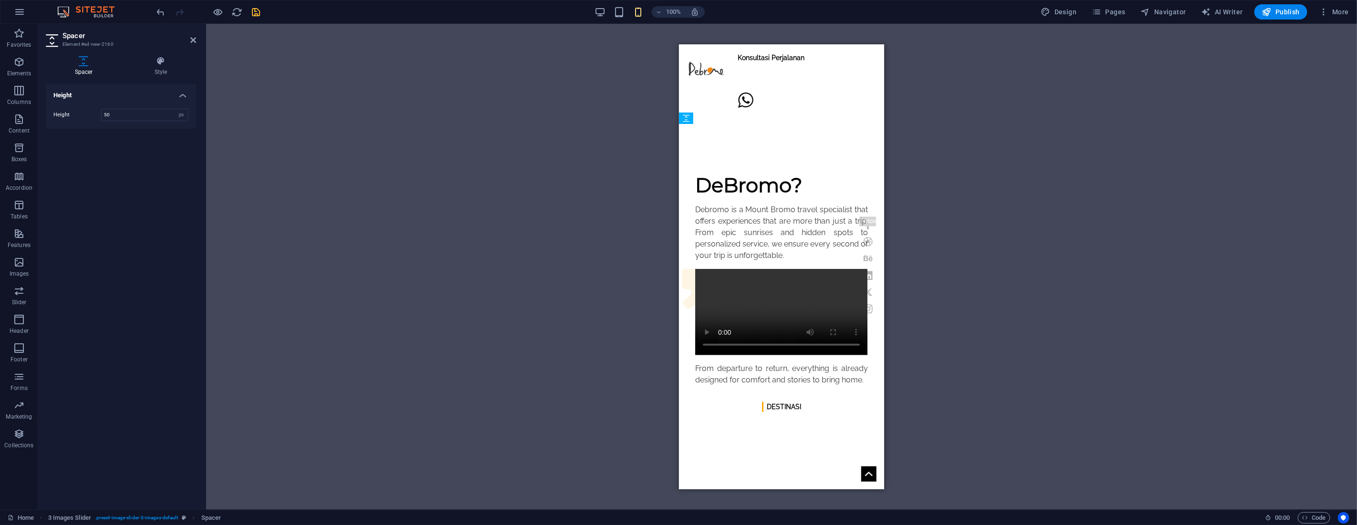
drag, startPoint x: 1406, startPoint y: 165, endPoint x: 728, endPoint y: 267, distance: 685.2
click at [126, 111] on input "50" at bounding box center [145, 114] width 86 height 11
type input "35"
click at [232, 136] on div "H1 Banner Banner Container Image Text Spacer Preset Container H2 Preset Preset …" at bounding box center [781, 267] width 1151 height 486
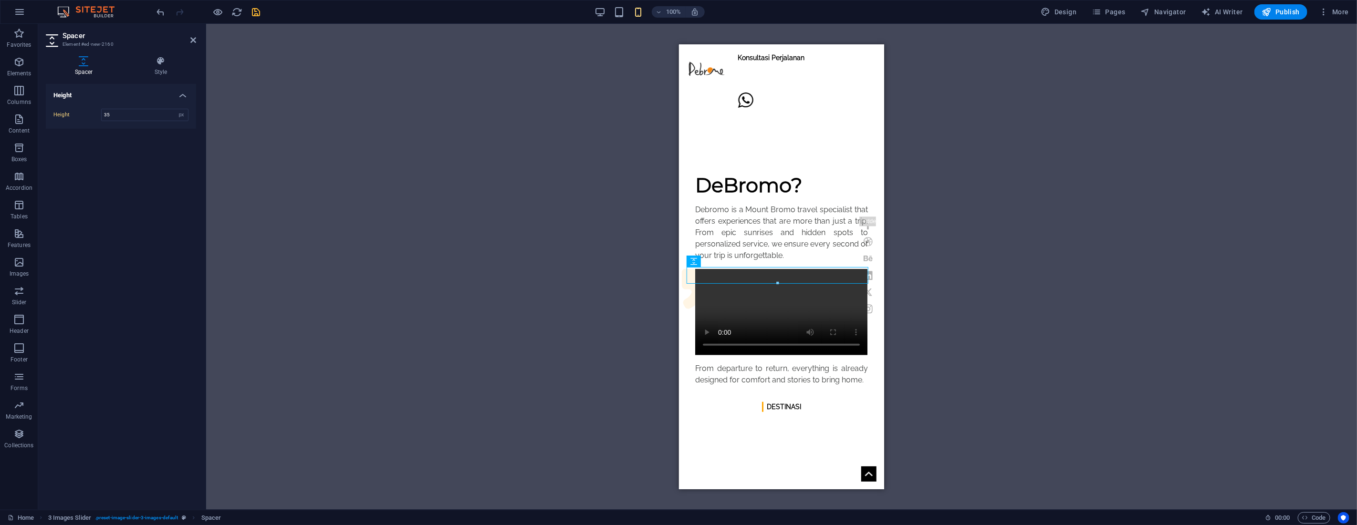
click at [541, 183] on div "H1 Banner Banner Container Image Text Spacer Preset Container H2 Preset Preset …" at bounding box center [781, 267] width 1151 height 486
click at [192, 40] on icon at bounding box center [193, 40] width 6 height 8
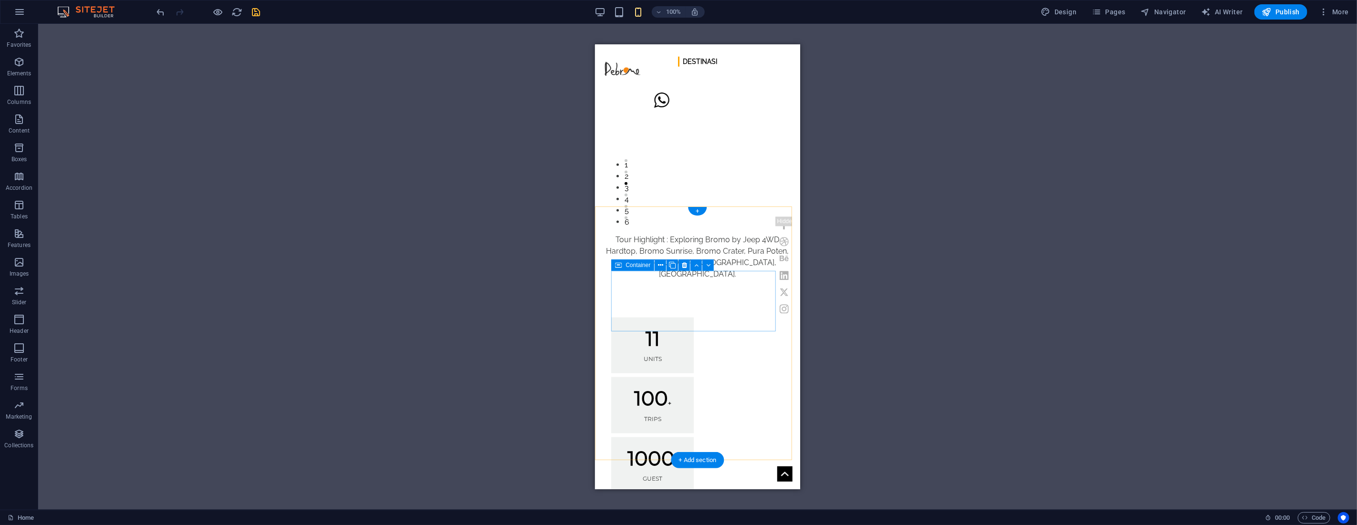
scroll to position [954, 0]
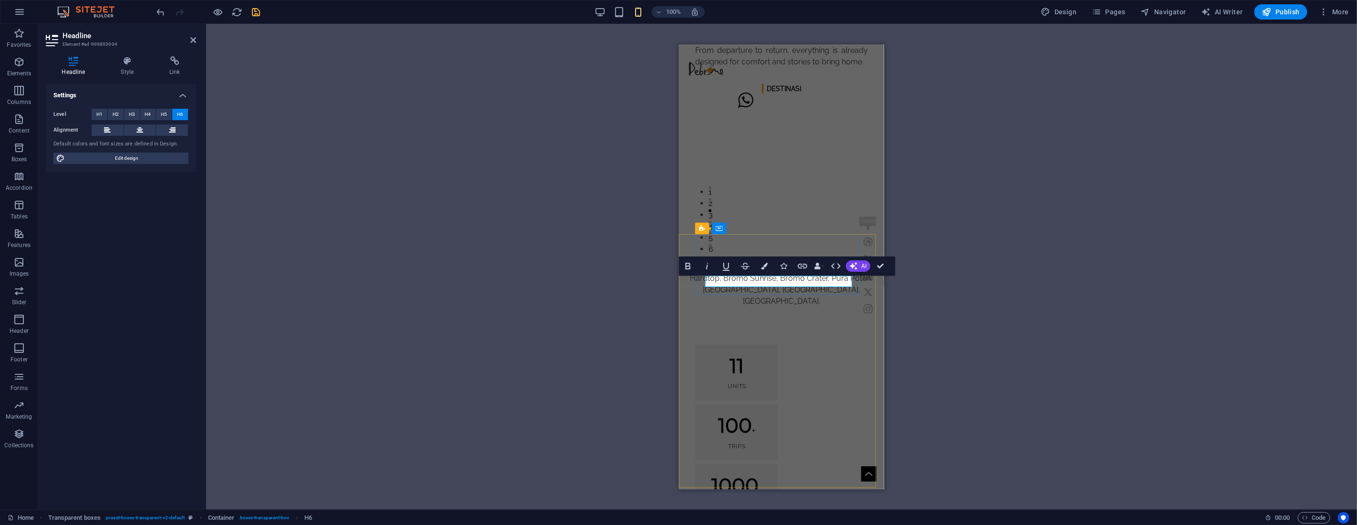
drag, startPoint x: 784, startPoint y: 282, endPoint x: 759, endPoint y: 281, distance: 24.8
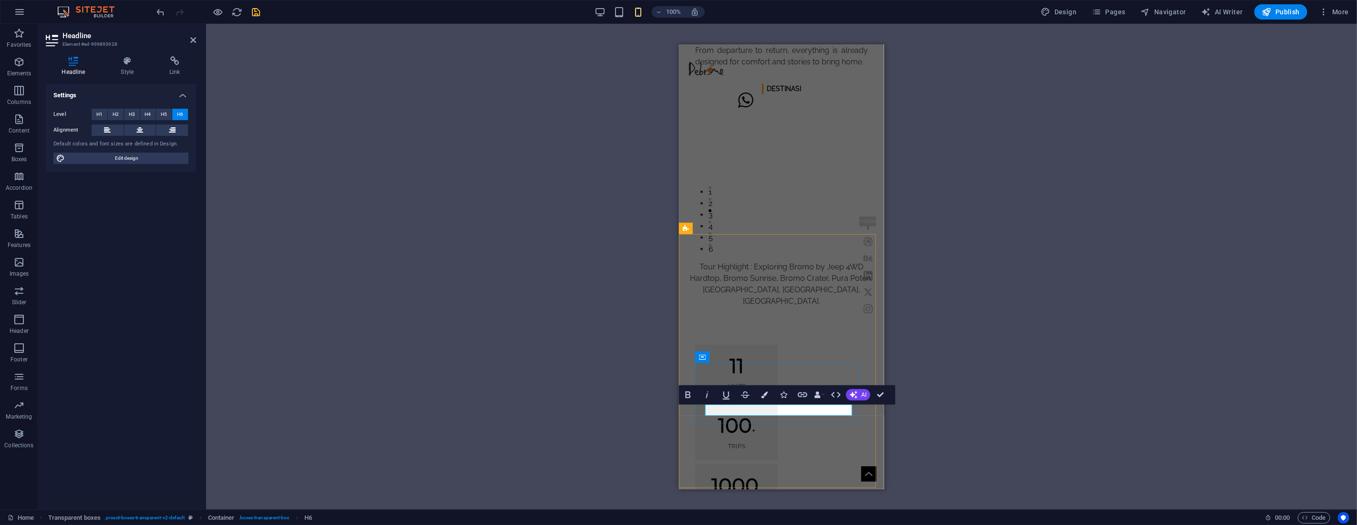
drag, startPoint x: 782, startPoint y: 411, endPoint x: 760, endPoint y: 411, distance: 21.9
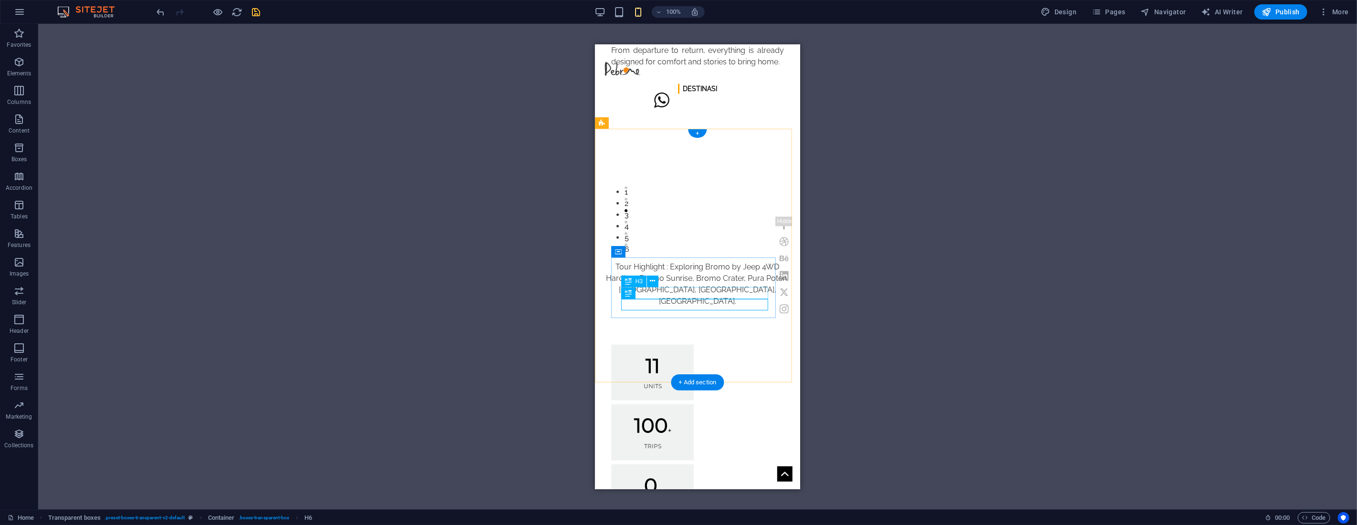
scroll to position [1060, 0]
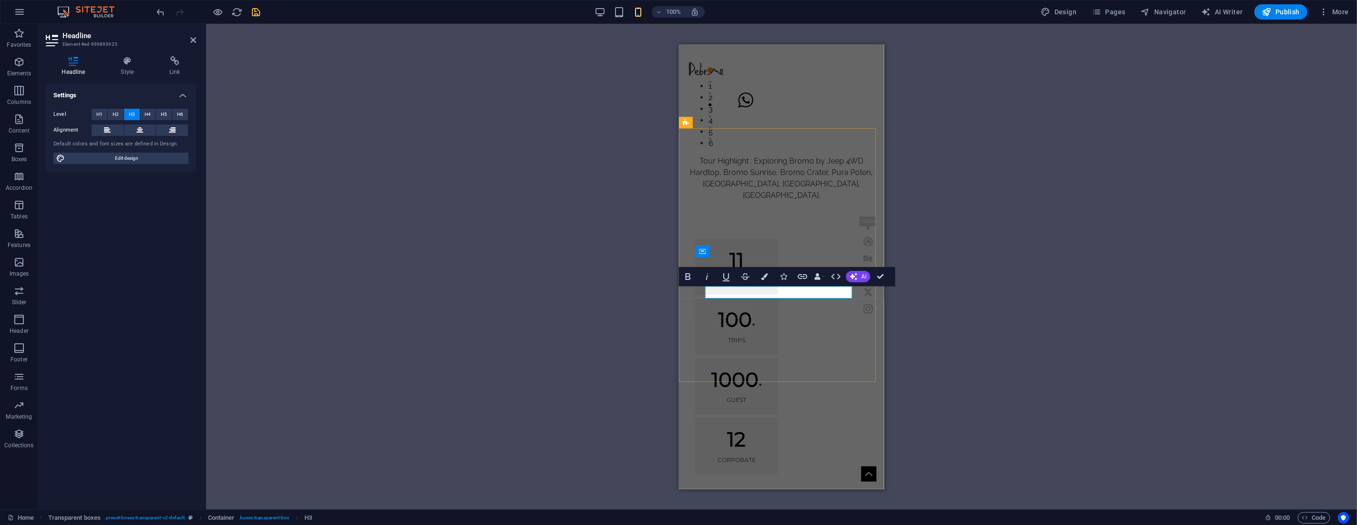
copy h3 "Peoples"
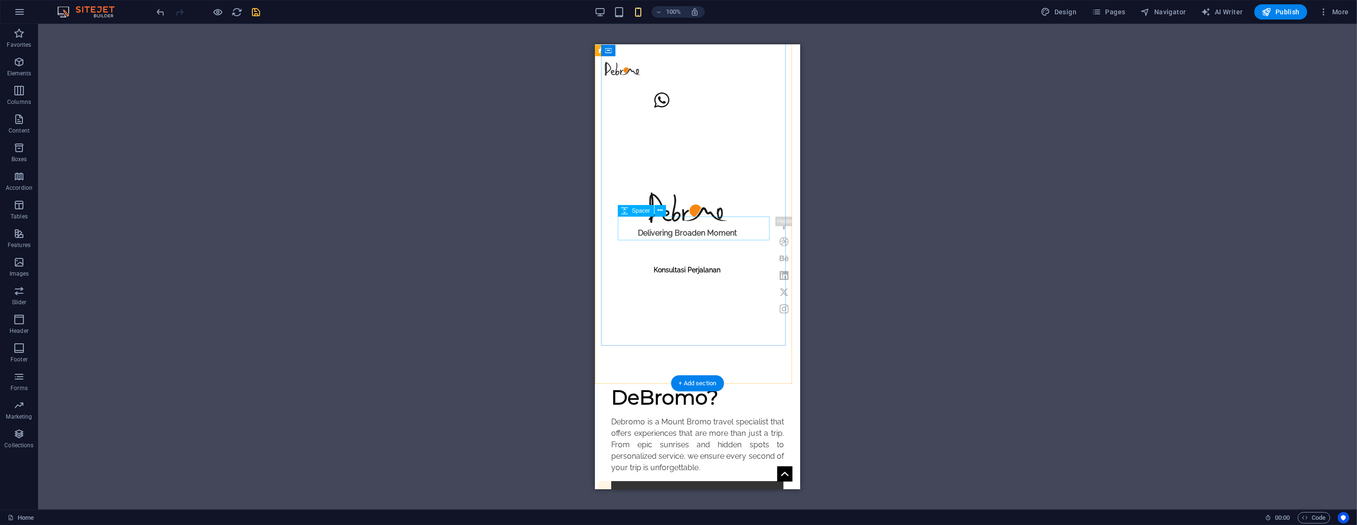
scroll to position [53, 0]
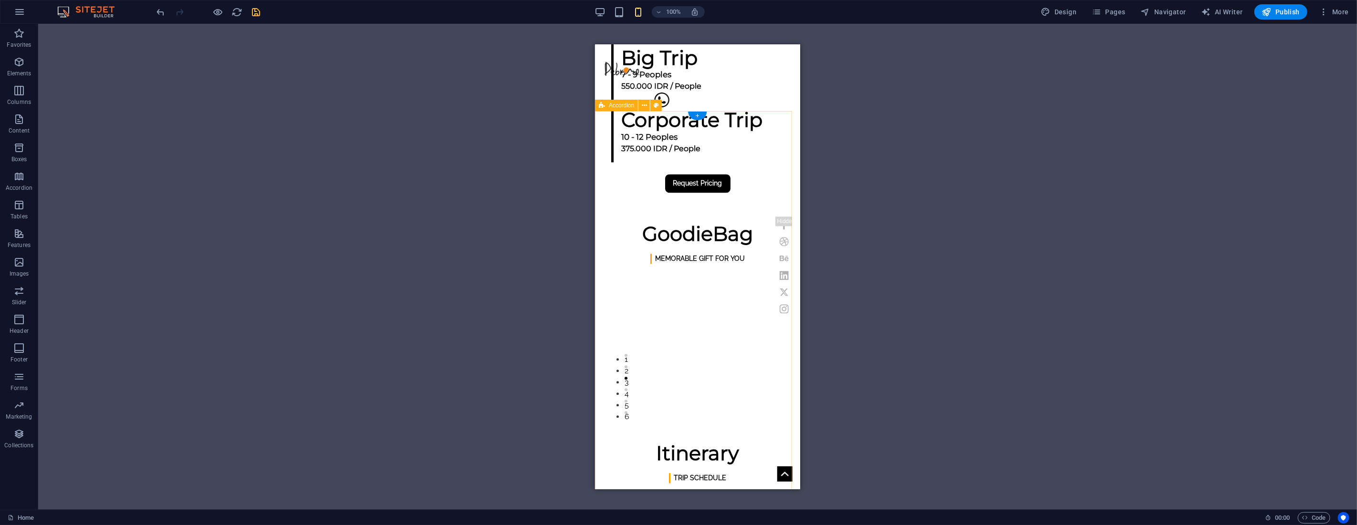
scroll to position [1590, 0]
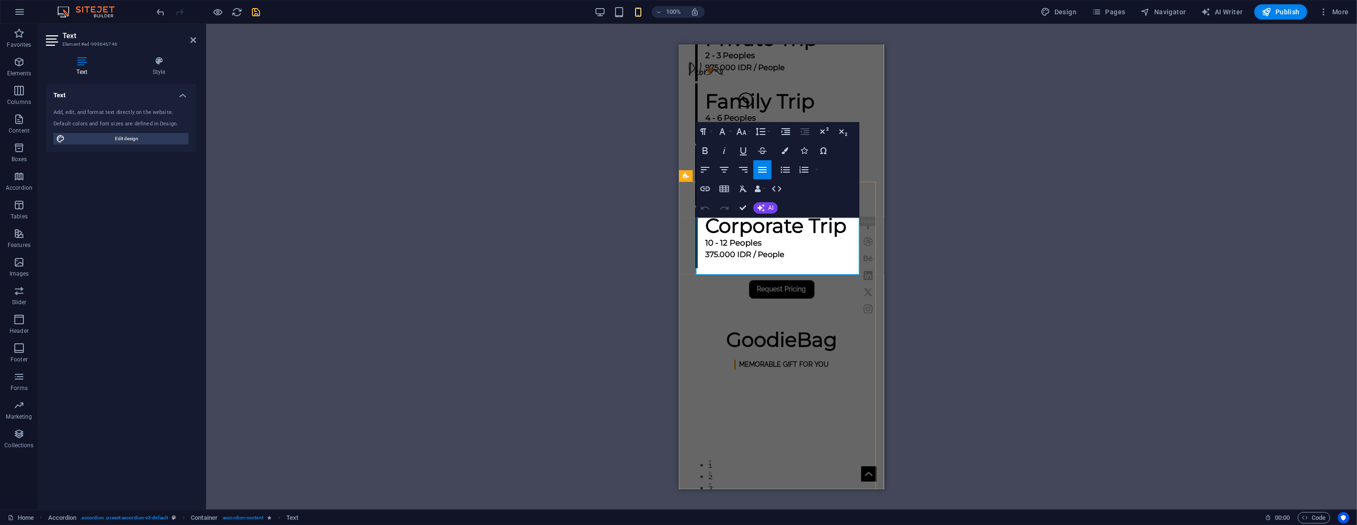
copy div "Anda akan kami jemput di meeeting poin yang anda tentukan di Area [GEOGRAPHIC_D…"
click at [760, 170] on icon "button" at bounding box center [762, 169] width 11 height 11
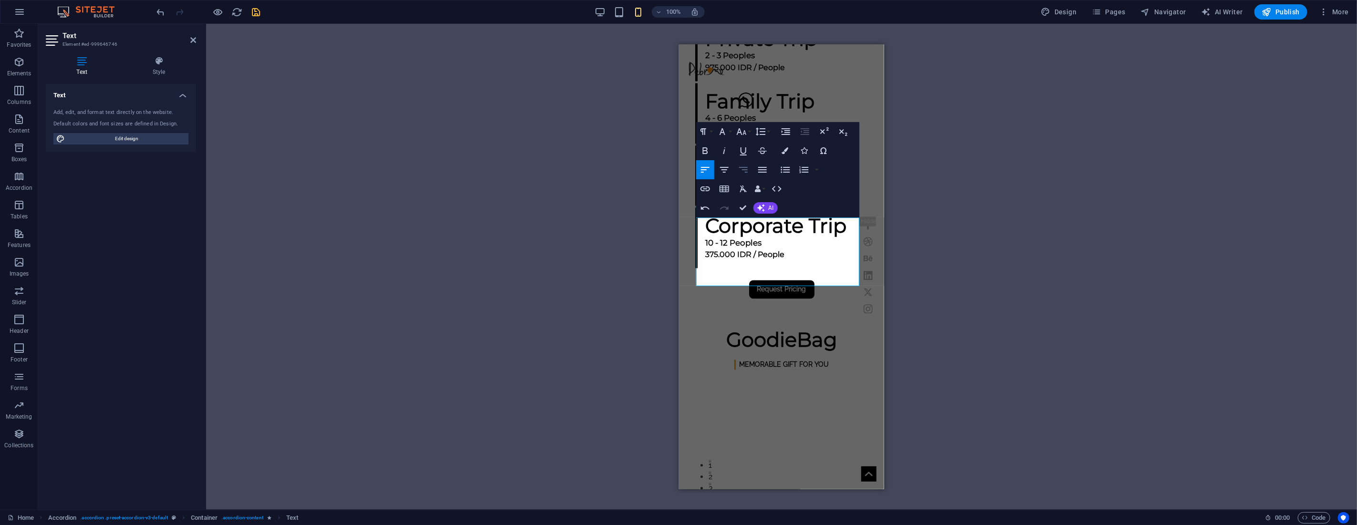
click at [740, 172] on icon "button" at bounding box center [743, 169] width 11 height 11
click at [758, 169] on icon "button" at bounding box center [762, 169] width 11 height 11
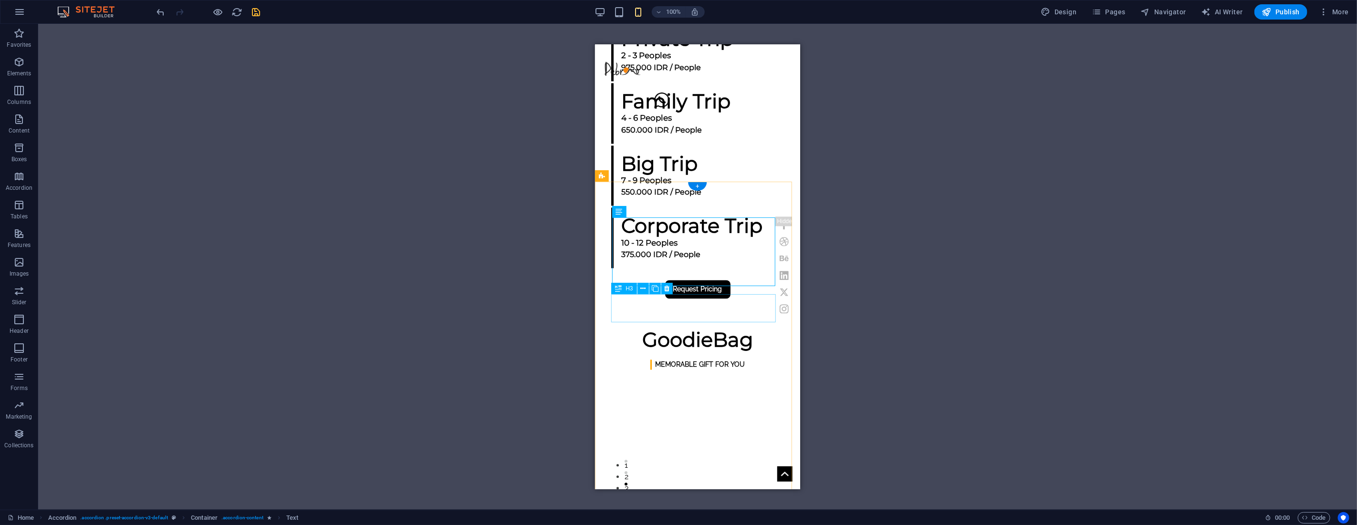
scroll to position [1643, 0]
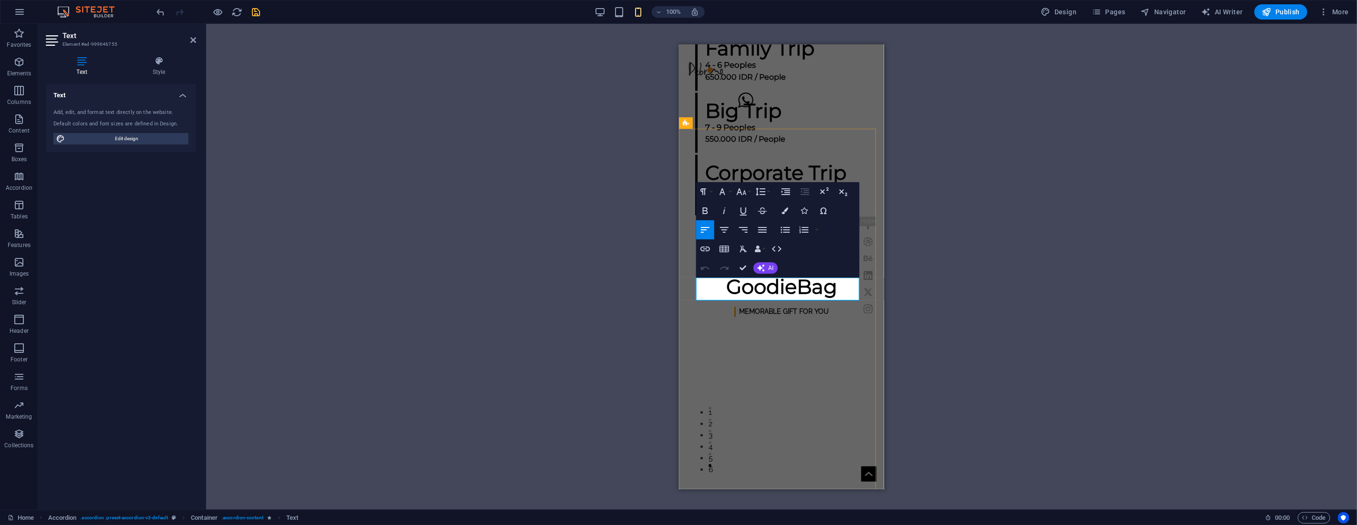
copy p "Perjalanan Menuju Pos Bromo Wonokitri Via Jalur Nongkojajar Pasuruan"
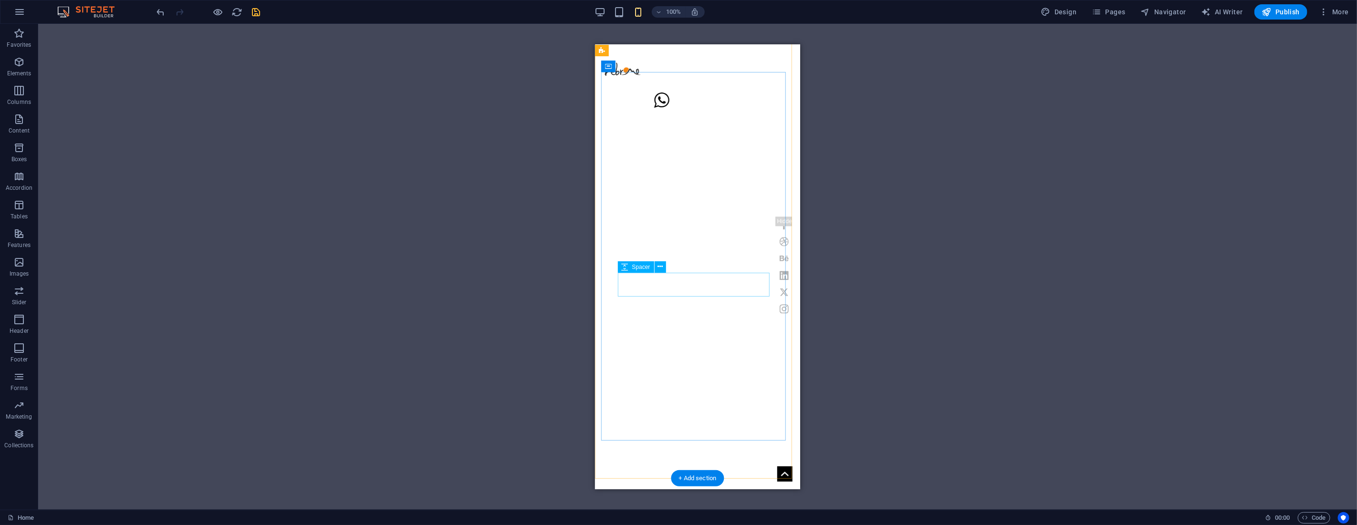
scroll to position [106, 0]
click at [17, 67] on icon "button" at bounding box center [18, 61] width 11 height 11
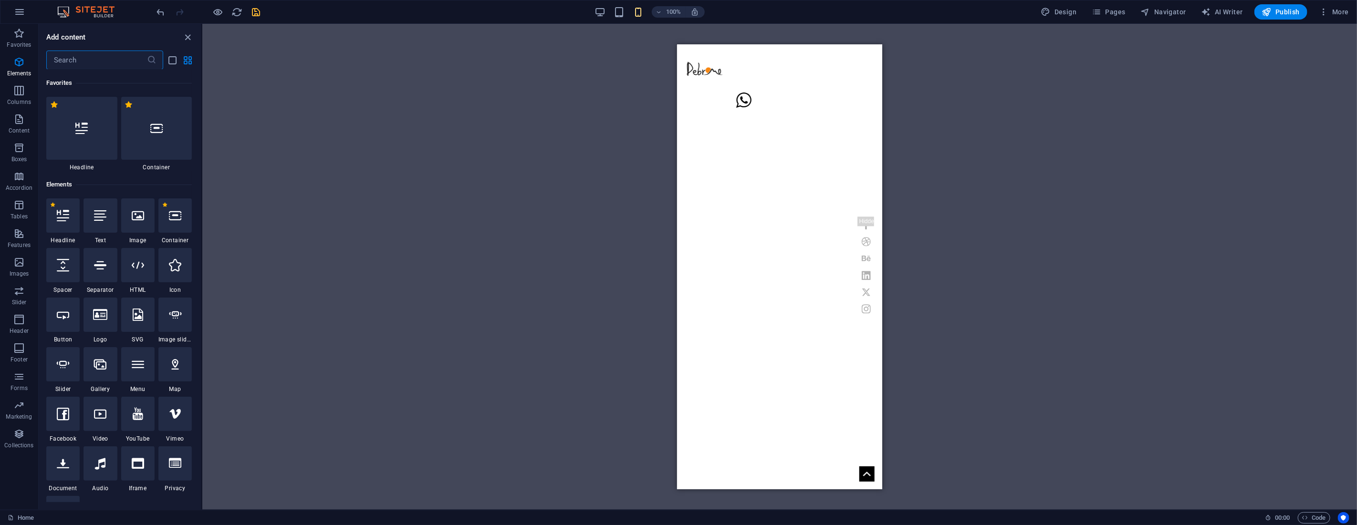
scroll to position [102, 0]
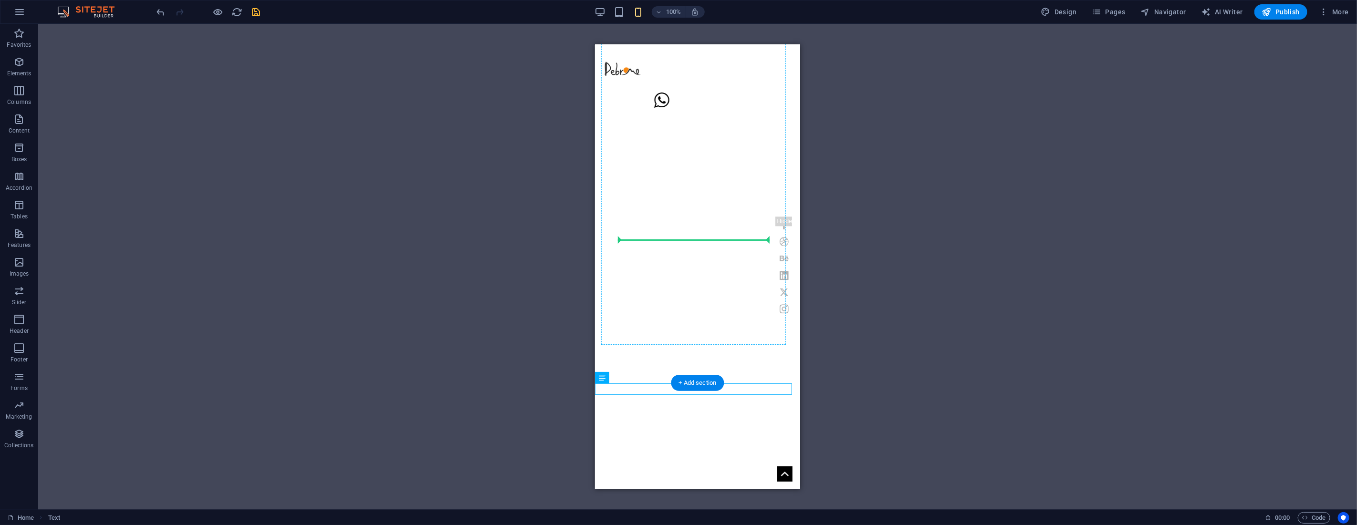
drag, startPoint x: 1193, startPoint y: 424, endPoint x: 686, endPoint y: 243, distance: 538.7
click at [675, 240] on div "H1 Banner Banner Container Image Text Spacer Preset Container H2 Preset Preset …" at bounding box center [697, 267] width 1319 height 486
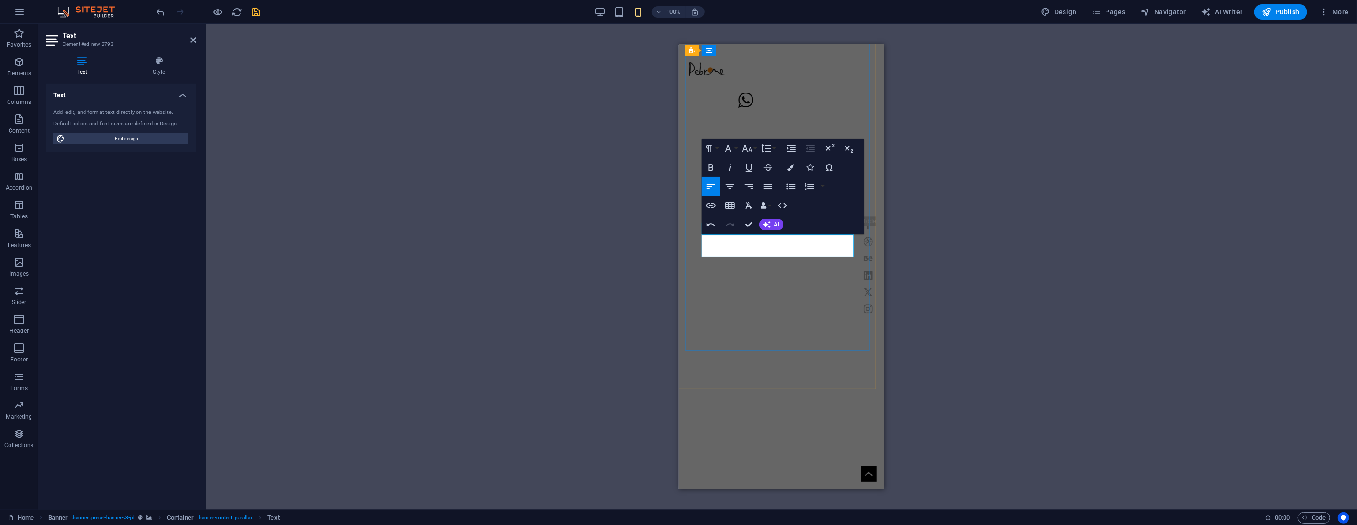
click at [713, 165] on icon "button" at bounding box center [710, 167] width 11 height 11
drag, startPoint x: 752, startPoint y: 223, endPoint x: 145, endPoint y: 187, distance: 608.5
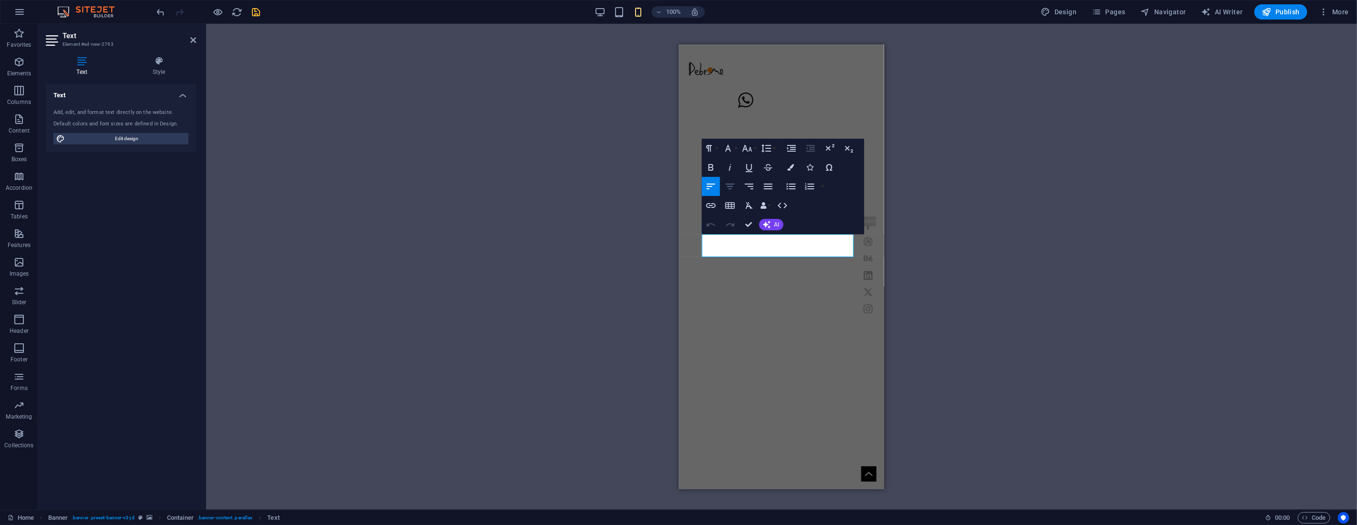
click at [729, 186] on icon "button" at bounding box center [729, 186] width 11 height 11
click at [732, 187] on icon "button" at bounding box center [730, 187] width 9 height 6
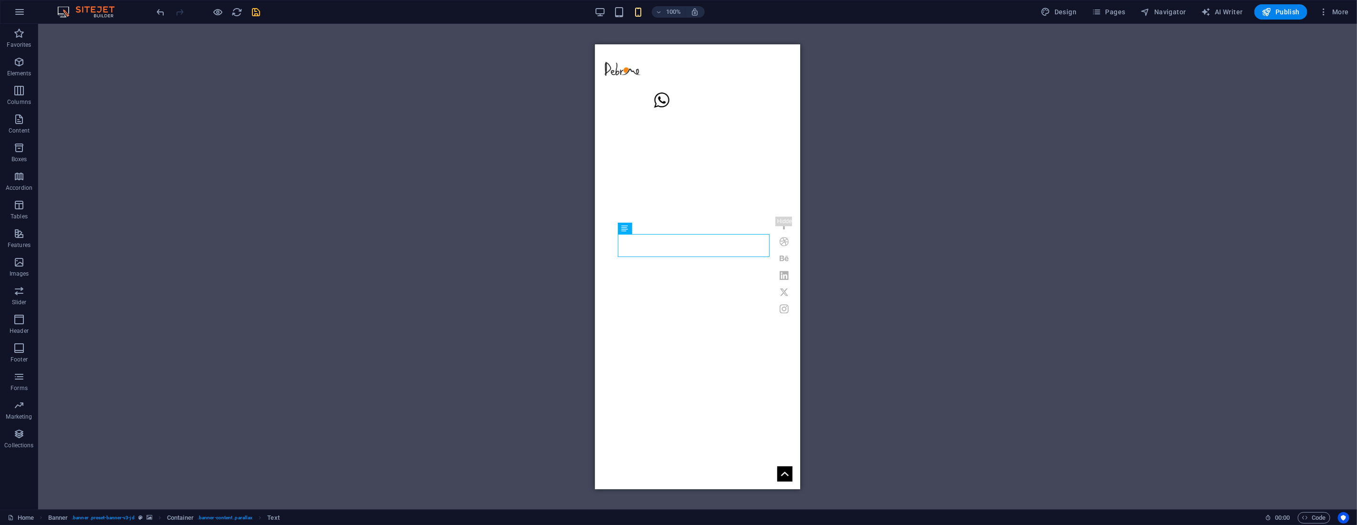
click at [896, 229] on div "H1 Banner Banner Container Image Text Spacer Preset Container H2 Preset Preset …" at bounding box center [697, 267] width 1319 height 486
click at [643, 231] on span "Text" at bounding box center [637, 229] width 10 height 6
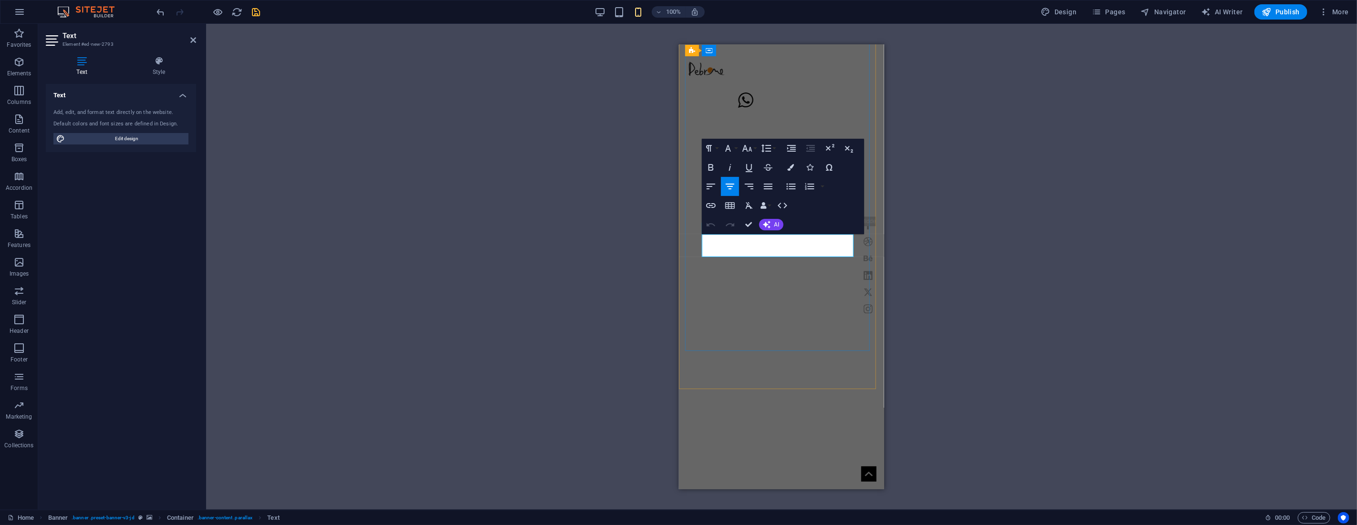
copy div "We are not just a travel agent. We are a Trip Organizer"
drag, startPoint x: 751, startPoint y: 226, endPoint x: 71, endPoint y: 181, distance: 681.8
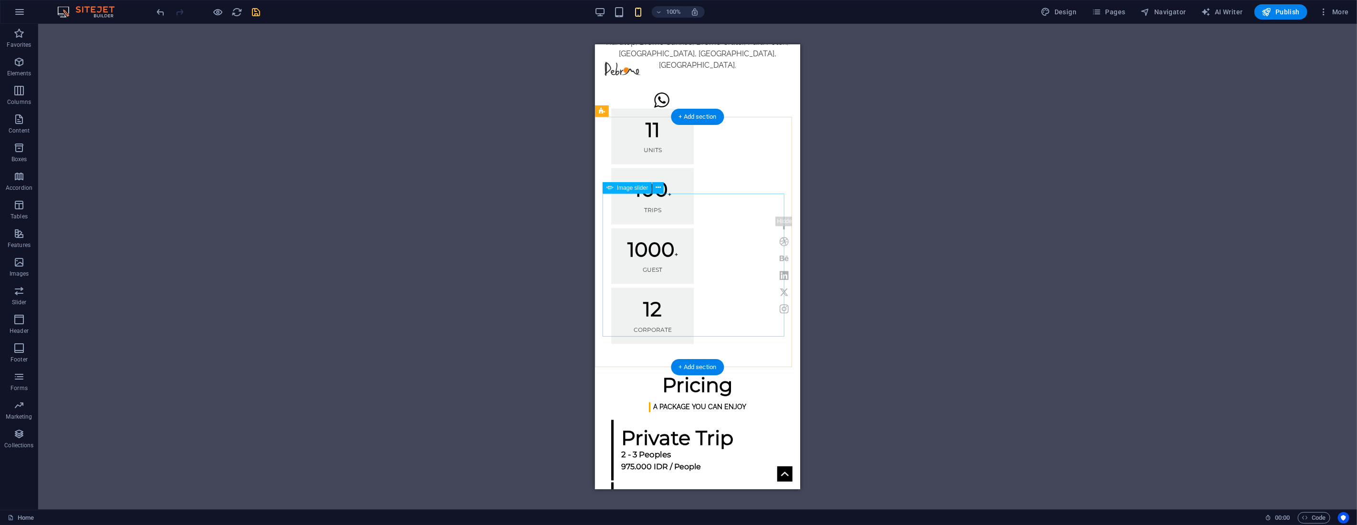
scroll to position [1425, 0]
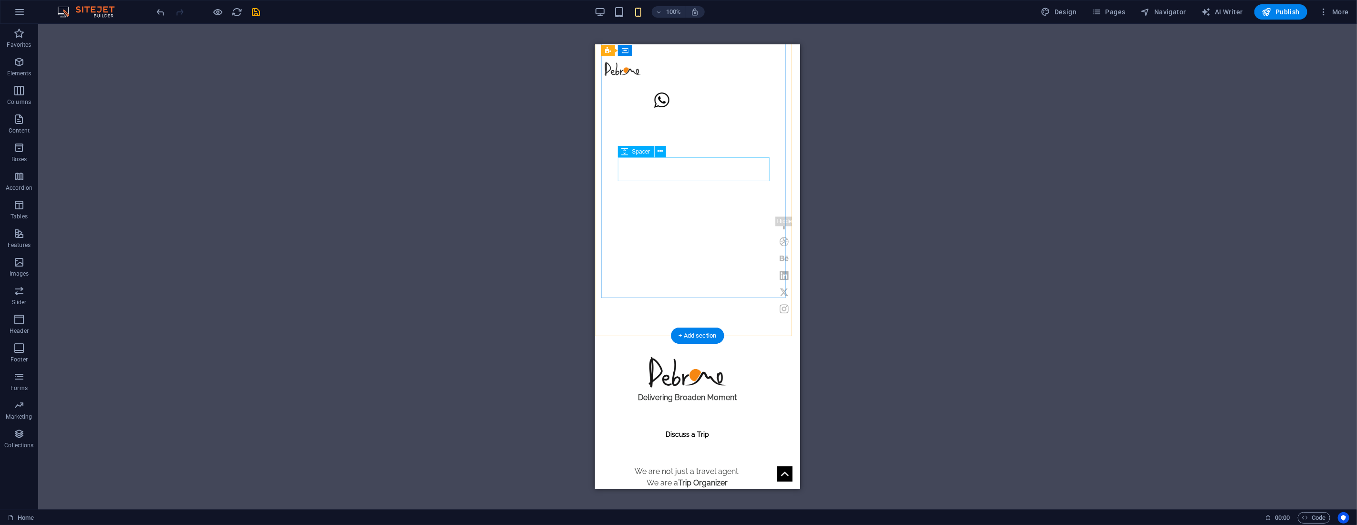
scroll to position [153, 0]
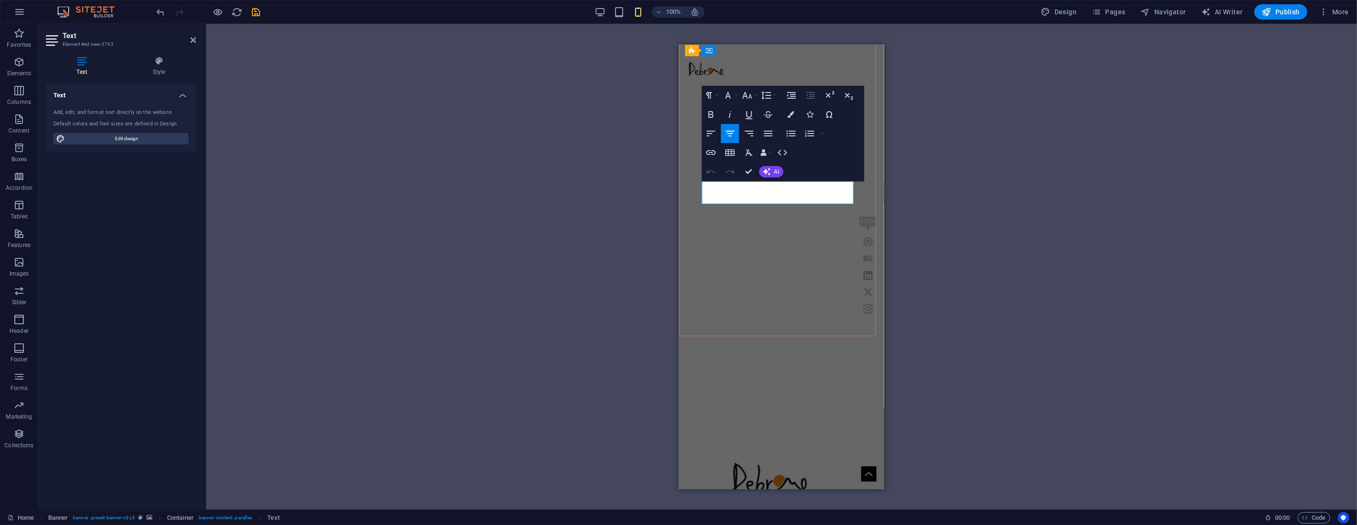
click at [732, 133] on icon "button" at bounding box center [730, 134] width 9 height 6
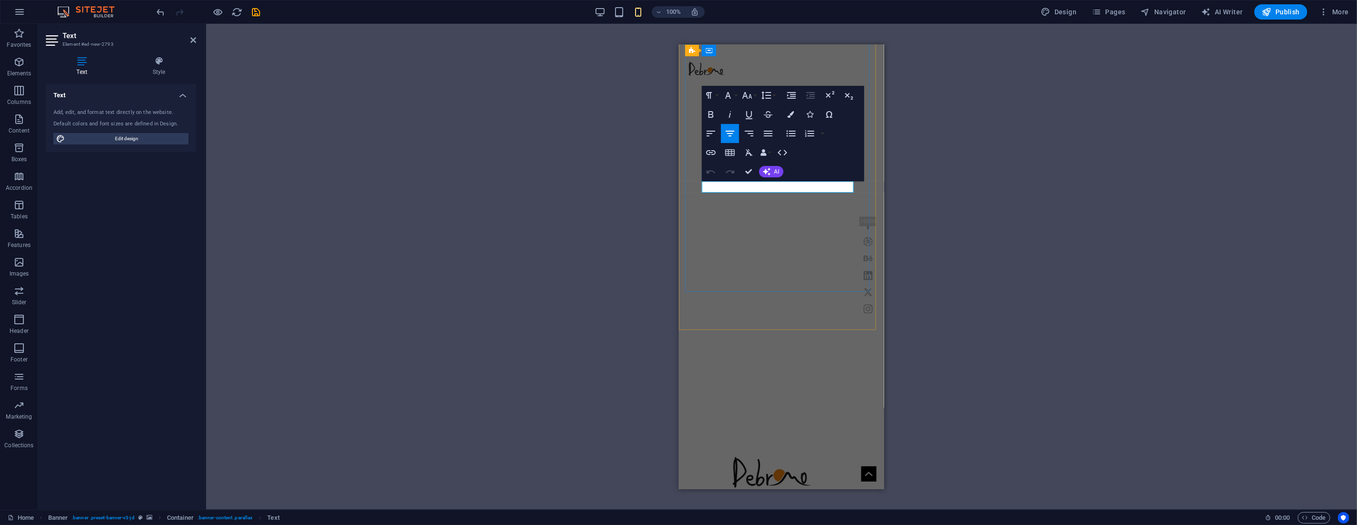
drag, startPoint x: 814, startPoint y: 187, endPoint x: 800, endPoint y: 186, distance: 13.4
drag, startPoint x: 750, startPoint y: 167, endPoint x: 156, endPoint y: 136, distance: 594.8
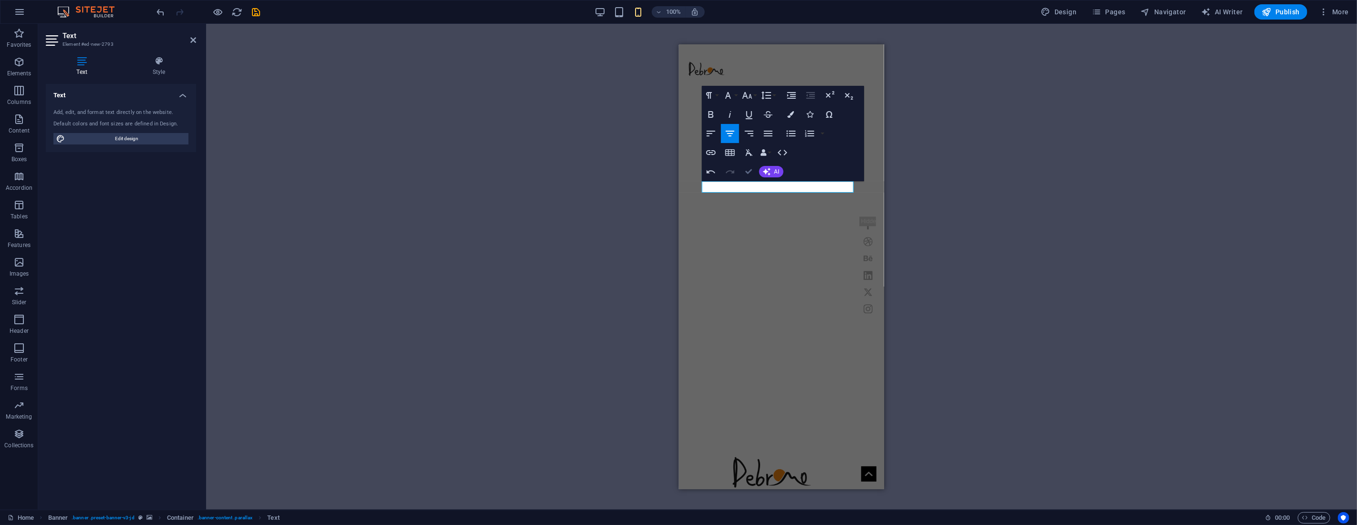
drag, startPoint x: 751, startPoint y: 168, endPoint x: 156, endPoint y: 125, distance: 596.5
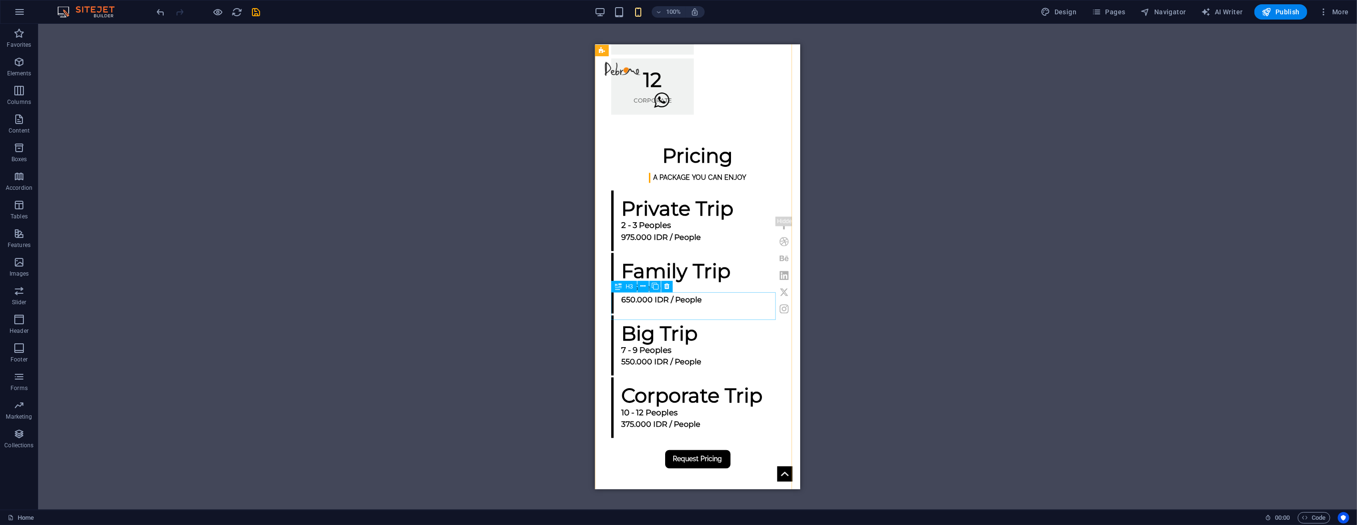
scroll to position [1749, 0]
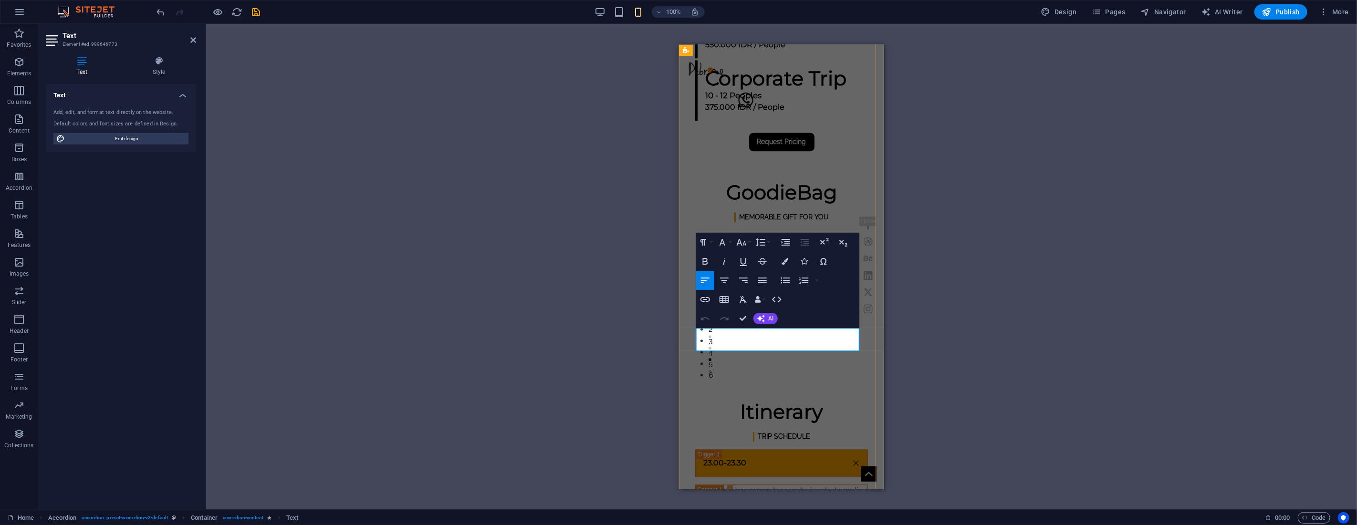
copy p "Sholat Subuh & Coffee Break di Warung sekitar sunrise Poin | Personal Expense"
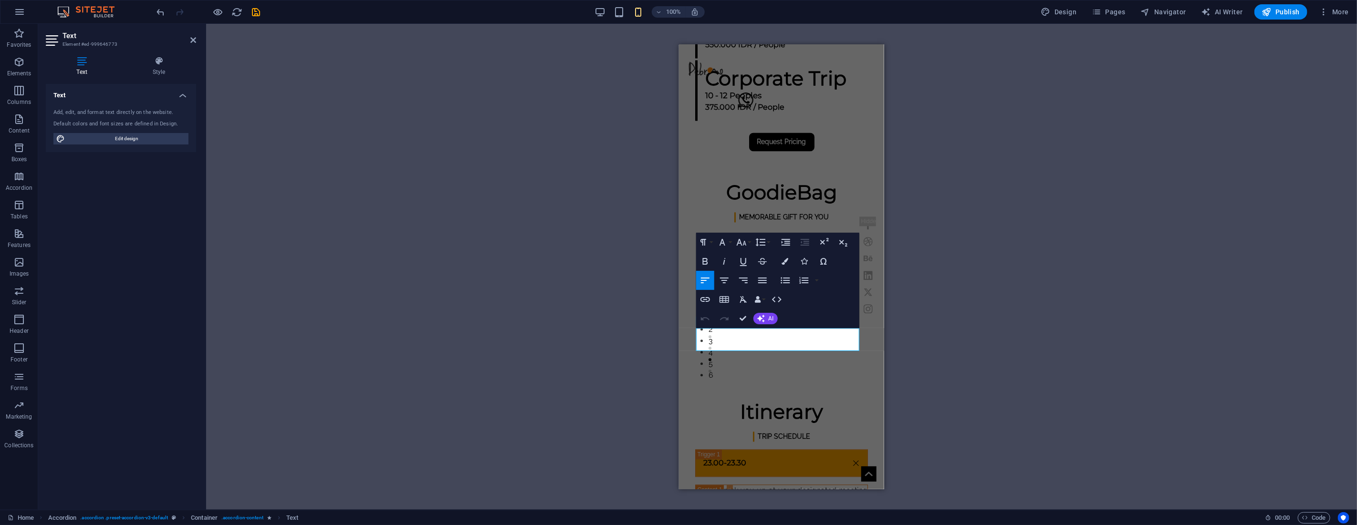
scroll to position [238, 3]
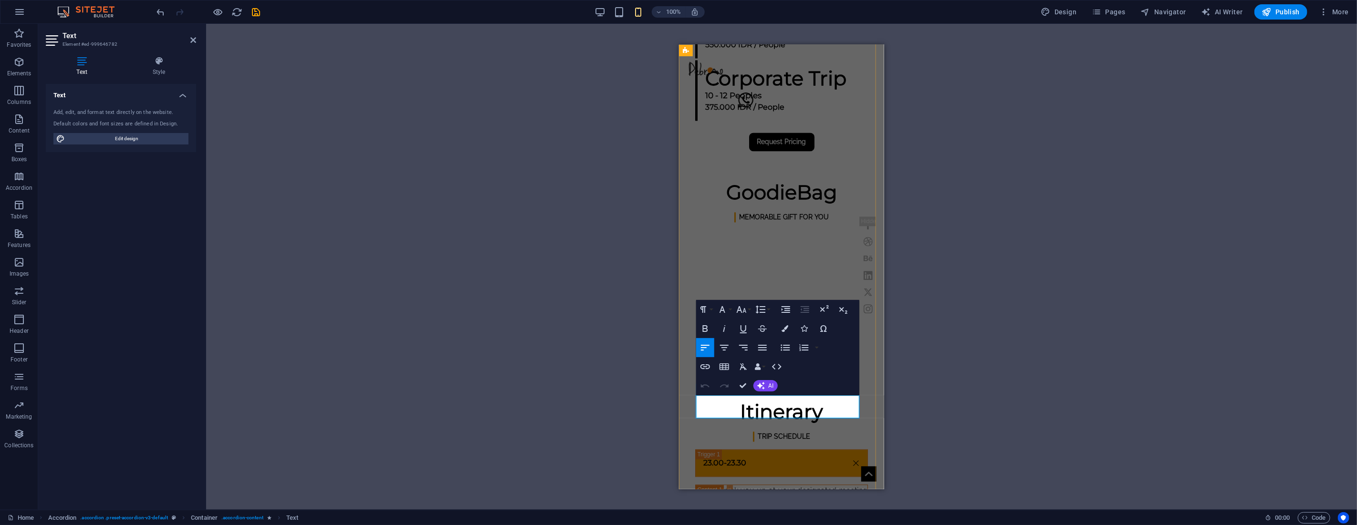
copy p "Enjoy Sunrise & Panorama Bromo dari Sunrise Poin"
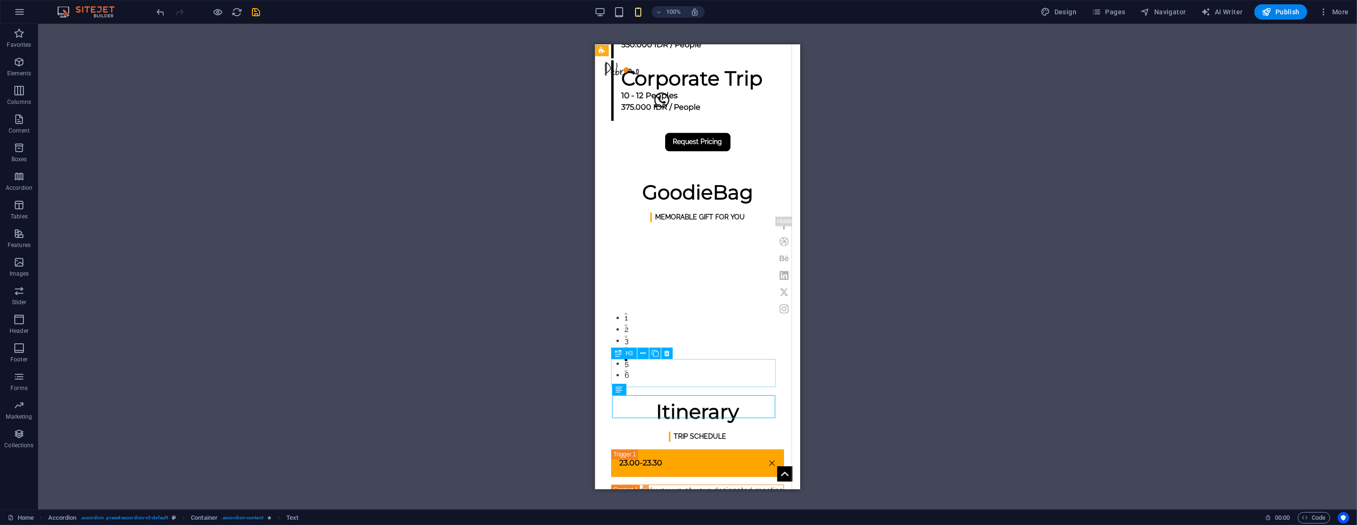
scroll to position [1909, 0]
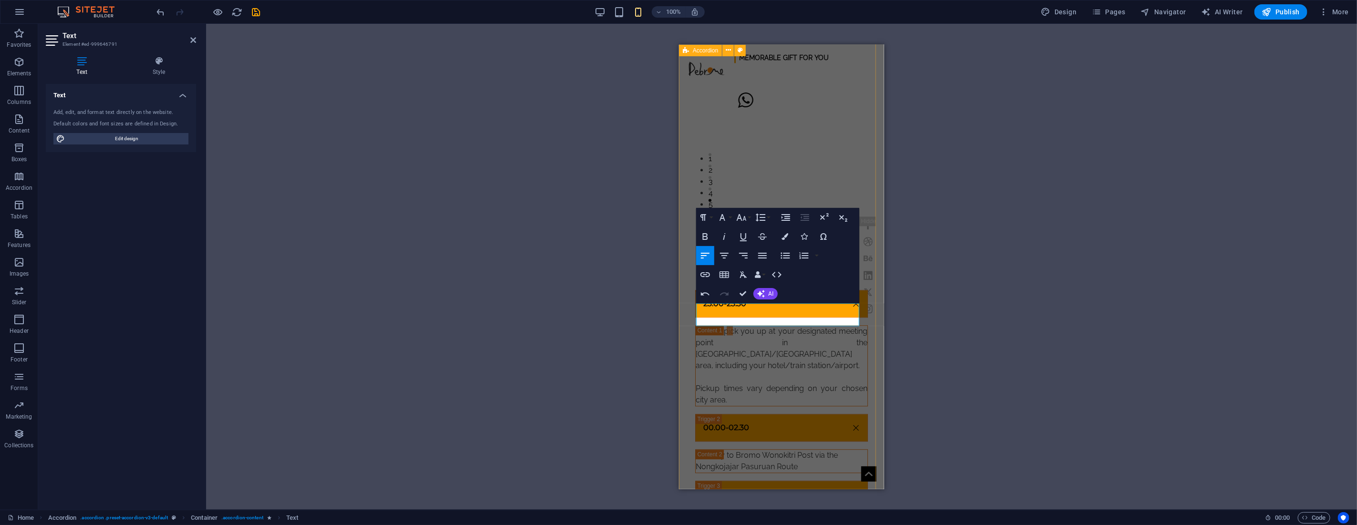
scroll to position [334, 1]
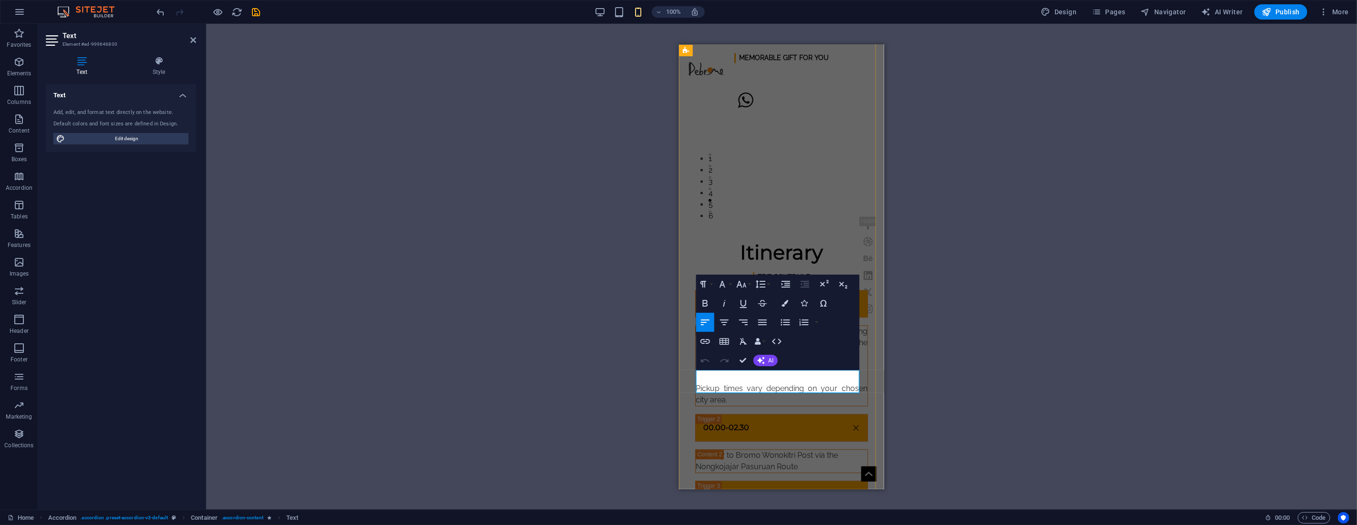
copy p "Mengunjungi Savana Bromo – [GEOGRAPHIC_DATA] – Kawah Bromo"
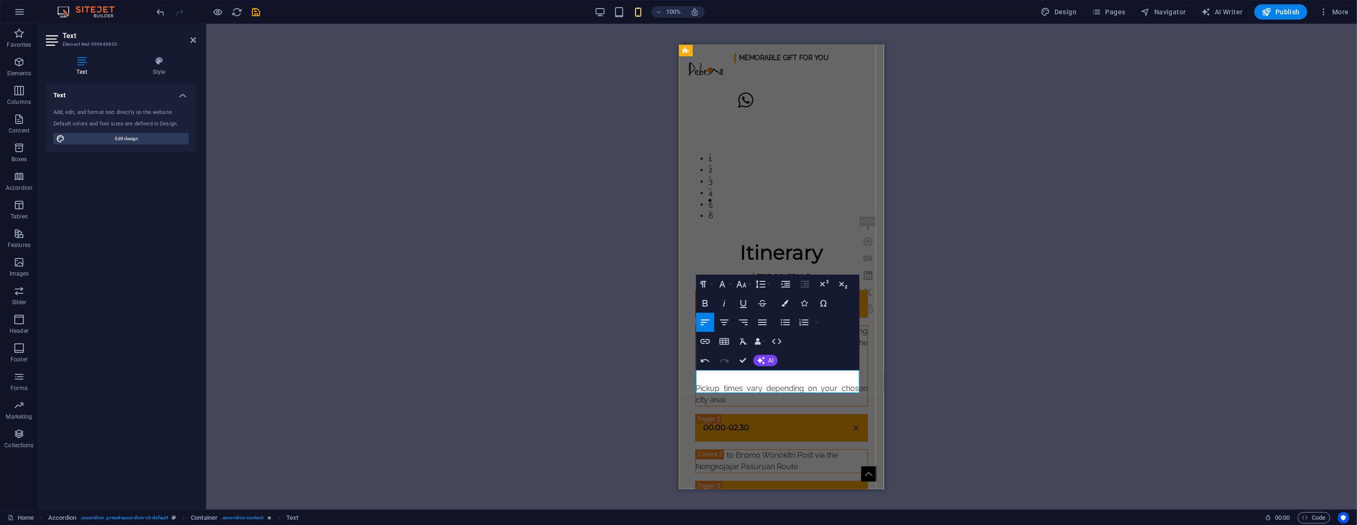
scroll to position [3, 1]
drag, startPoint x: 147, startPoint y: 317, endPoint x: 742, endPoint y: 361, distance: 596.6
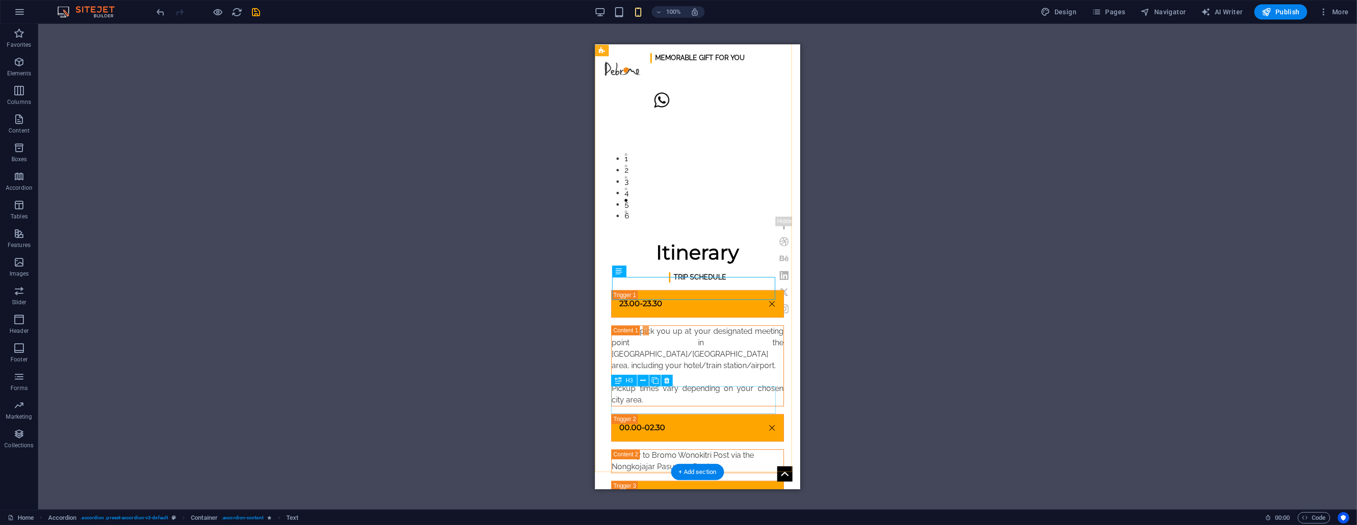
scroll to position [2014, 0]
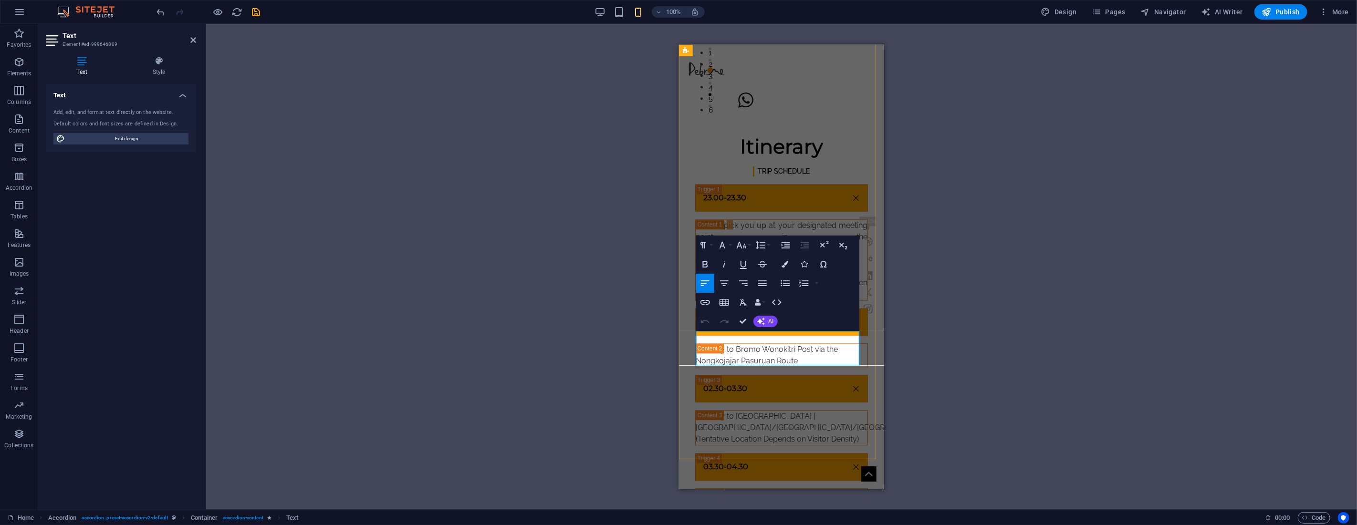
copy p "Kembali ke Pos Bromo Wonokitri,Makan siang Menu Khas Tengger telah kami sediaka…"
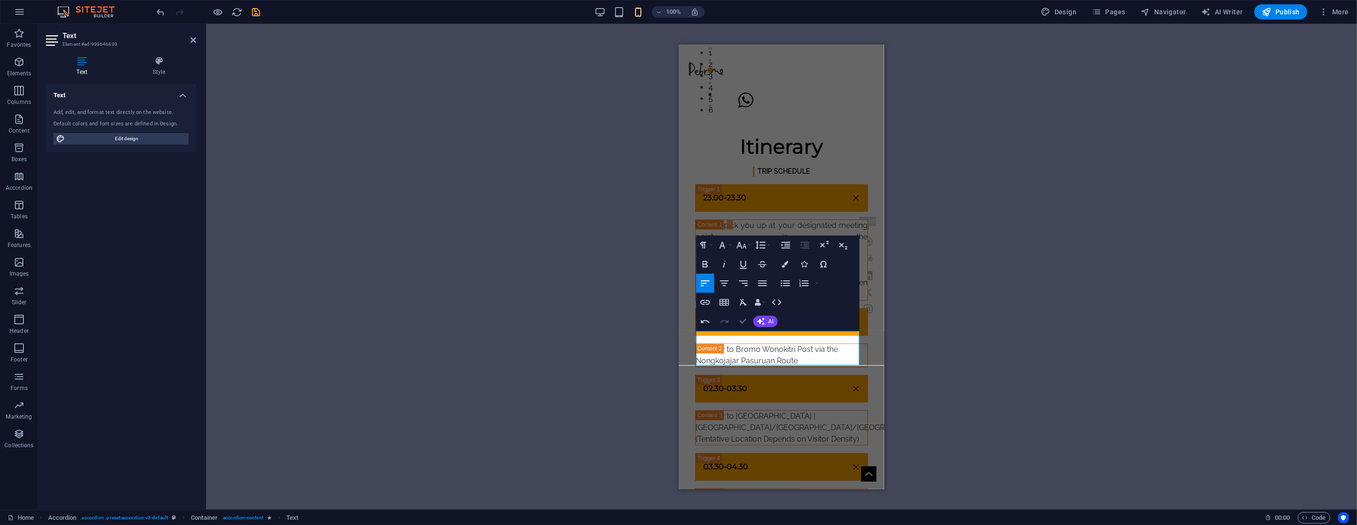
drag, startPoint x: 151, startPoint y: 278, endPoint x: 746, endPoint y: 322, distance: 596.6
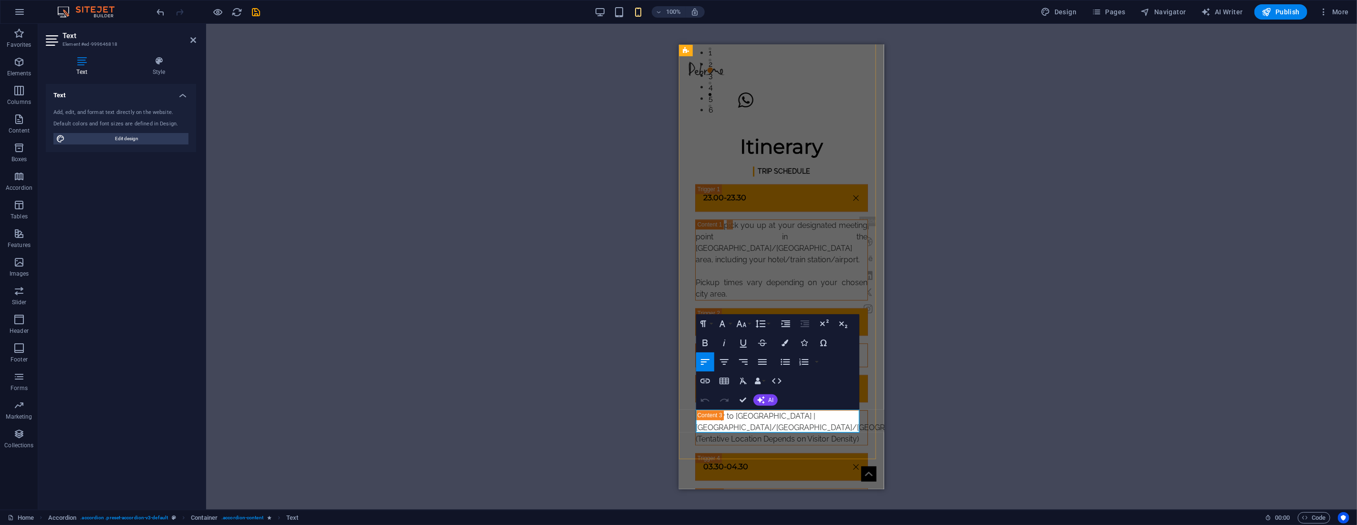
drag, startPoint x: 761, startPoint y: 415, endPoint x: 752, endPoint y: 416, distance: 8.6
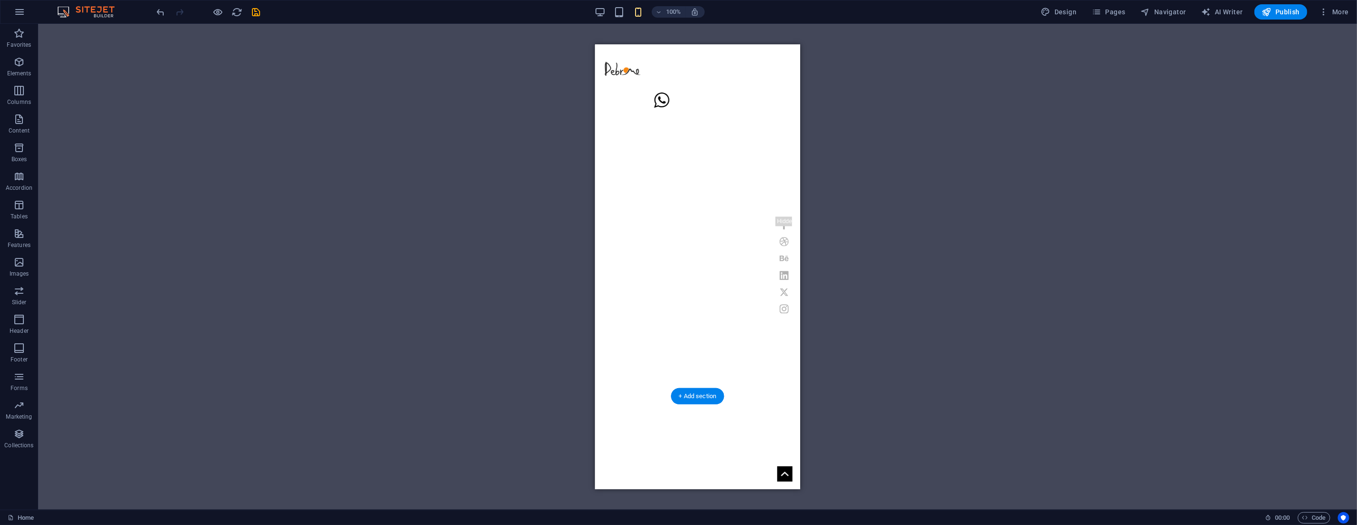
scroll to position [93, 0]
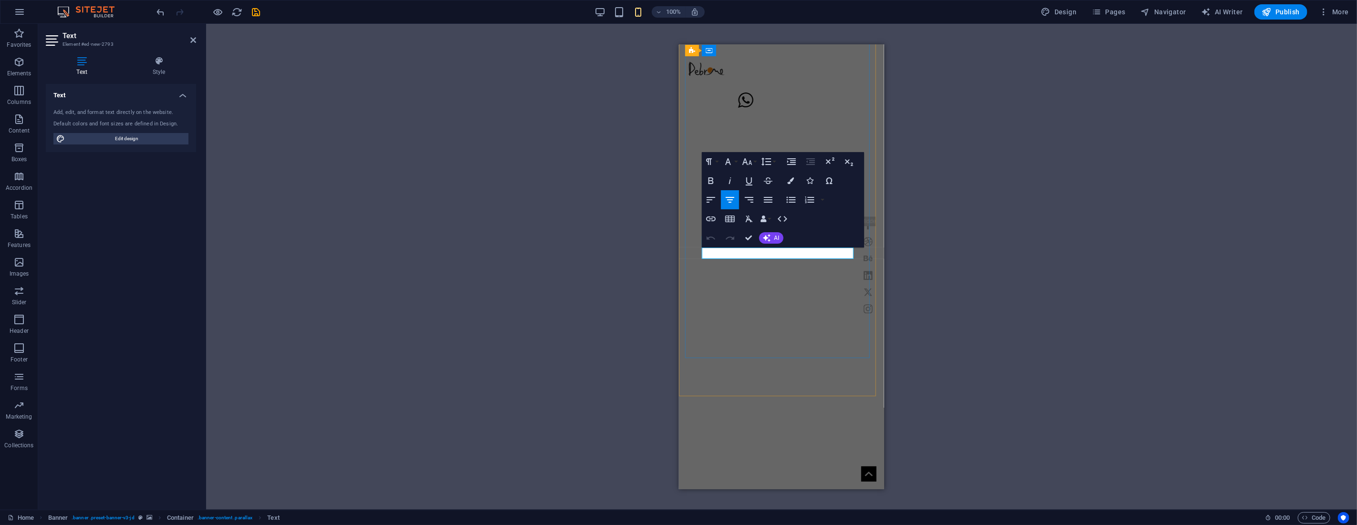
click at [711, 180] on icon "button" at bounding box center [710, 180] width 11 height 11
click at [727, 180] on icon "button" at bounding box center [729, 180] width 11 height 11
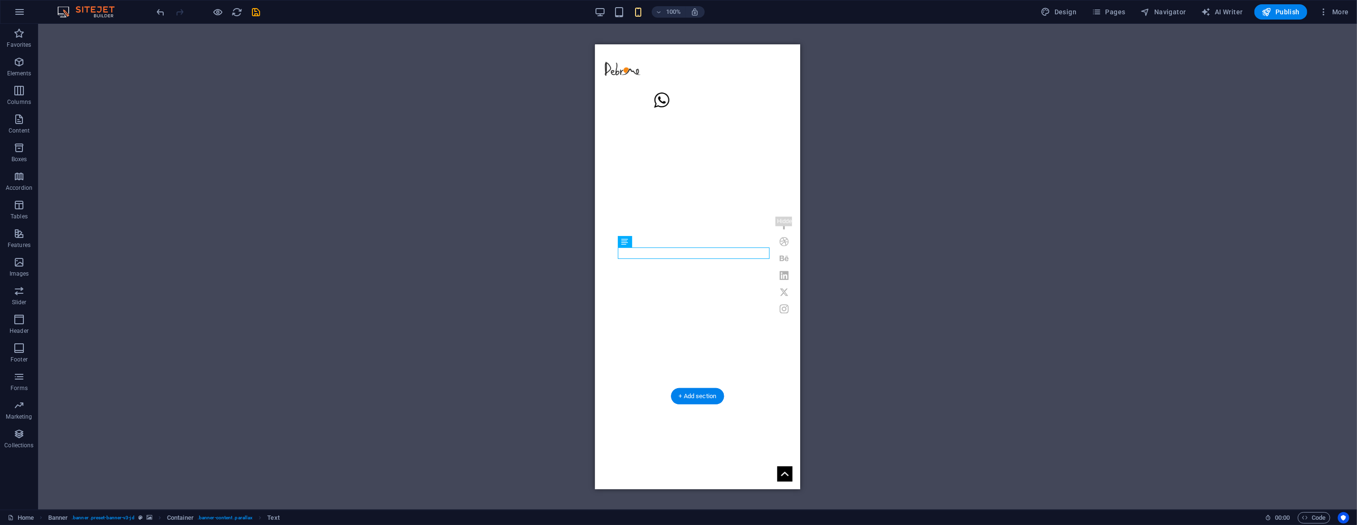
click at [766, 368] on figure at bounding box center [697, 174] width 205 height 445
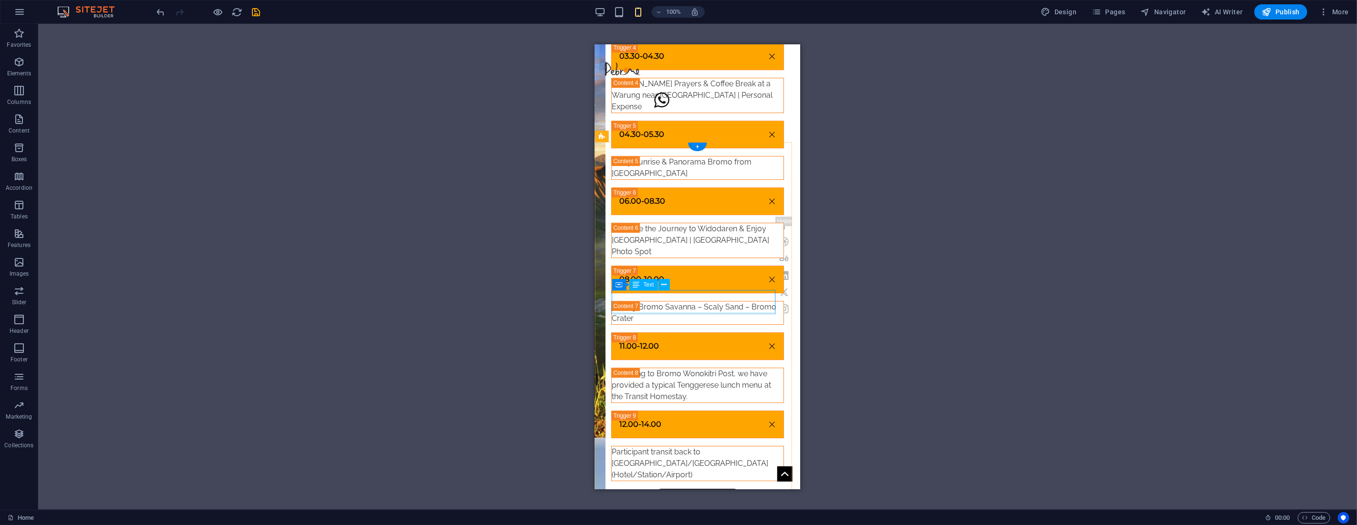
scroll to position [1630, 0]
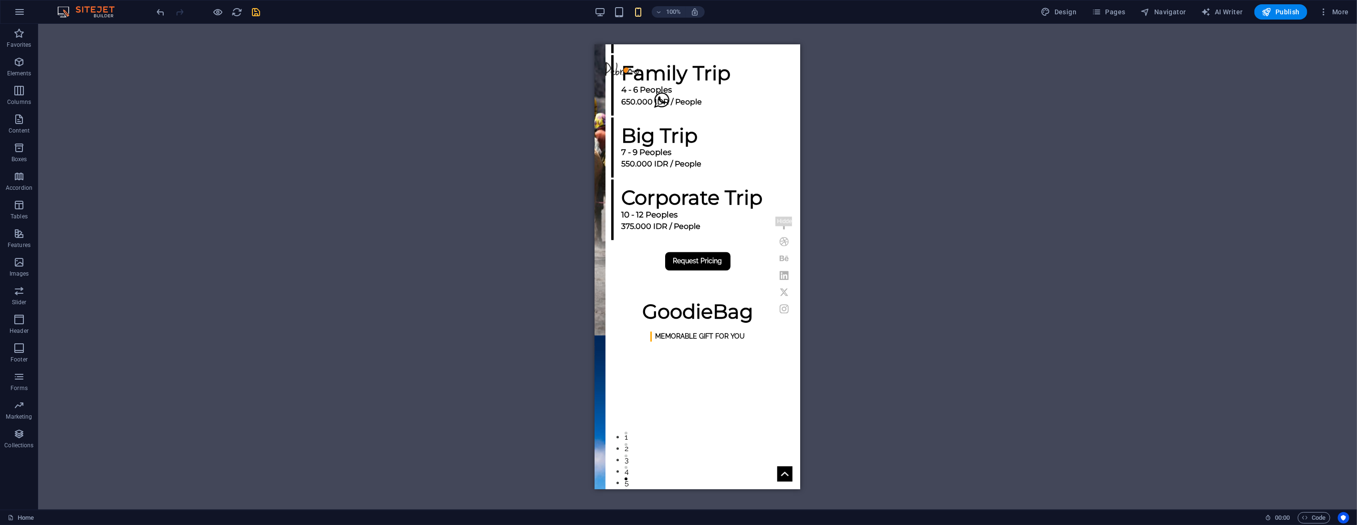
click at [261, 12] on span "save" at bounding box center [255, 12] width 11 height 11
click at [1259, 14] on button "Publish" at bounding box center [1280, 11] width 53 height 15
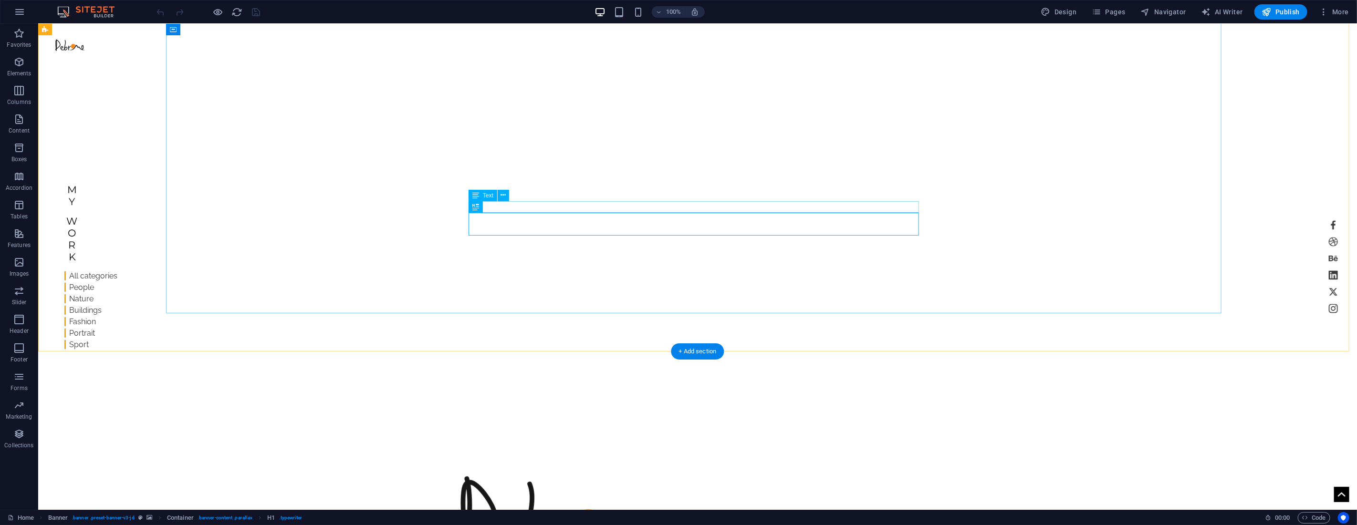
scroll to position [159, 0]
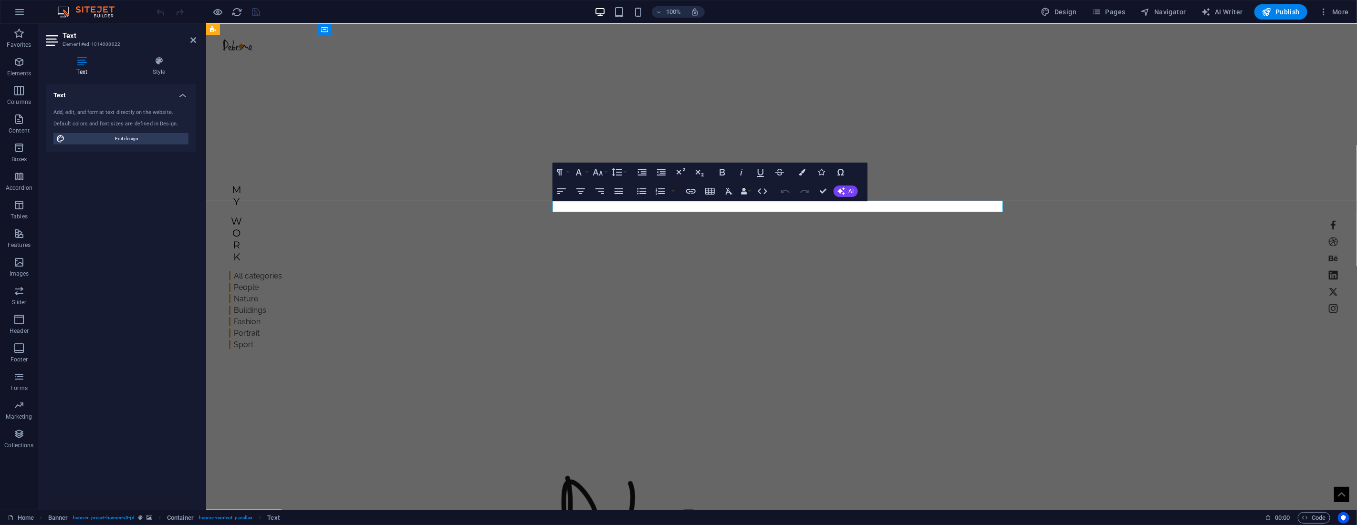
click at [598, 172] on icon "button" at bounding box center [597, 172] width 11 height 11
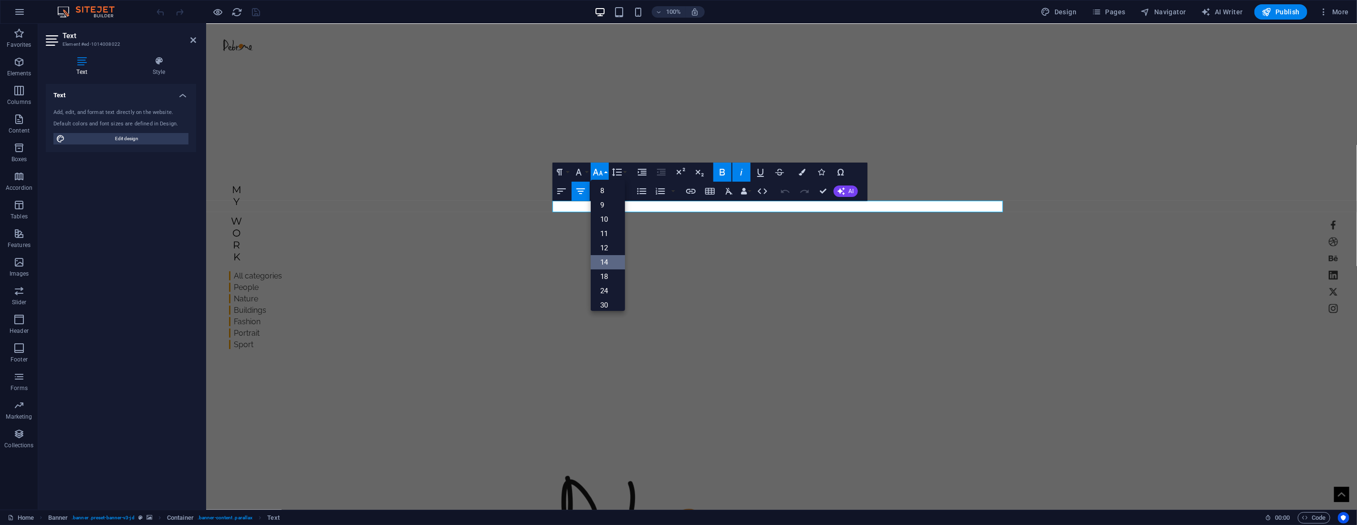
click at [608, 258] on link "14" at bounding box center [608, 262] width 34 height 14
click at [602, 170] on icon "button" at bounding box center [597, 172] width 11 height 11
click at [605, 202] on link "18" at bounding box center [608, 200] width 34 height 14
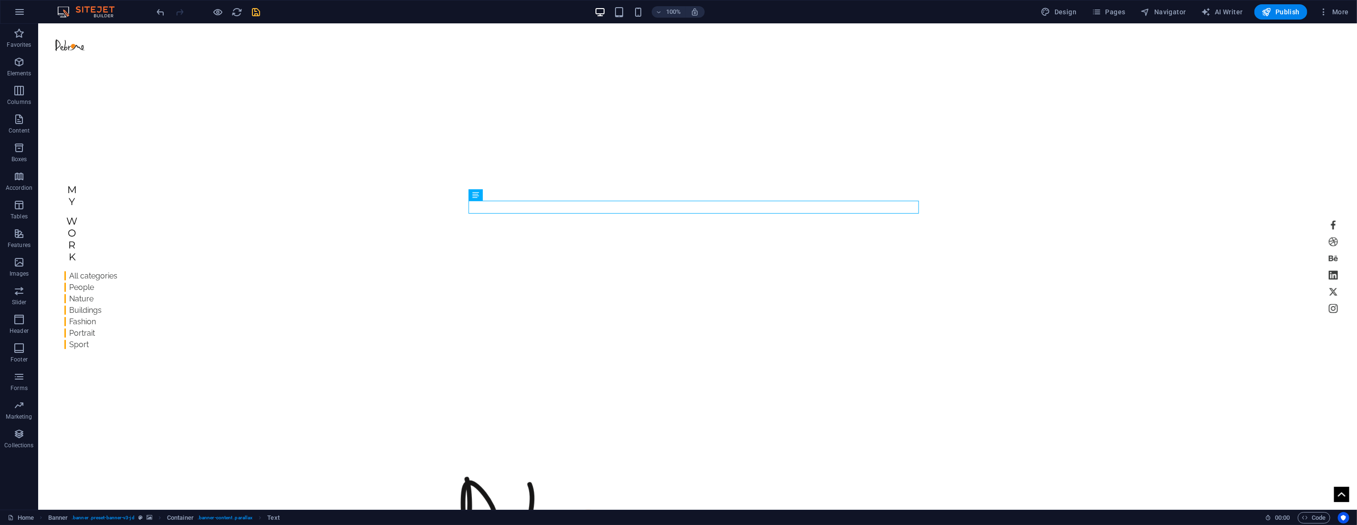
drag, startPoint x: 257, startPoint y: 11, endPoint x: 472, endPoint y: 68, distance: 223.0
click at [257, 11] on icon "save" at bounding box center [256, 12] width 11 height 11
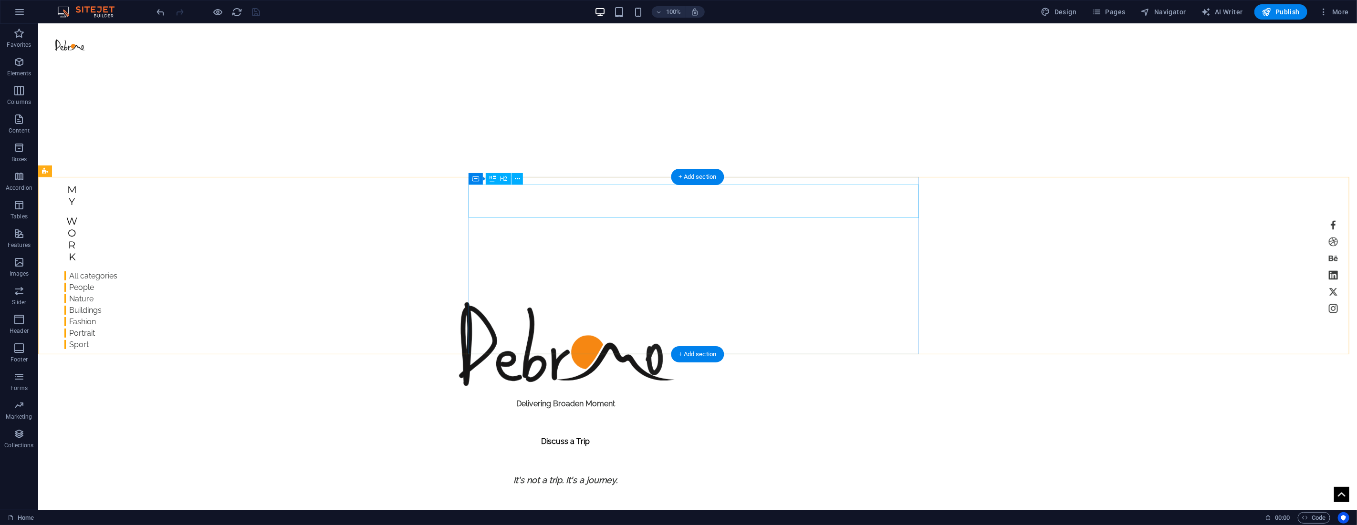
scroll to position [317, 0]
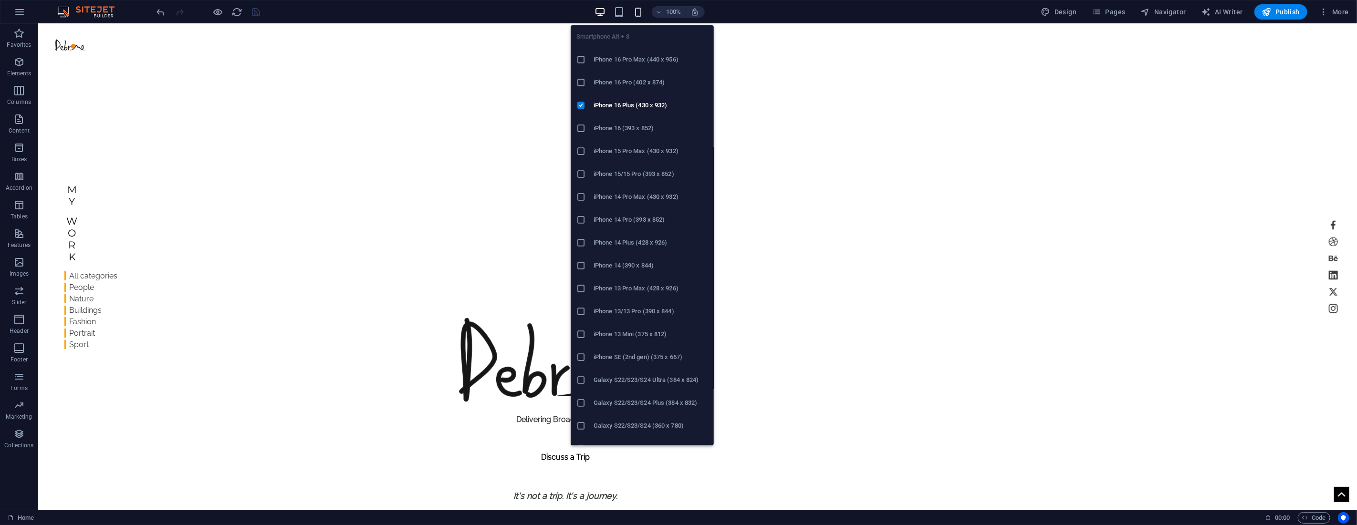
click at [637, 11] on icon "button" at bounding box center [638, 12] width 11 height 11
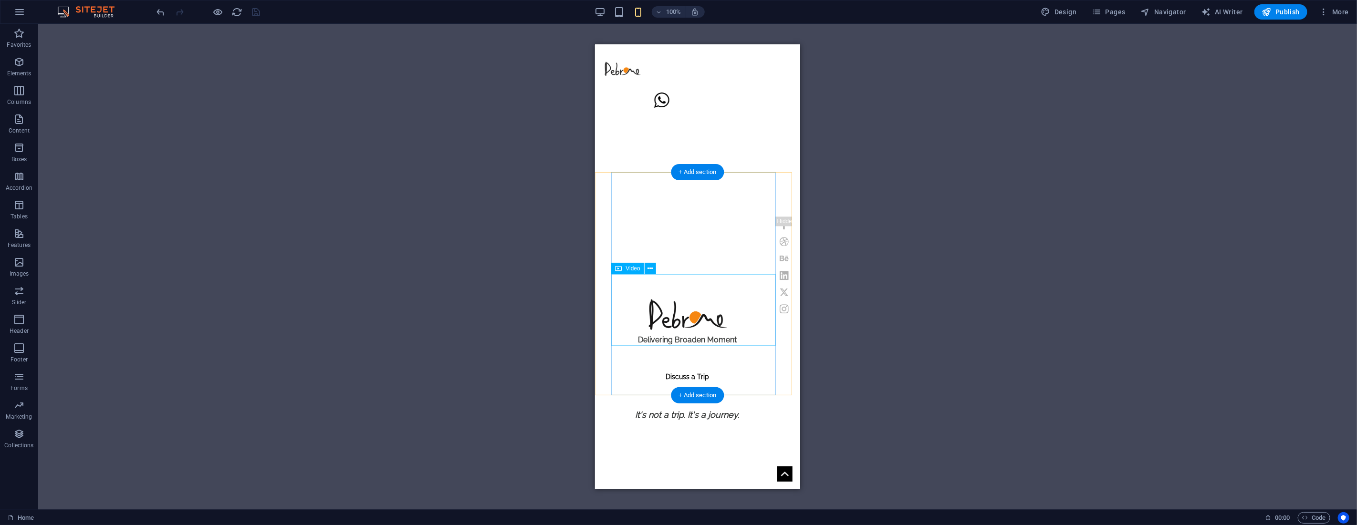
select select "%"
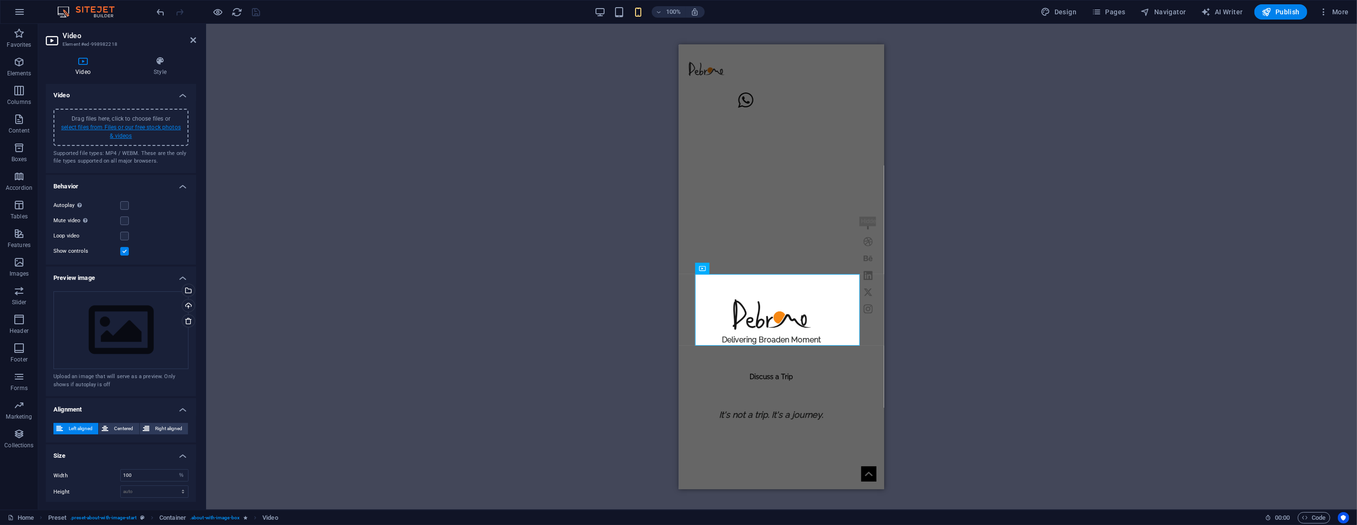
click at [120, 134] on link "select files from Files or our free stock photos & videos" at bounding box center [121, 131] width 120 height 15
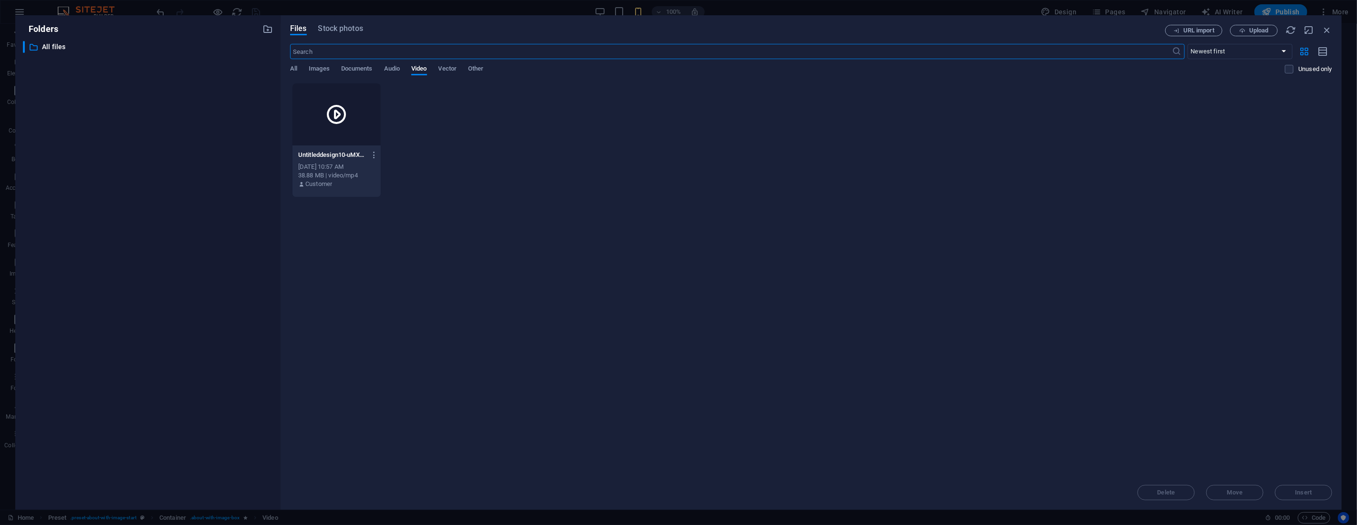
click at [331, 135] on div at bounding box center [336, 114] width 88 height 62
click at [331, 135] on div "1" at bounding box center [336, 114] width 88 height 62
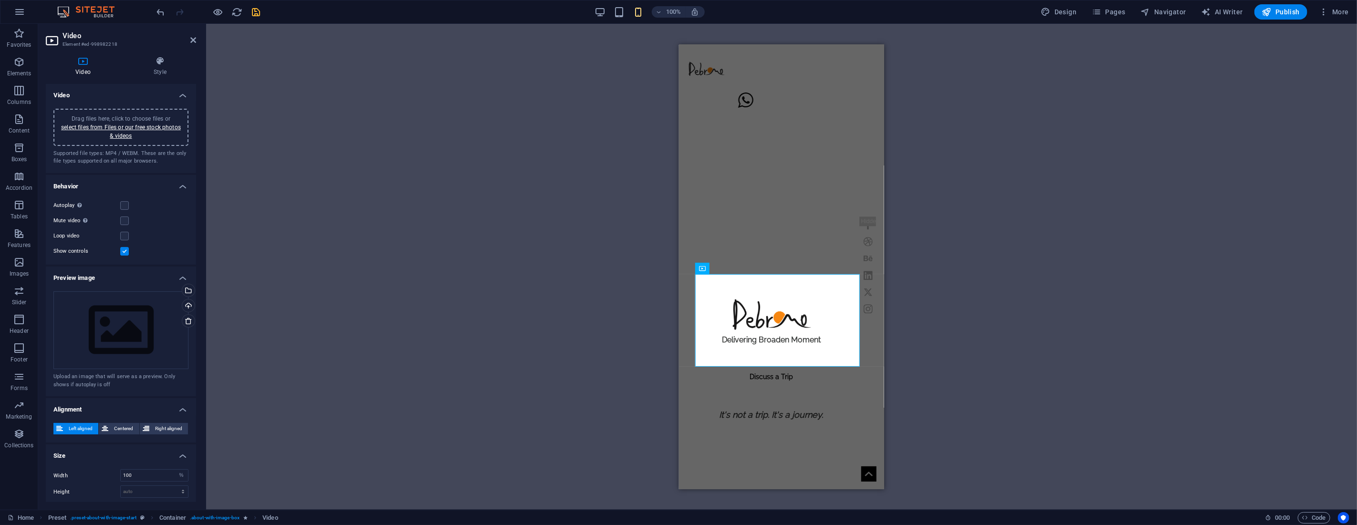
click at [255, 14] on icon "save" at bounding box center [256, 12] width 11 height 11
click at [255, 14] on div at bounding box center [208, 11] width 107 height 15
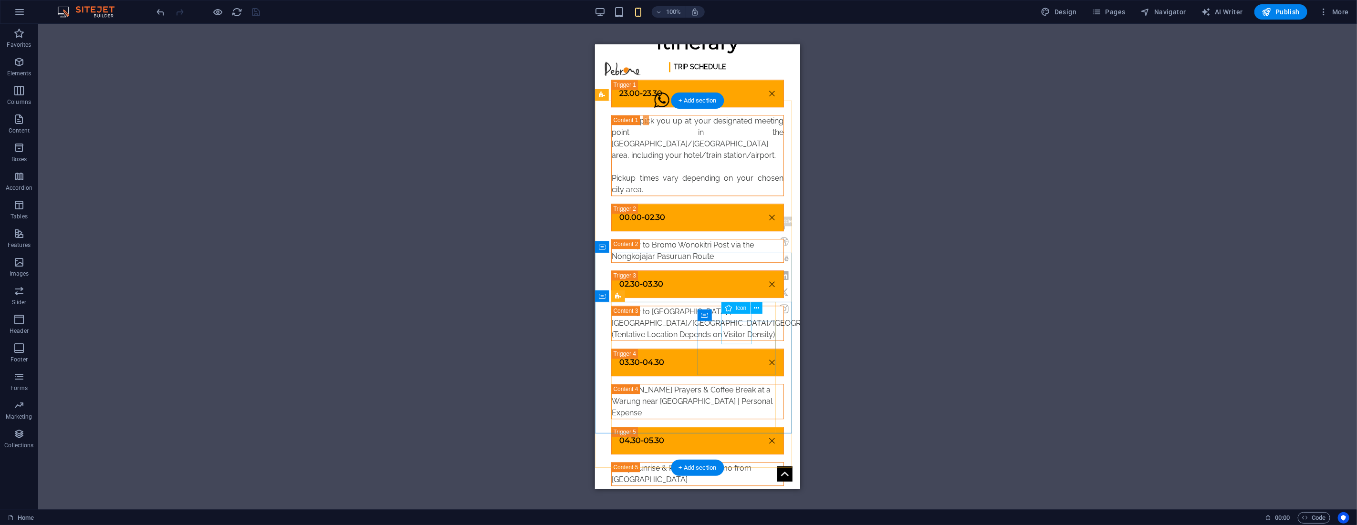
scroll to position [2425, 0]
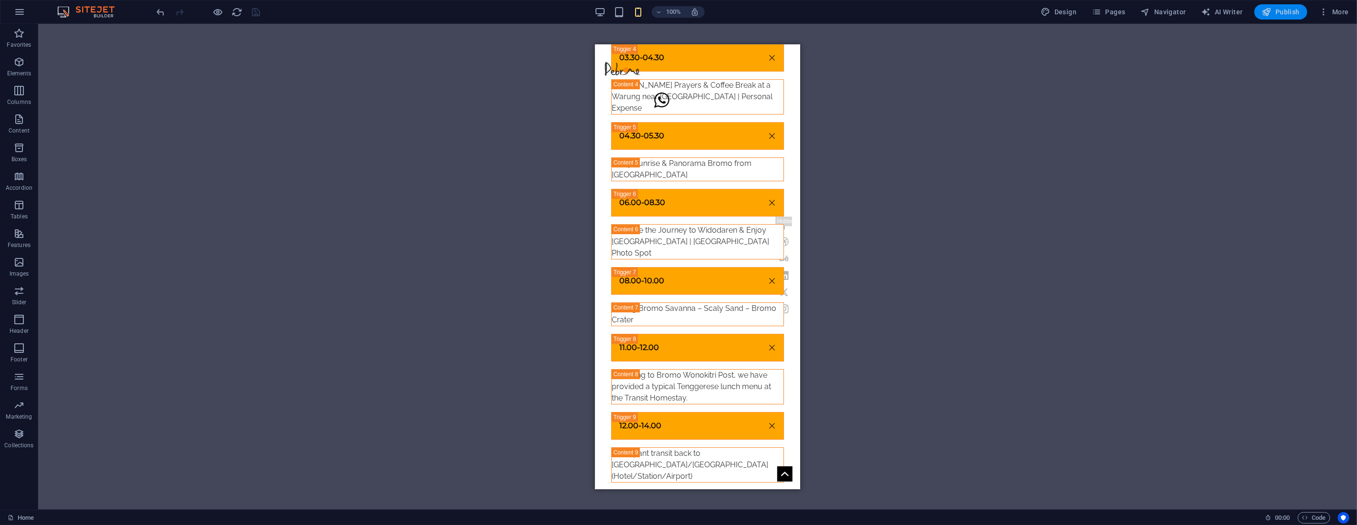
click at [1287, 10] on span "Publish" at bounding box center [1281, 12] width 38 height 10
